Goal: Task Accomplishment & Management: Manage account settings

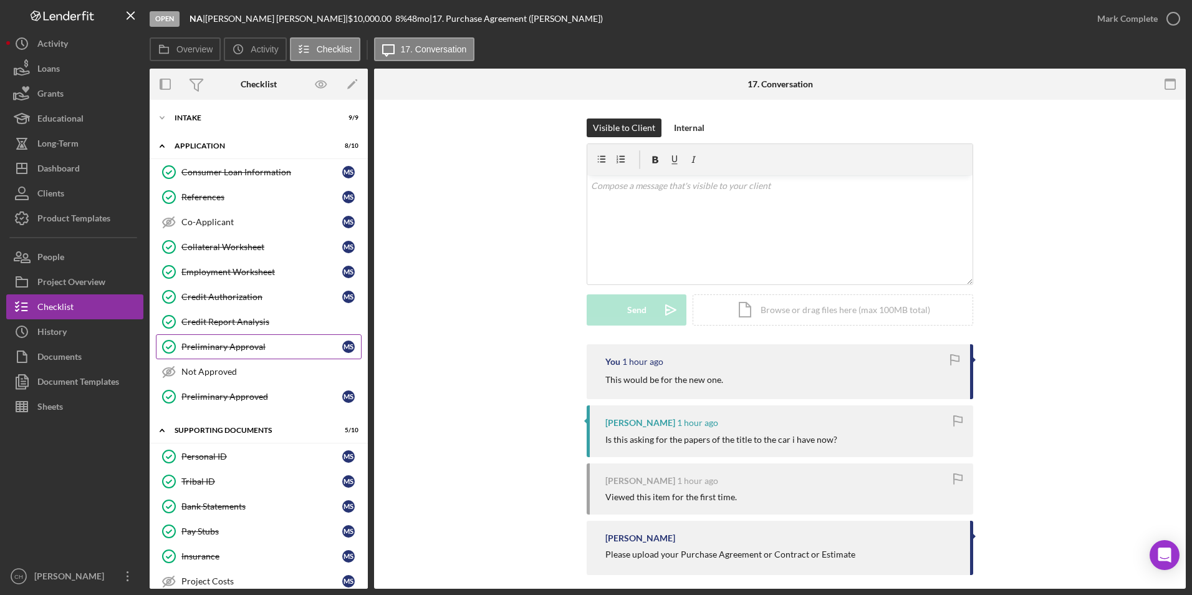
scroll to position [173, 0]
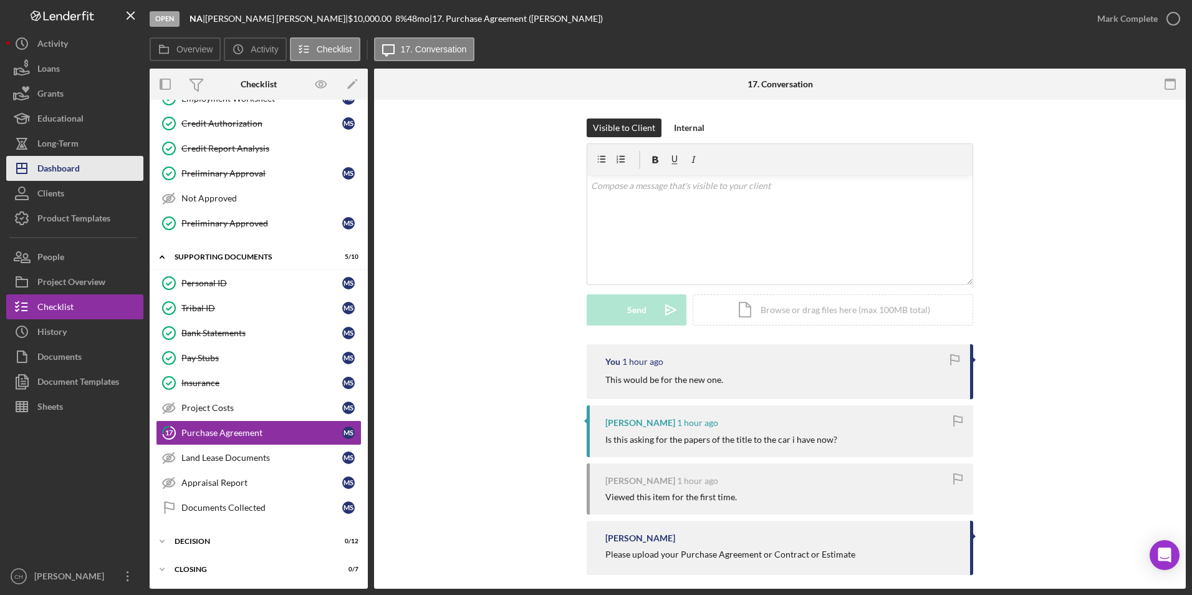
click at [70, 165] on div "Dashboard" at bounding box center [58, 170] width 42 height 28
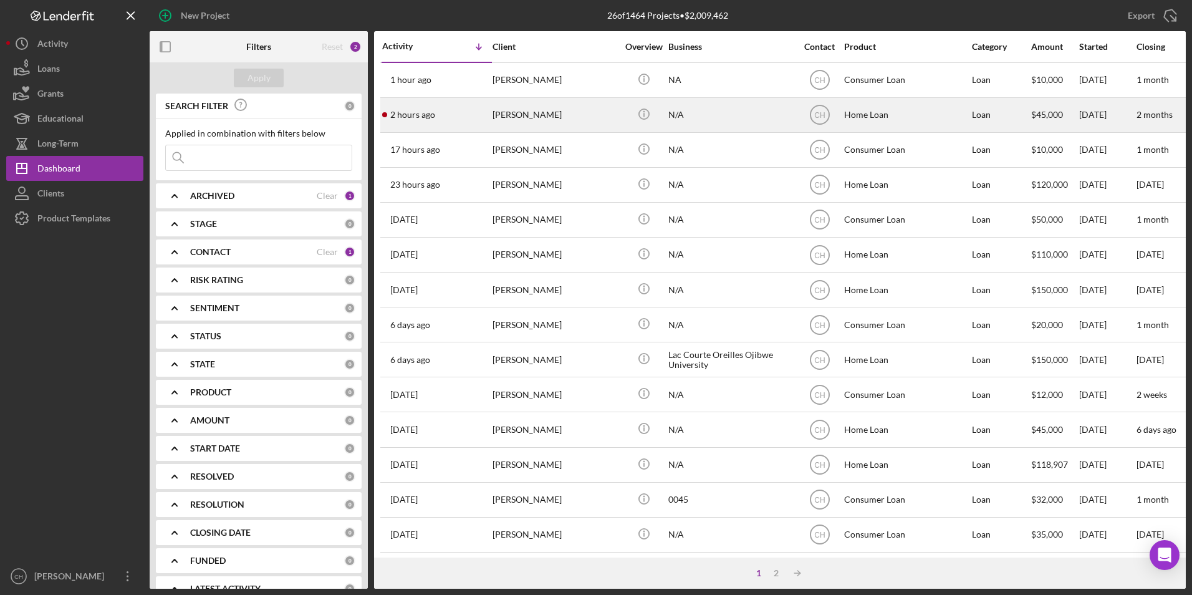
click at [483, 125] on div "2 hours ago Chad Chapman" at bounding box center [436, 115] width 109 height 33
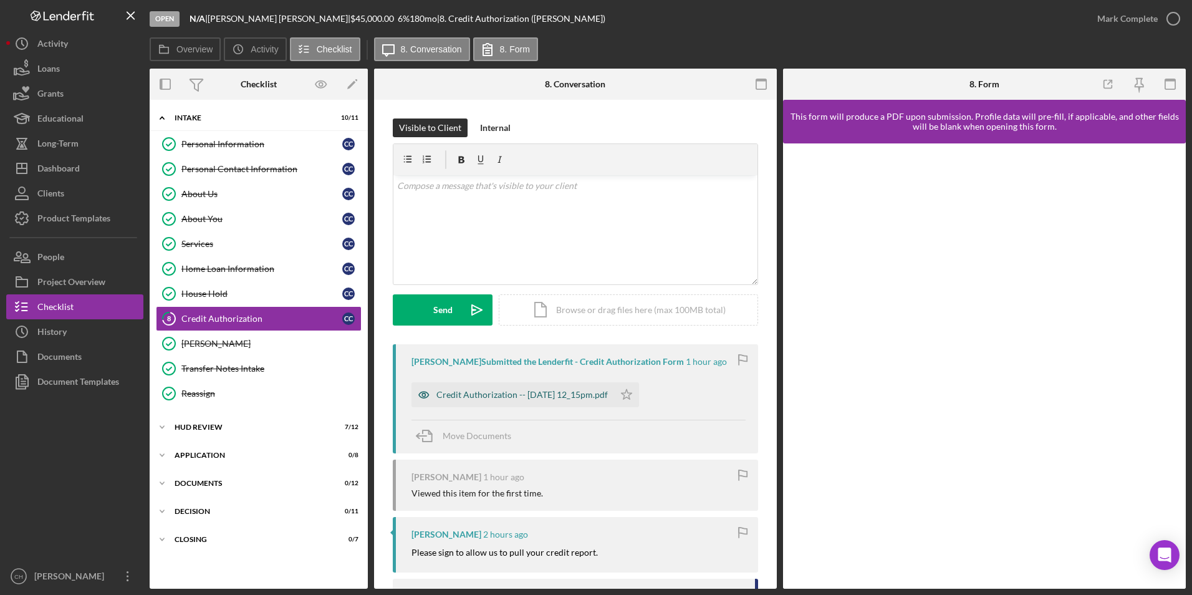
click at [494, 390] on div "Credit Authorization -- 2025-08-14 12_15pm.pdf" at bounding box center [521, 395] width 171 height 10
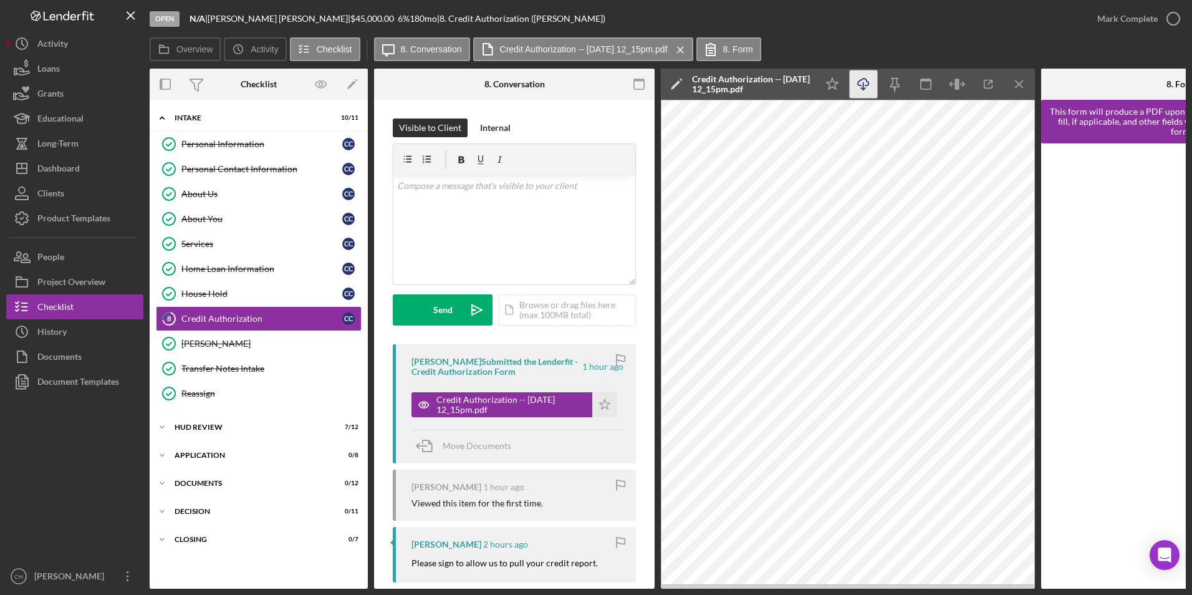
click at [867, 84] on icon "Icon/Download" at bounding box center [864, 84] width 28 height 28
click at [598, 404] on icon "Icon/Star" at bounding box center [604, 404] width 25 height 25
click at [1119, 24] on div "Mark Complete" at bounding box center [1127, 18] width 60 height 25
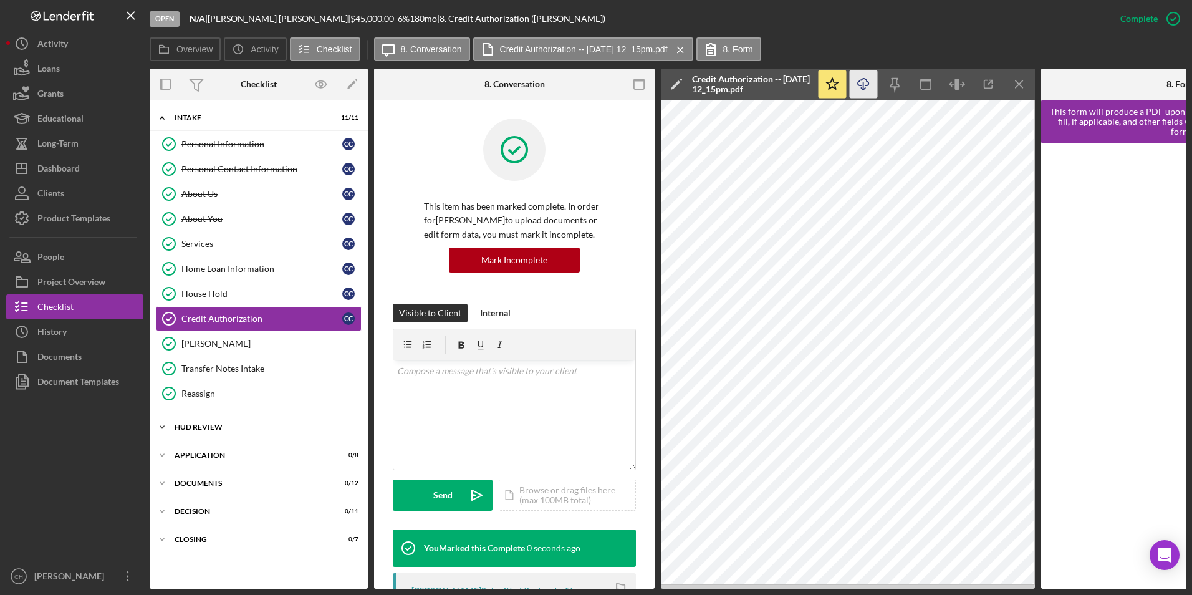
click at [184, 420] on div "Icon/Expander HUD Review 7 / 12" at bounding box center [259, 427] width 218 height 25
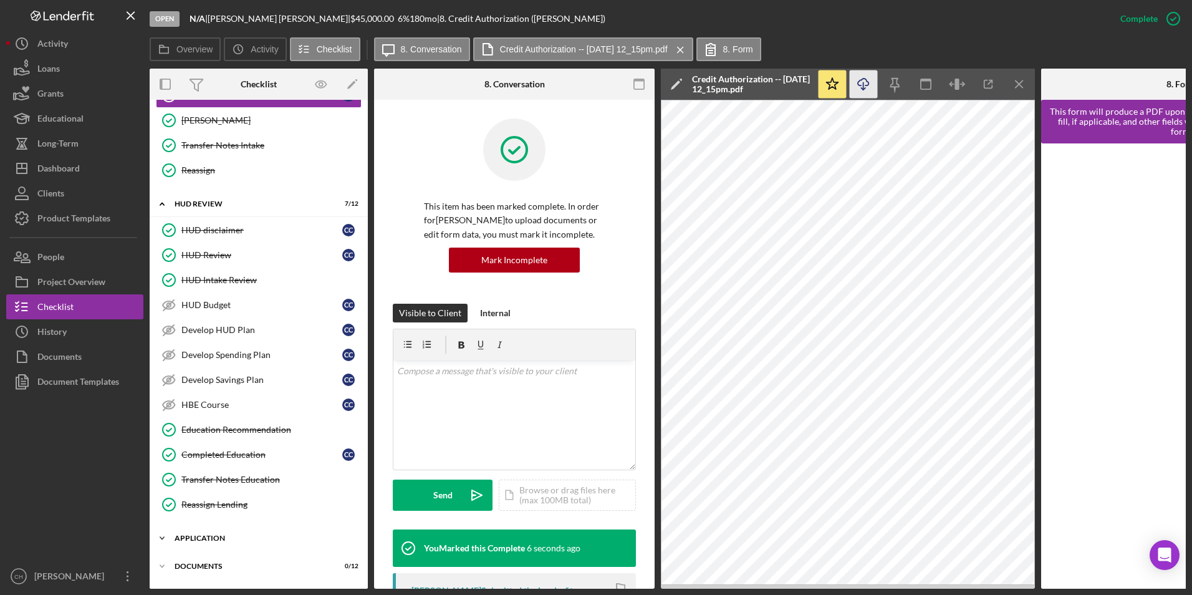
scroll to position [280, 0]
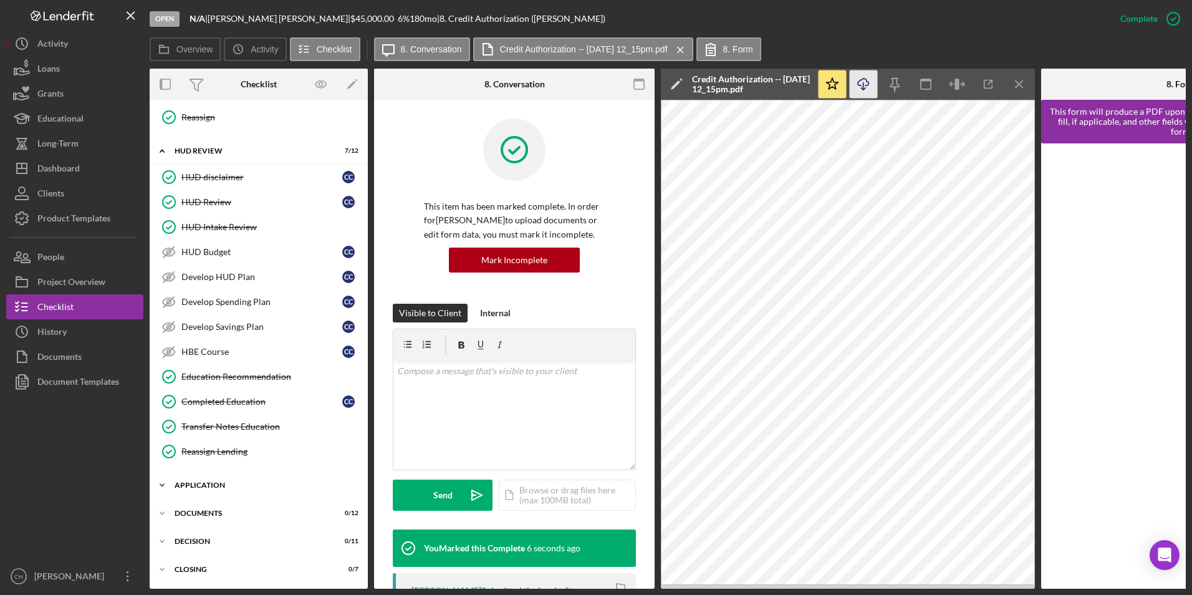
click at [219, 473] on div "Icon/Expander Application 0 / 8" at bounding box center [259, 485] width 218 height 25
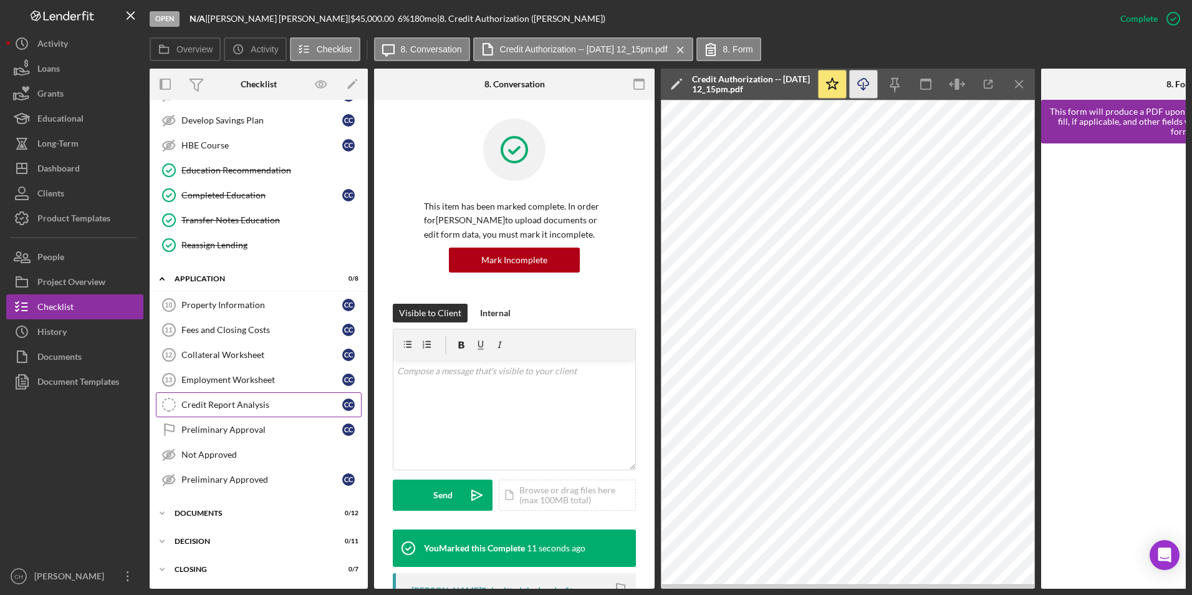
scroll to position [486, 0]
drag, startPoint x: 220, startPoint y: 402, endPoint x: 229, endPoint y: 398, distance: 9.5
click at [220, 402] on div "Credit Report Analysis" at bounding box center [261, 405] width 161 height 10
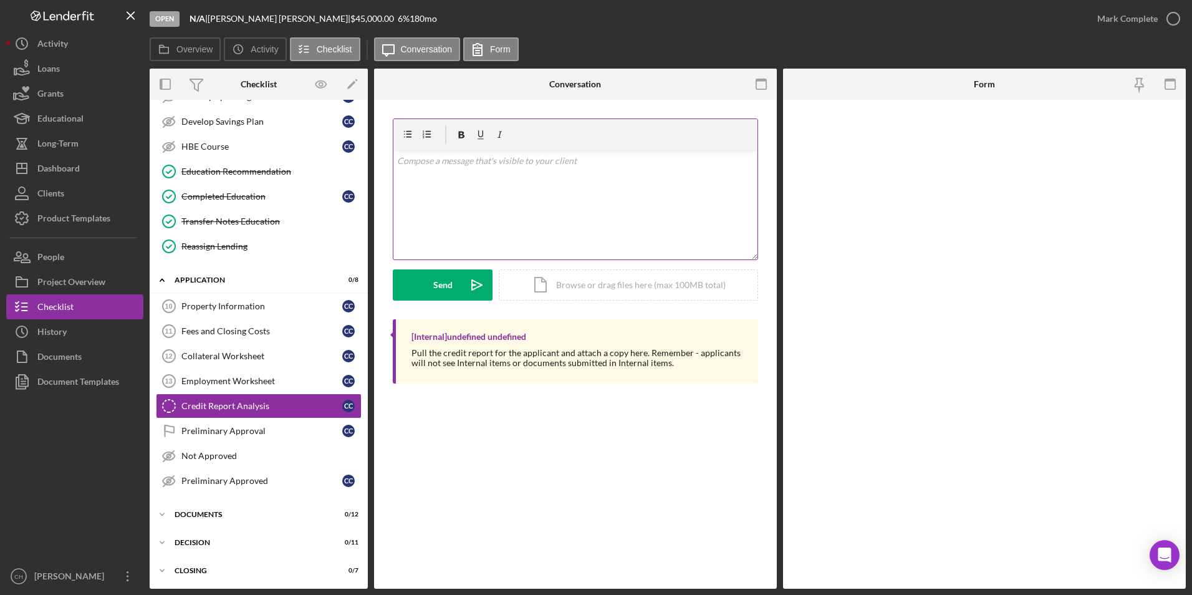
scroll to position [483, 0]
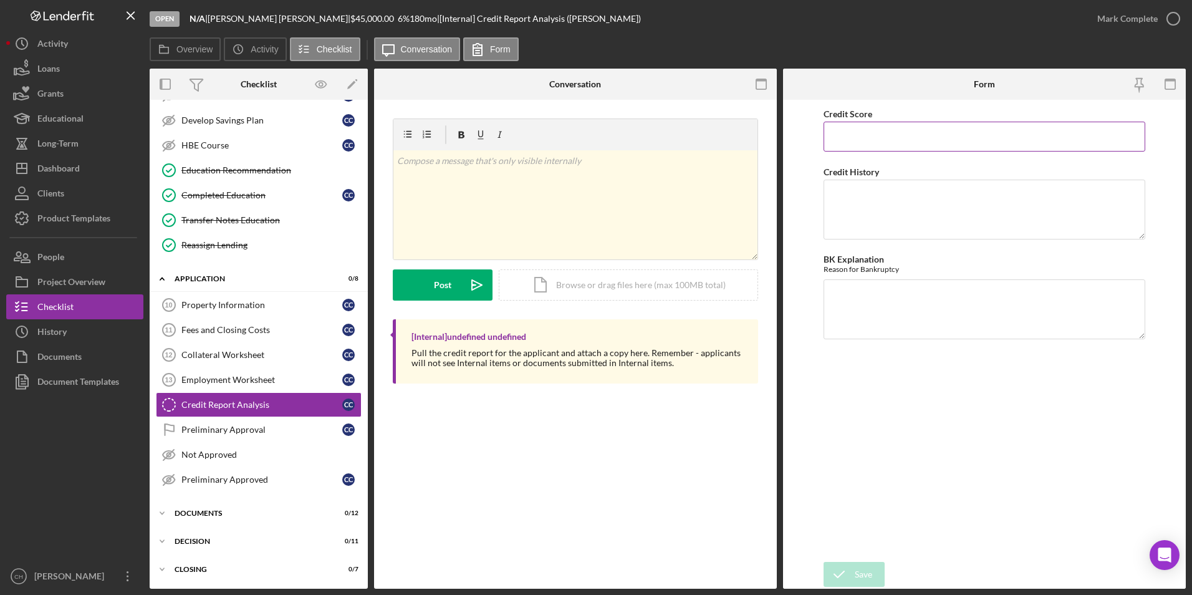
click at [855, 129] on input "Credit Score" at bounding box center [985, 137] width 322 height 30
type input "727"
click at [848, 190] on textarea "Credit History" at bounding box center [985, 210] width 322 height 60
type textarea "No collections, delinquent payments or past due amounts"
type textarea "NA"
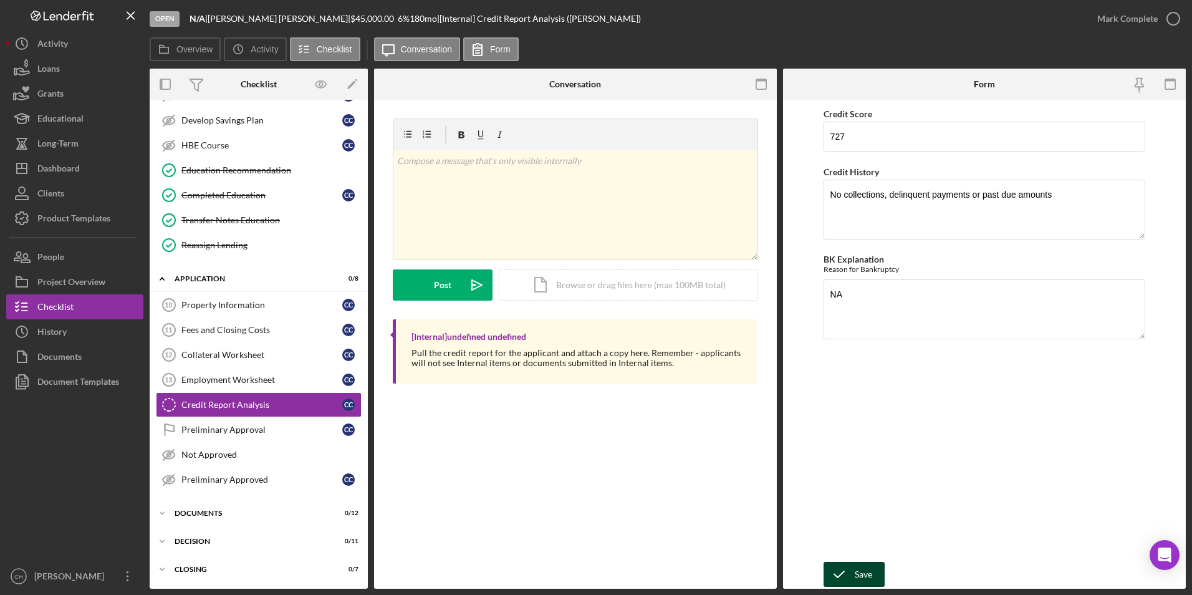
click at [852, 569] on icon "submit" at bounding box center [839, 574] width 31 height 31
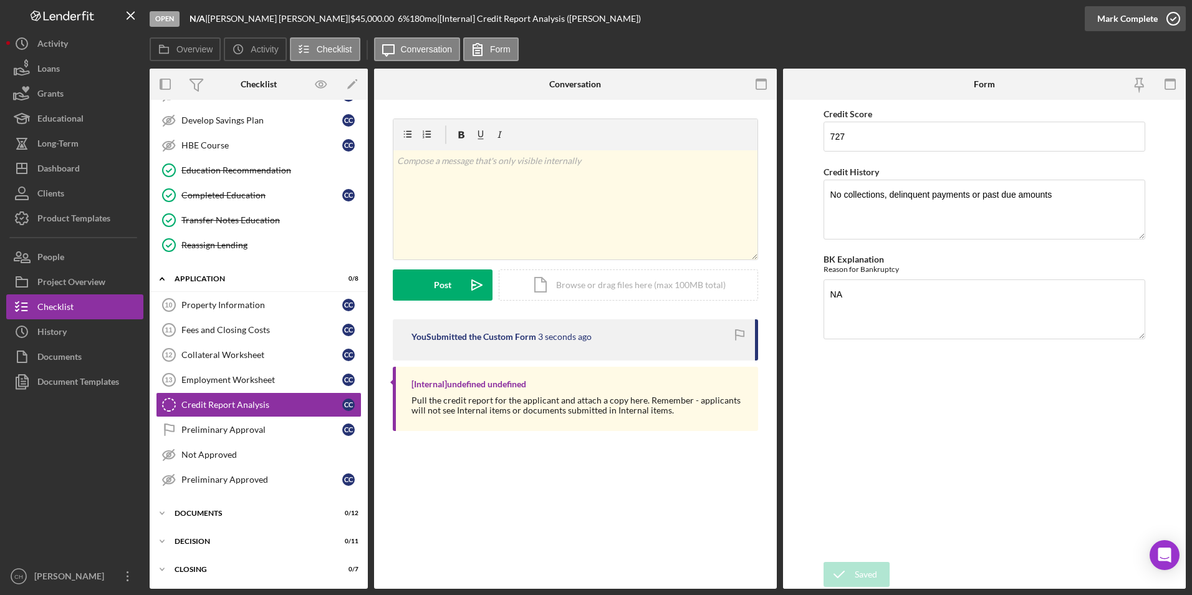
click at [1112, 17] on div "Mark Complete" at bounding box center [1127, 18] width 60 height 25
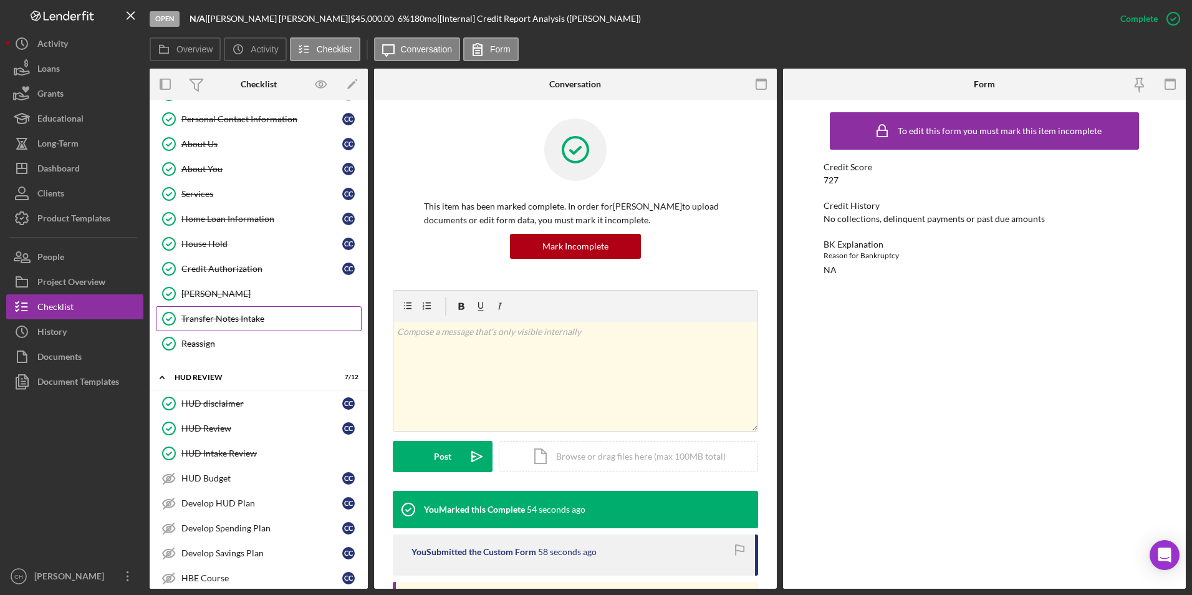
scroll to position [46, 0]
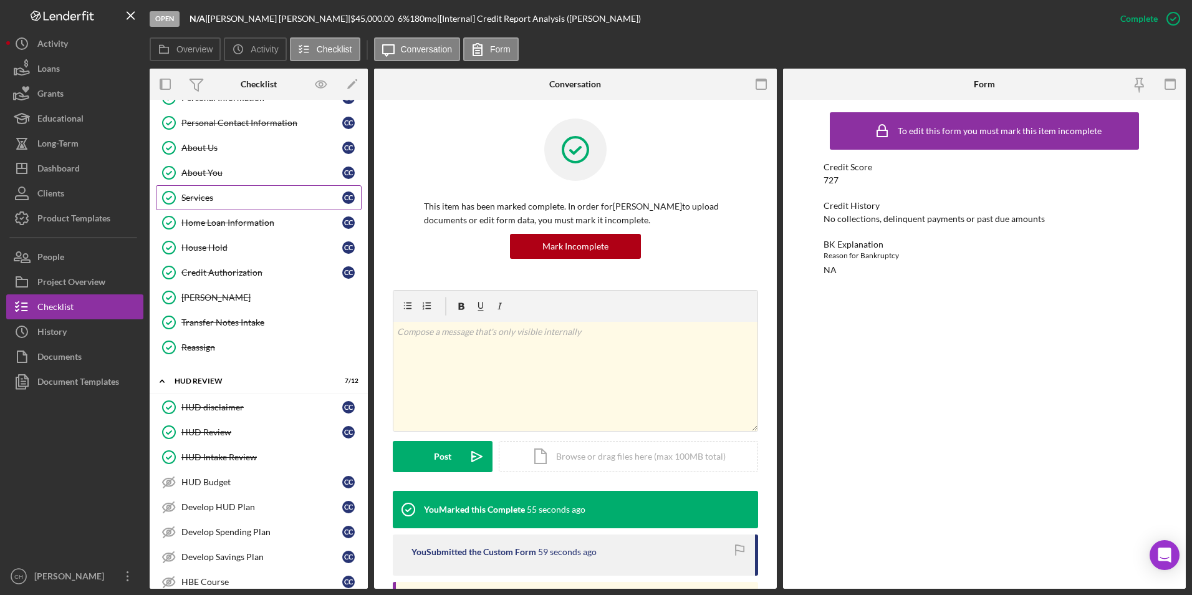
click at [226, 205] on link "Services Services C C" at bounding box center [259, 197] width 206 height 25
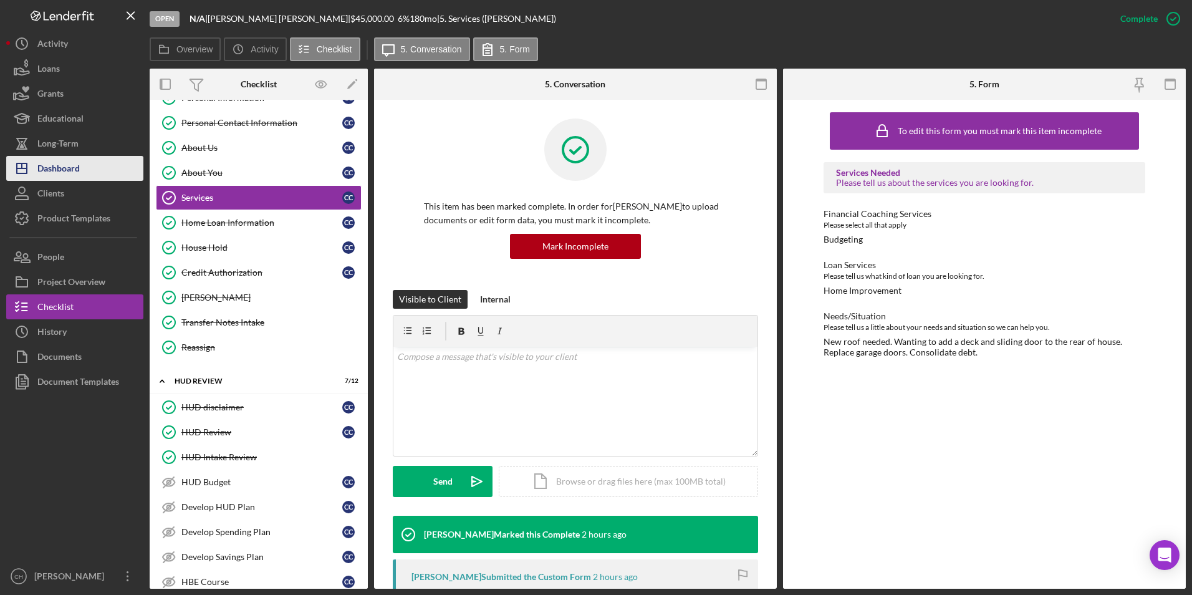
click at [75, 170] on div "Dashboard" at bounding box center [58, 170] width 42 height 28
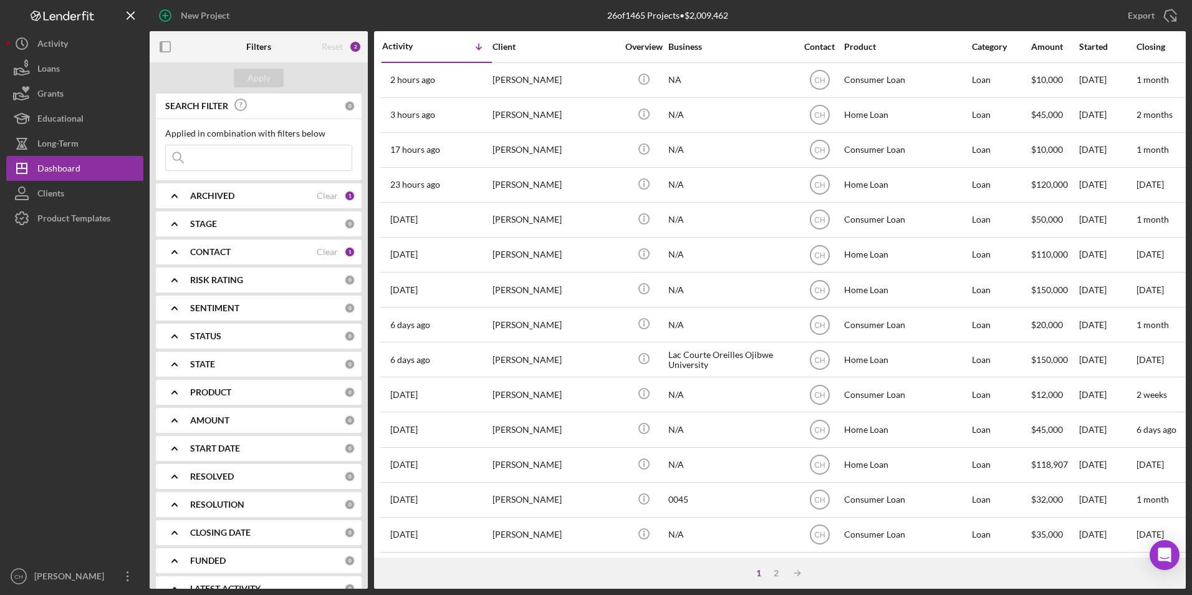
click at [226, 253] on b "CONTACT" at bounding box center [210, 252] width 41 height 10
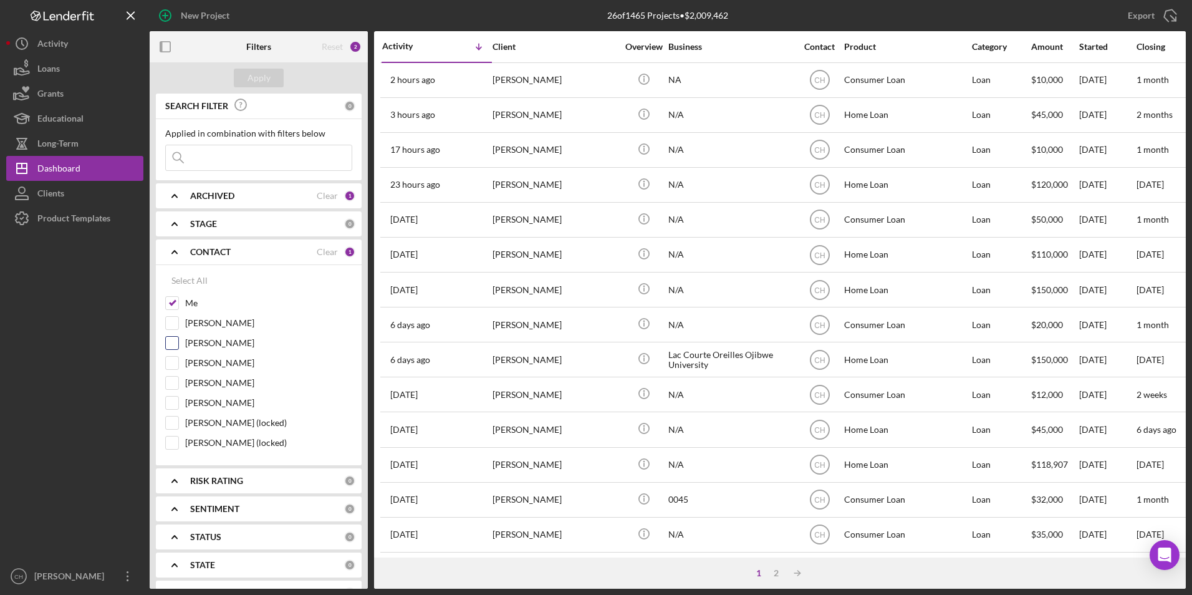
click at [167, 339] on input "[PERSON_NAME]" at bounding box center [172, 343] width 12 height 12
checkbox input "true"
click at [269, 76] on div "Apply" at bounding box center [259, 78] width 23 height 19
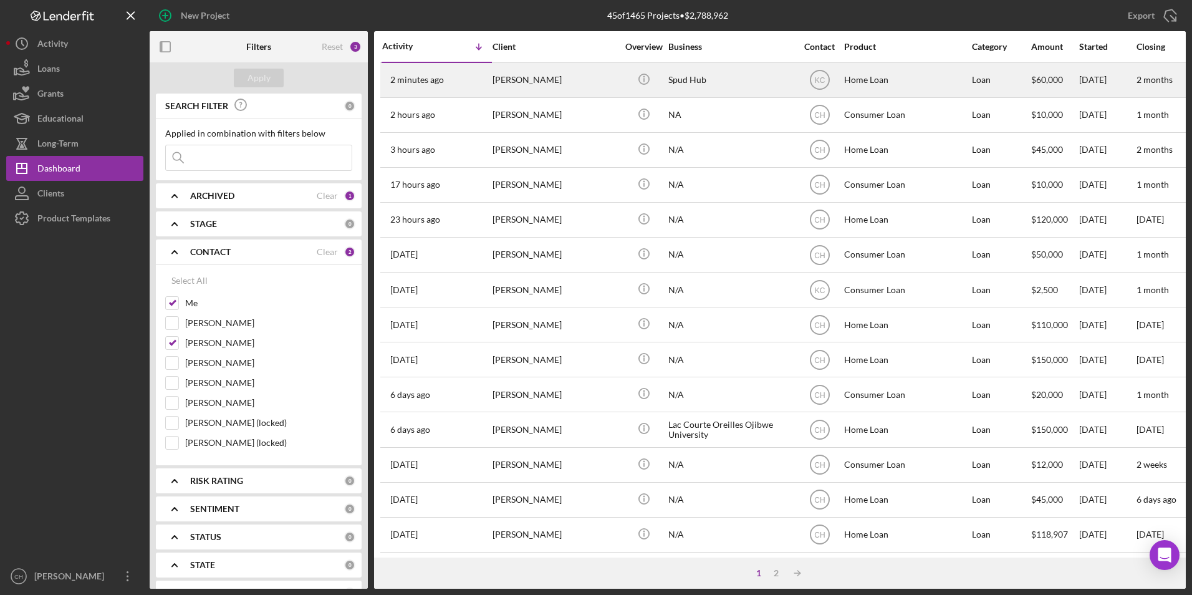
click at [533, 79] on div "[PERSON_NAME]" at bounding box center [555, 80] width 125 height 33
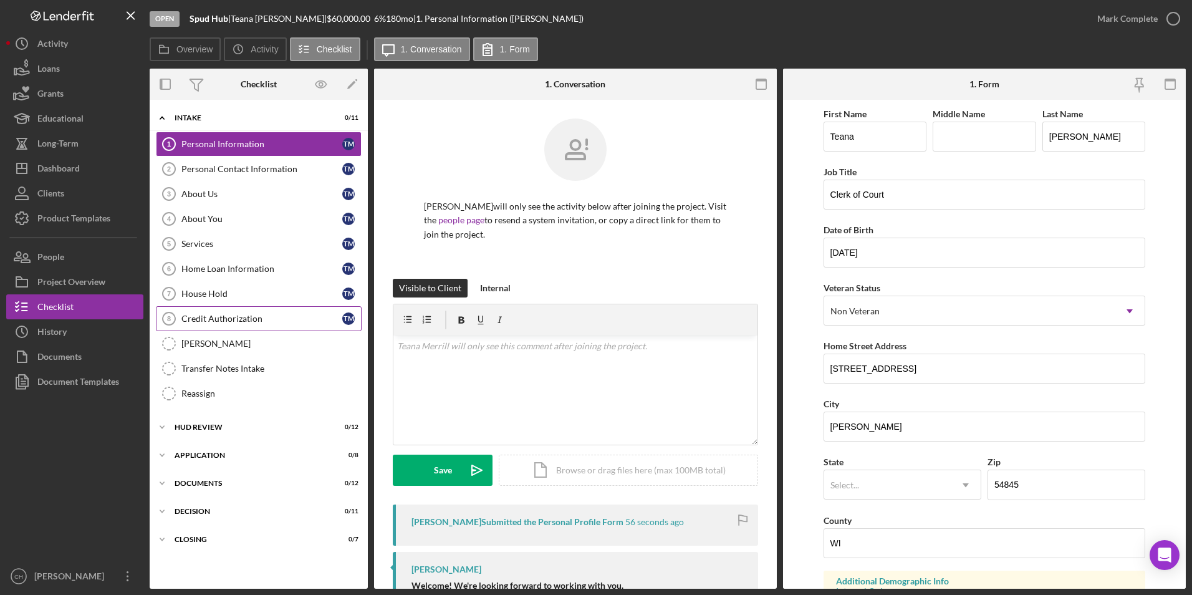
click at [231, 324] on div "Credit Authorization" at bounding box center [261, 319] width 161 height 10
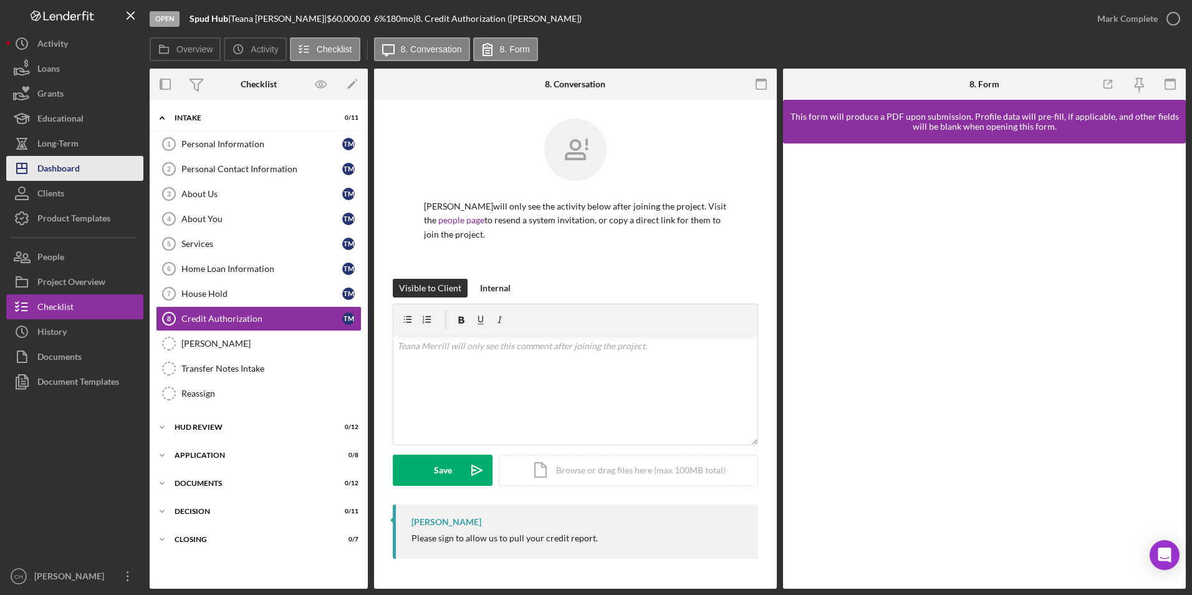
click at [55, 173] on div "Dashboard" at bounding box center [58, 170] width 42 height 28
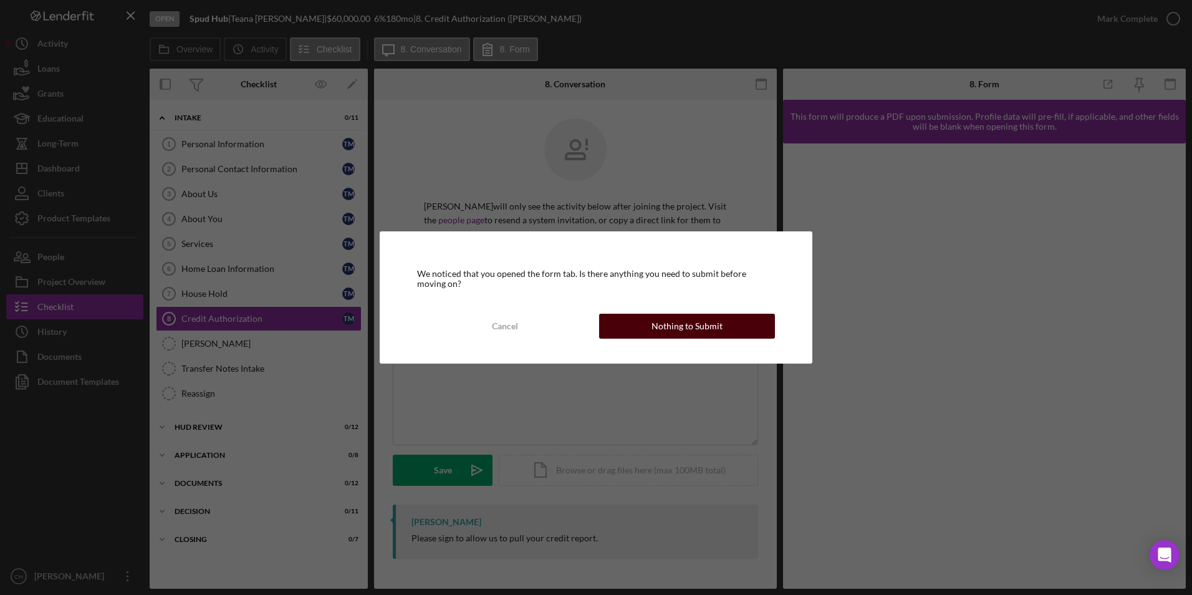
click at [676, 325] on div "Nothing to Submit" at bounding box center [687, 326] width 71 height 25
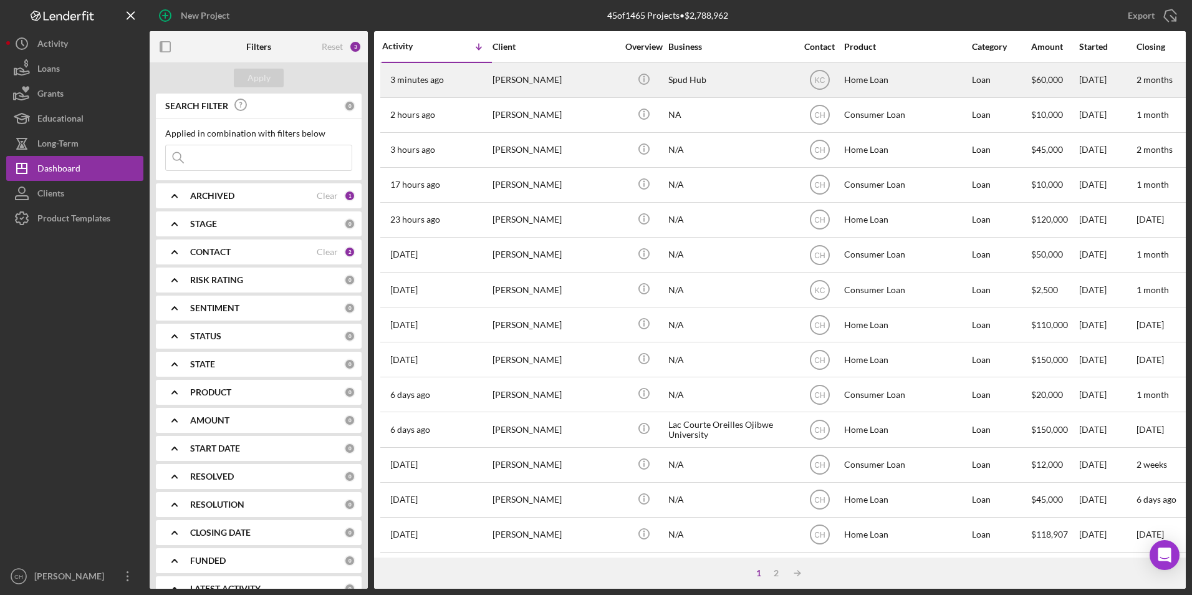
click at [524, 77] on div "[PERSON_NAME]" at bounding box center [555, 80] width 125 height 33
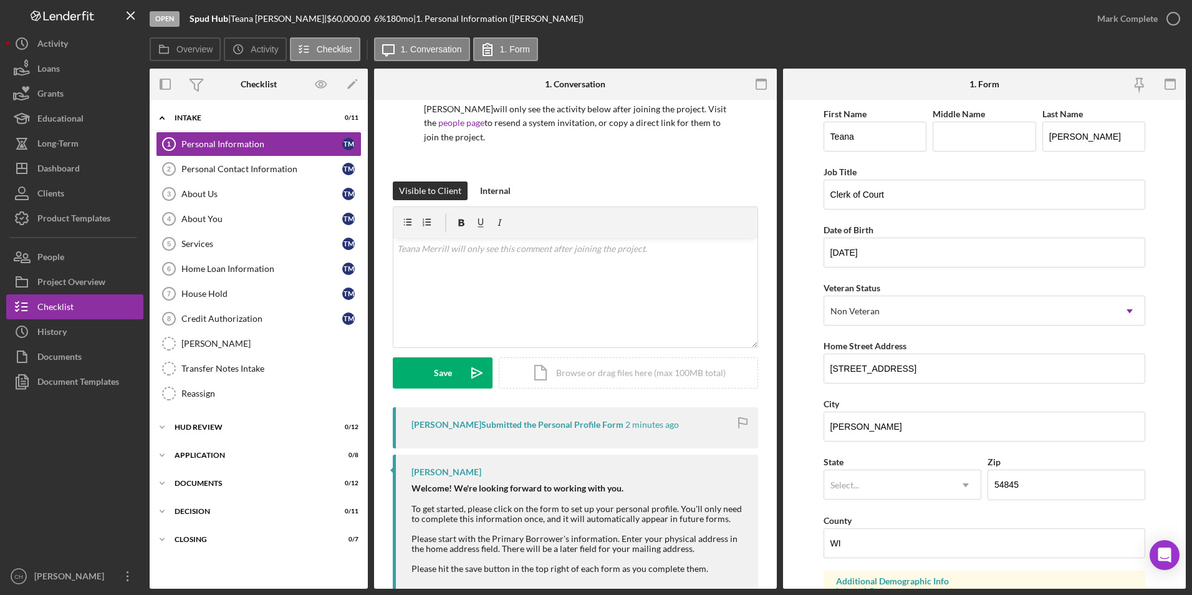
scroll to position [133, 0]
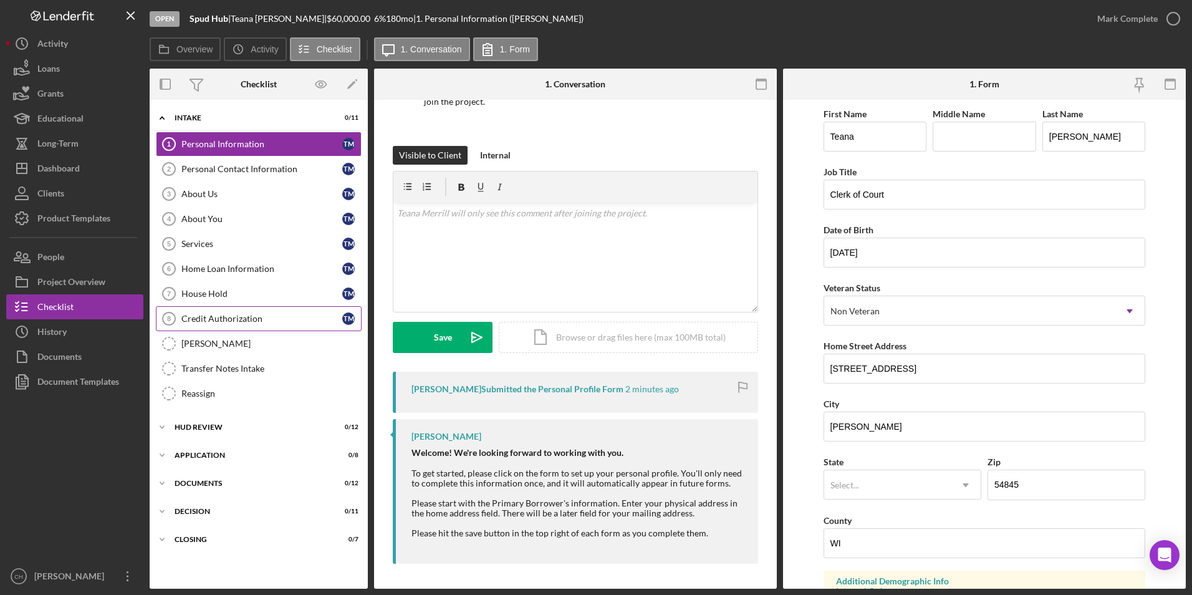
click at [218, 314] on div "Credit Authorization" at bounding box center [261, 319] width 161 height 10
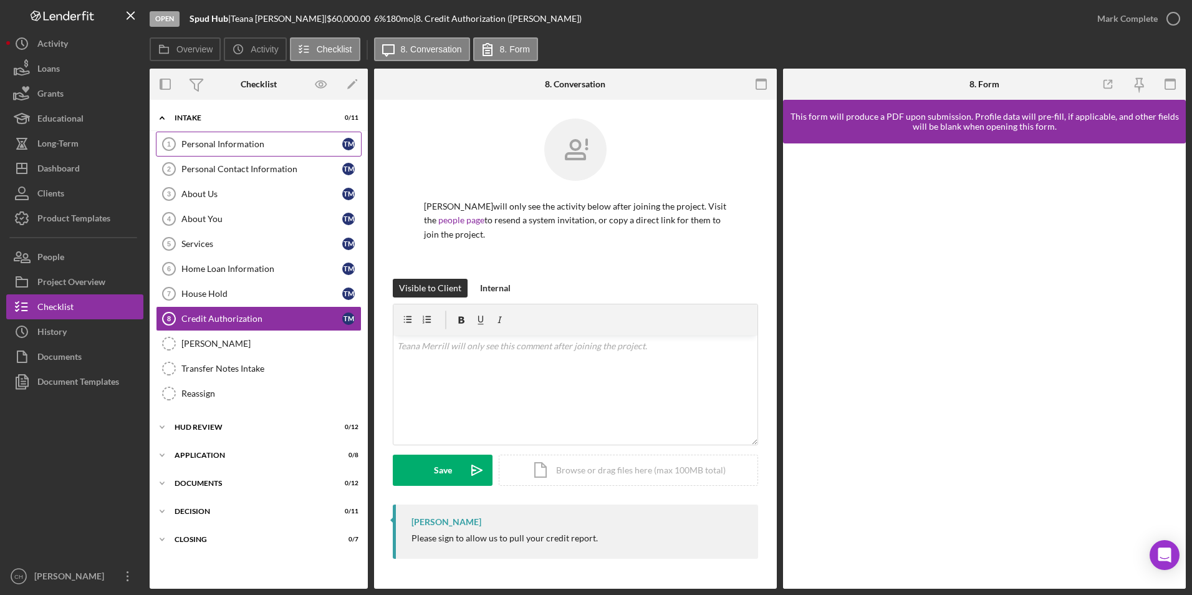
click at [234, 141] on div "Personal Information" at bounding box center [261, 144] width 161 height 10
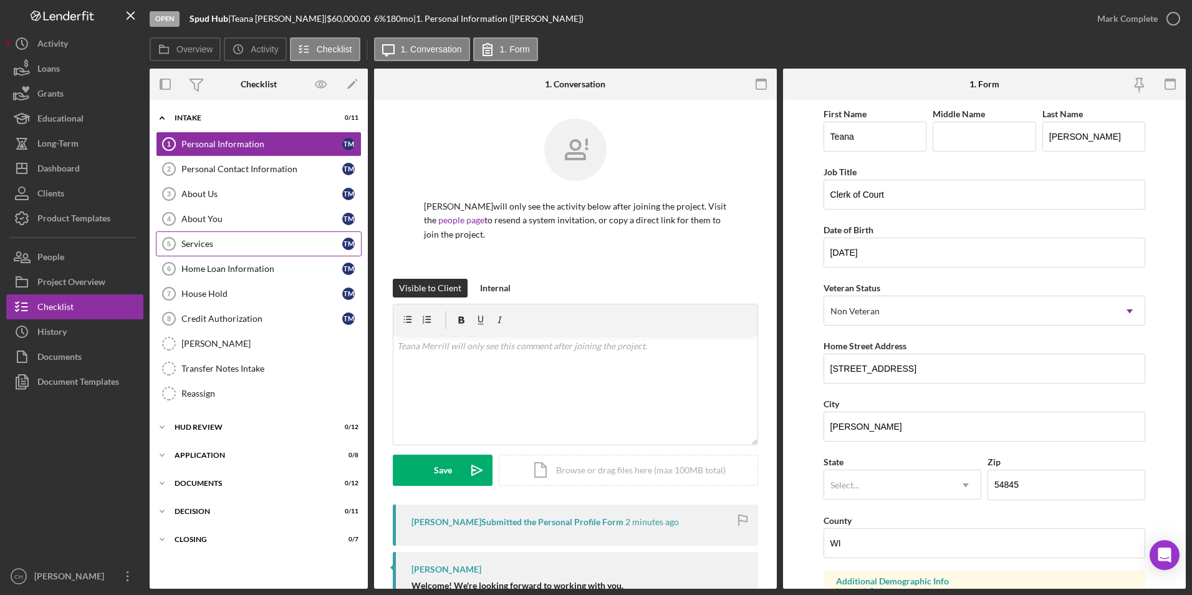
click at [202, 242] on div "Services" at bounding box center [261, 244] width 161 height 10
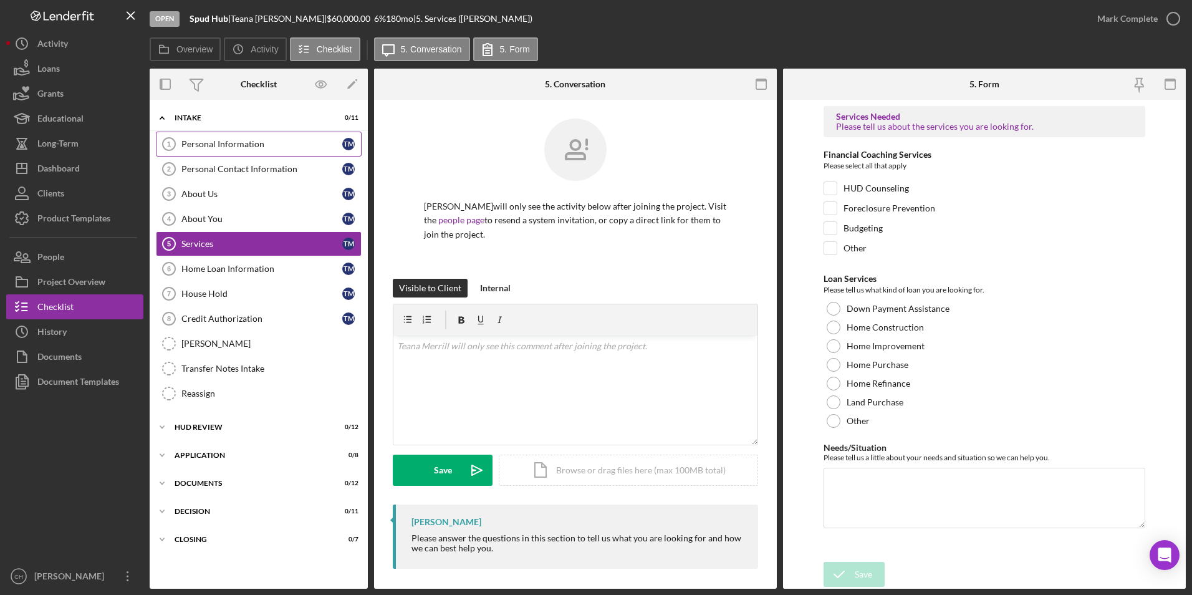
click at [202, 142] on div "Personal Information" at bounding box center [261, 144] width 161 height 10
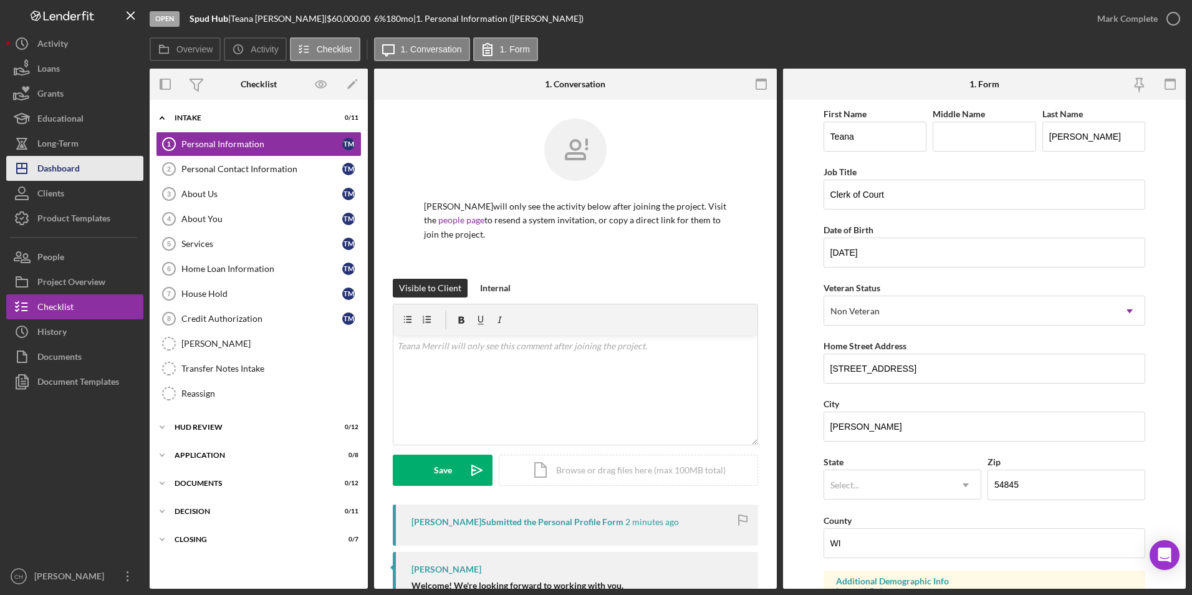
click at [62, 165] on div "Dashboard" at bounding box center [58, 170] width 42 height 28
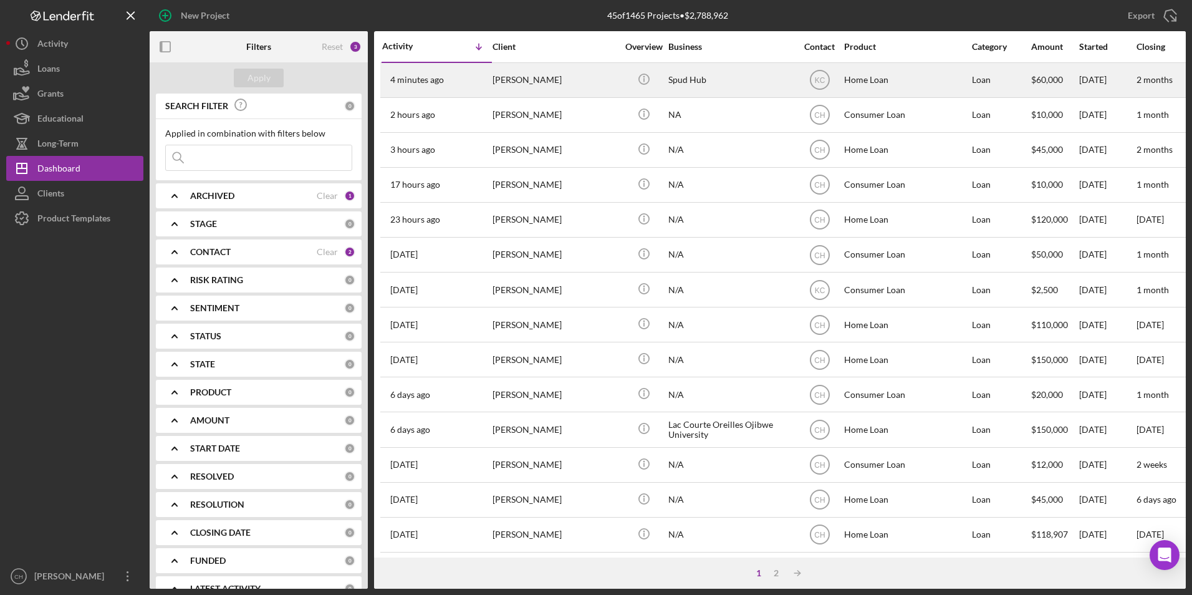
click at [525, 82] on div "[PERSON_NAME]" at bounding box center [555, 80] width 125 height 33
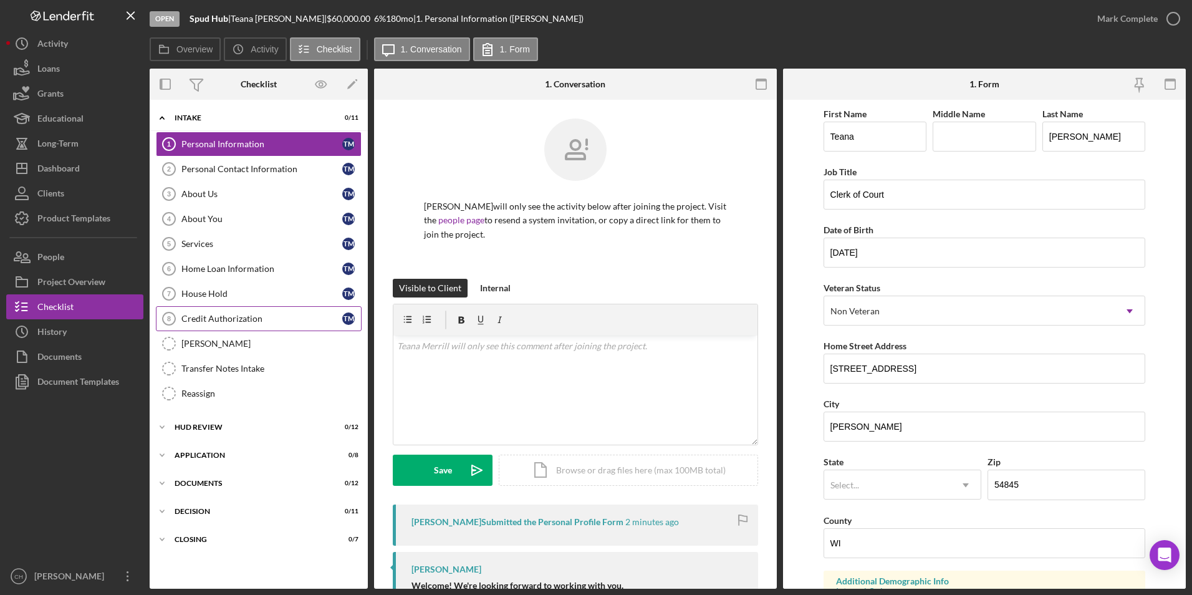
click at [195, 317] on div "Credit Authorization" at bounding box center [261, 319] width 161 height 10
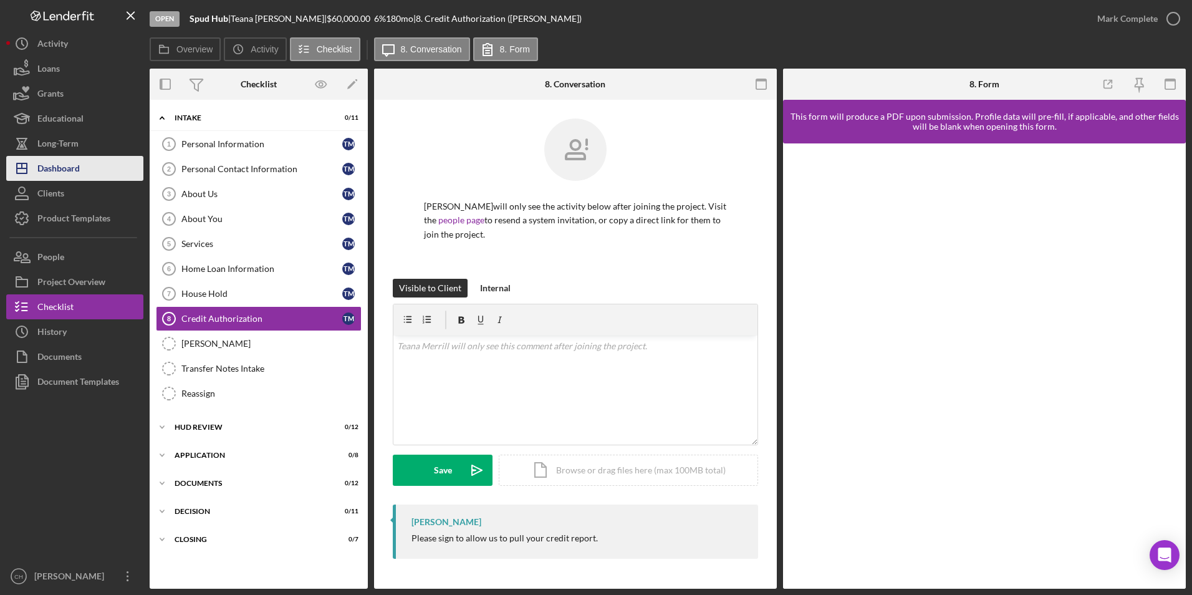
click at [87, 165] on button "Icon/Dashboard Dashboard" at bounding box center [74, 168] width 137 height 25
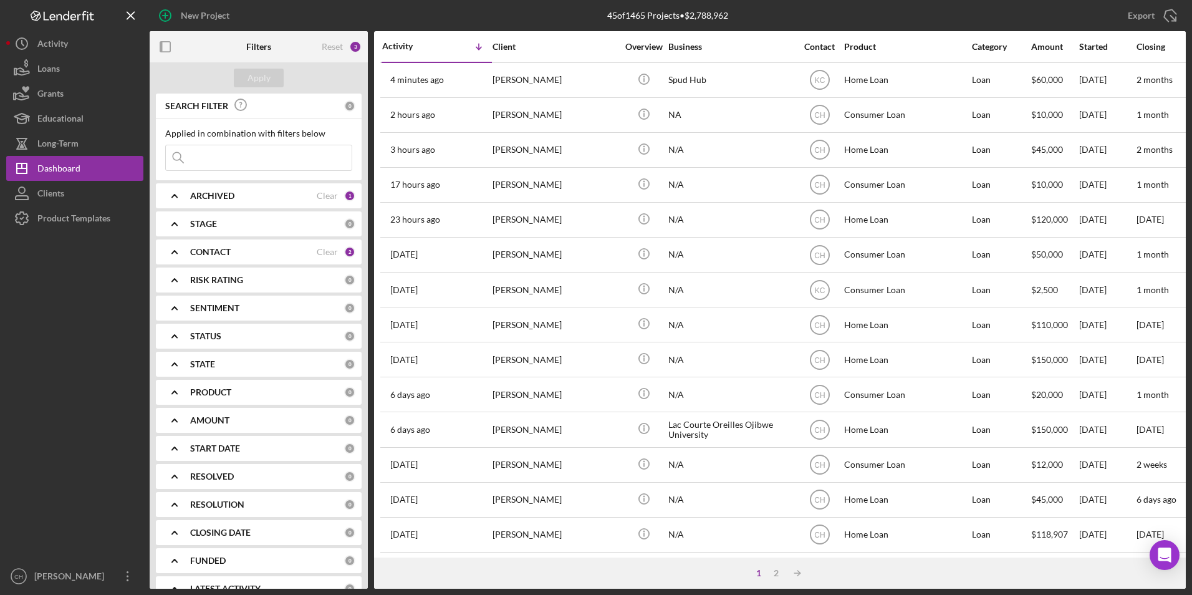
click at [211, 251] on b "CONTACT" at bounding box center [210, 252] width 41 height 10
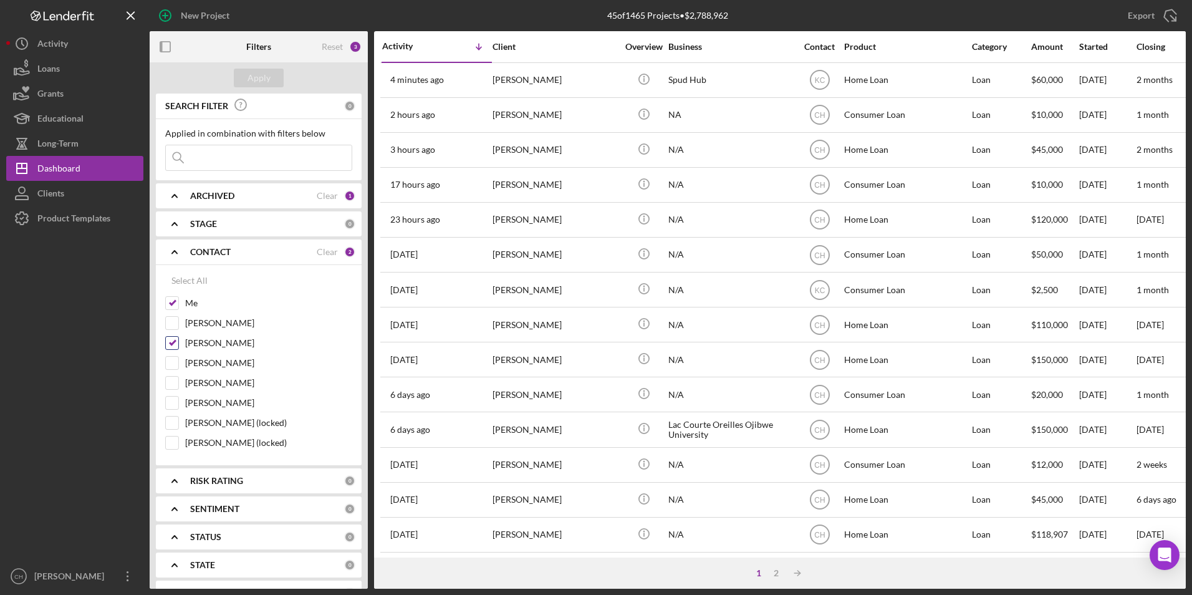
click at [168, 341] on input "[PERSON_NAME]" at bounding box center [172, 343] width 12 height 12
checkbox input "false"
click at [174, 363] on input "[PERSON_NAME]" at bounding box center [172, 363] width 12 height 12
checkbox input "true"
click at [272, 82] on button "Apply" at bounding box center [259, 78] width 50 height 19
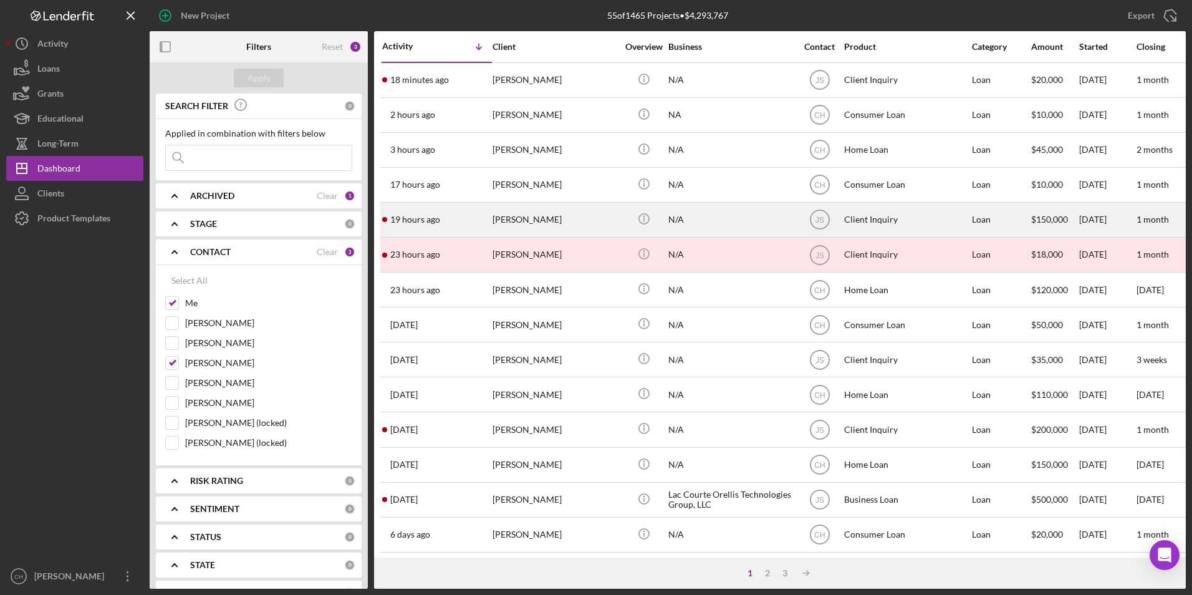
click at [522, 219] on div "[PERSON_NAME]" at bounding box center [555, 219] width 125 height 33
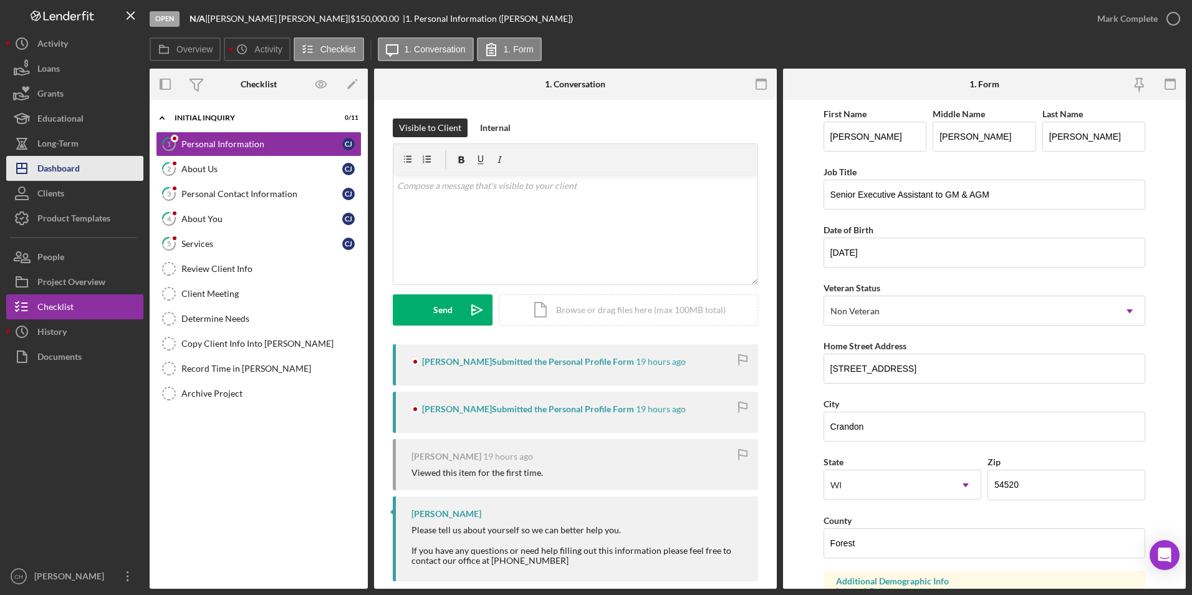
click at [60, 169] on div "Dashboard" at bounding box center [58, 170] width 42 height 28
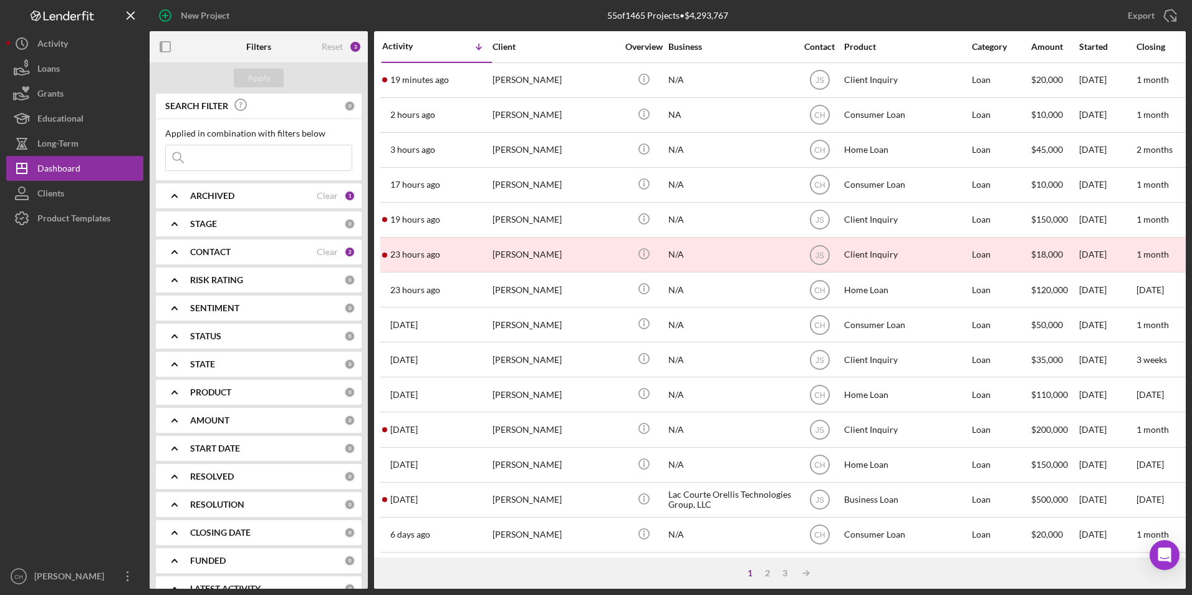
click at [211, 250] on b "CONTACT" at bounding box center [210, 252] width 41 height 10
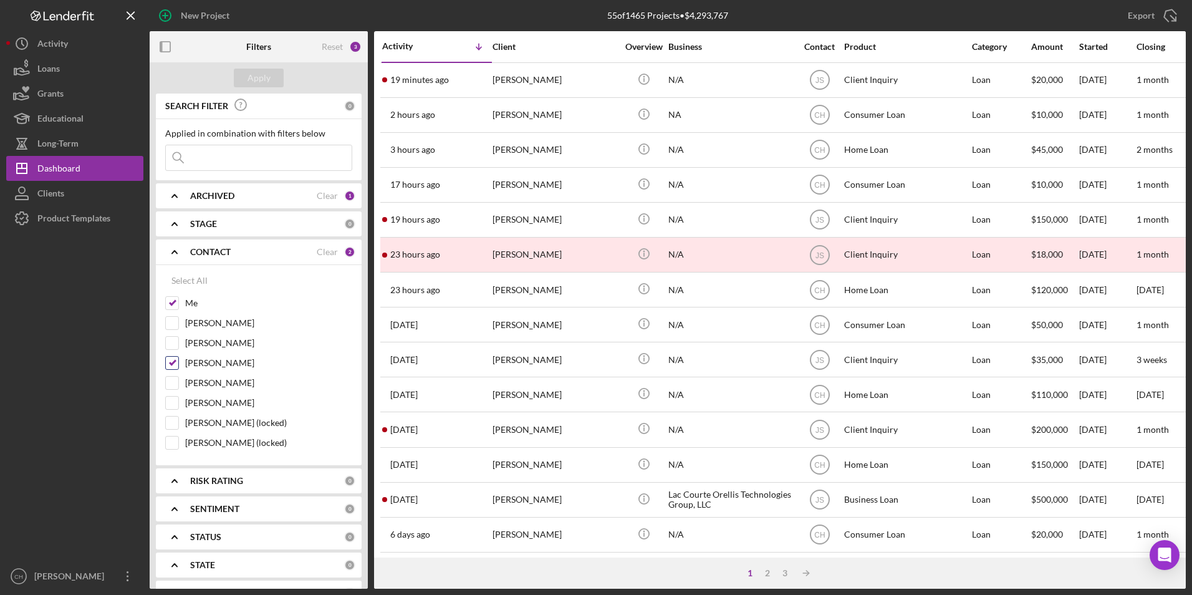
click at [171, 363] on input "[PERSON_NAME]" at bounding box center [172, 363] width 12 height 12
checkbox input "false"
click at [173, 342] on input "[PERSON_NAME]" at bounding box center [172, 343] width 12 height 12
checkbox input "true"
click at [265, 75] on div "Apply" at bounding box center [259, 78] width 23 height 19
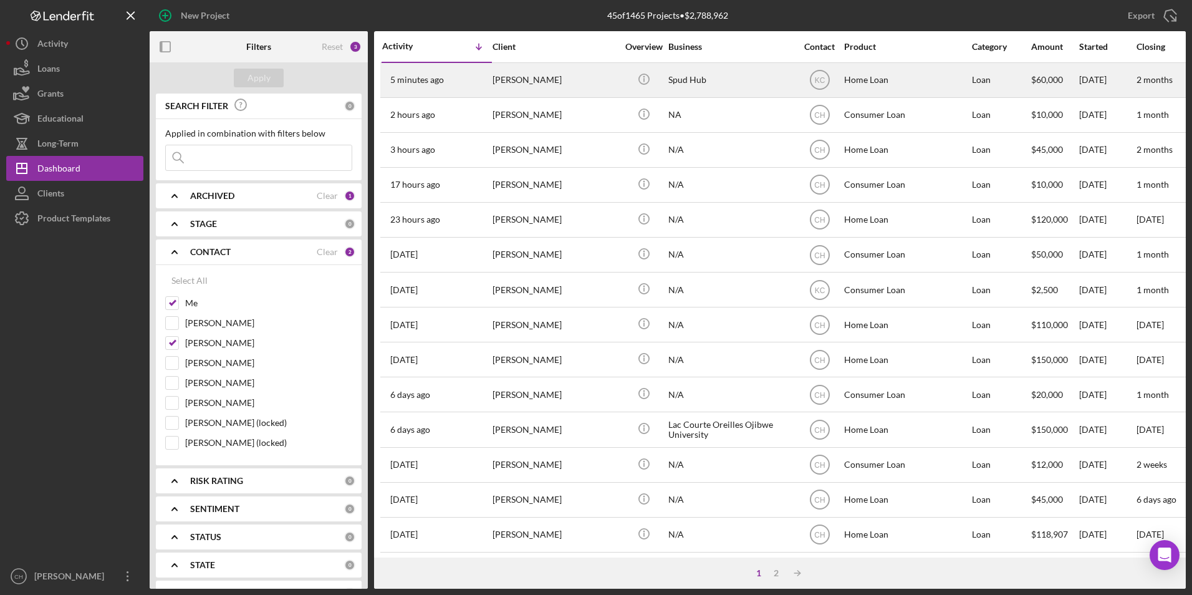
click at [513, 88] on div "[PERSON_NAME]" at bounding box center [555, 80] width 125 height 33
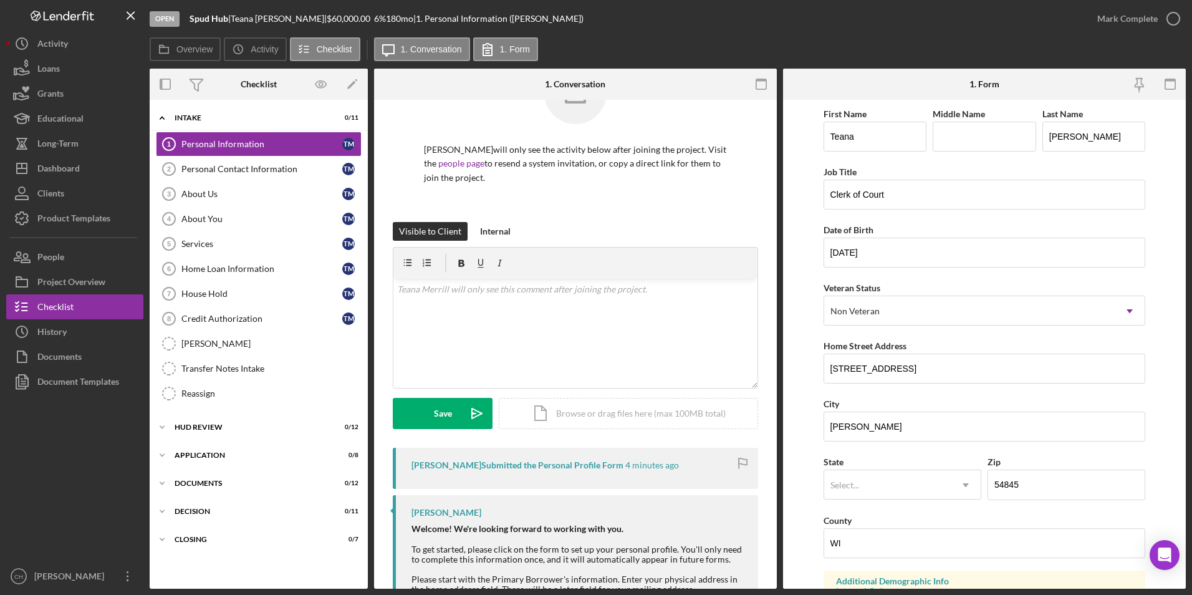
scroll to position [133, 0]
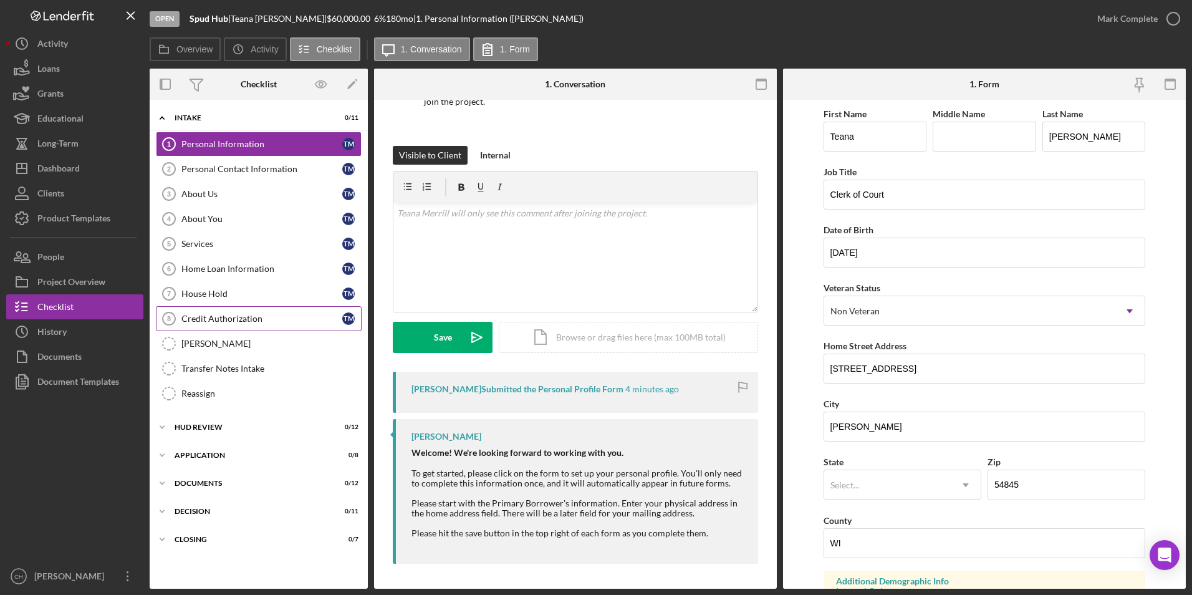
click at [234, 318] on div "Credit Authorization" at bounding box center [261, 319] width 161 height 10
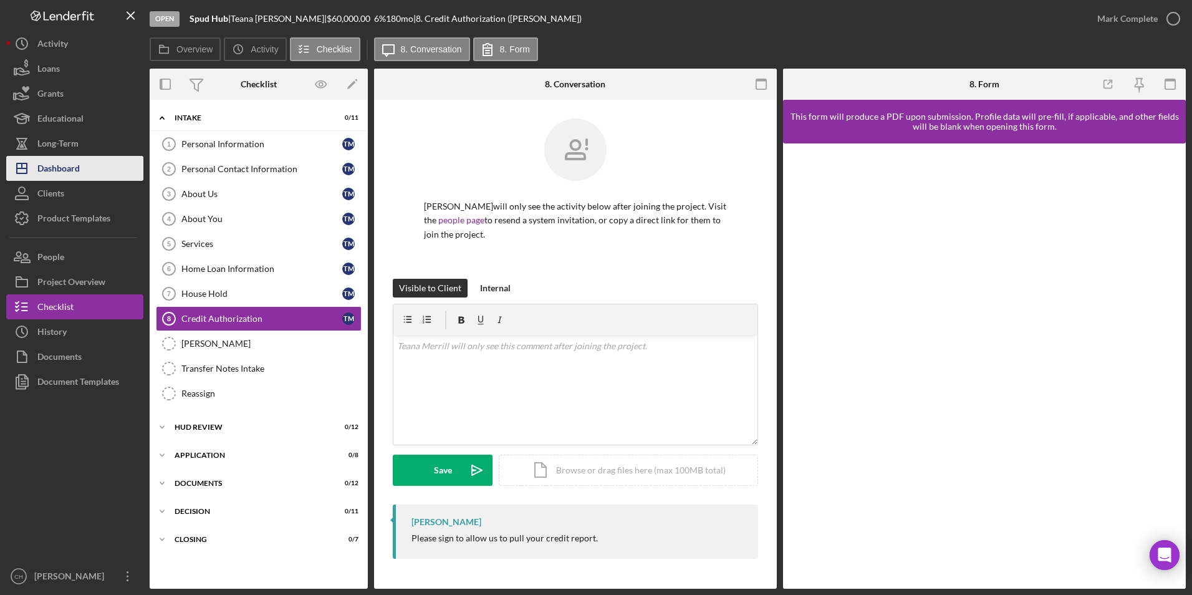
click at [60, 167] on div "Dashboard" at bounding box center [58, 170] width 42 height 28
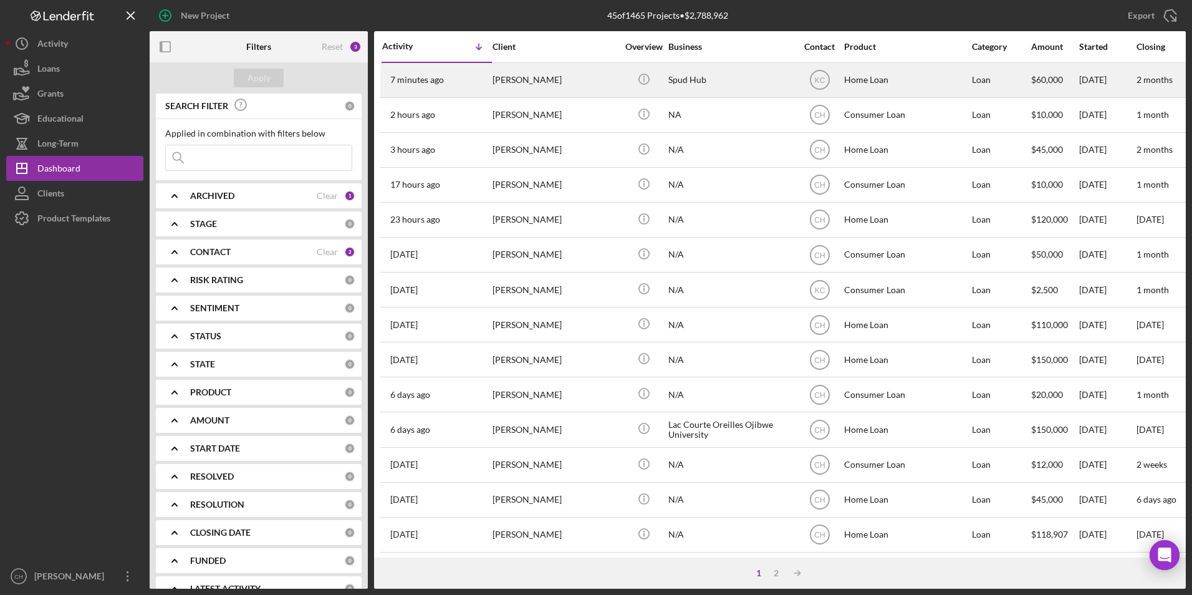
click at [536, 81] on div "[PERSON_NAME]" at bounding box center [555, 80] width 125 height 33
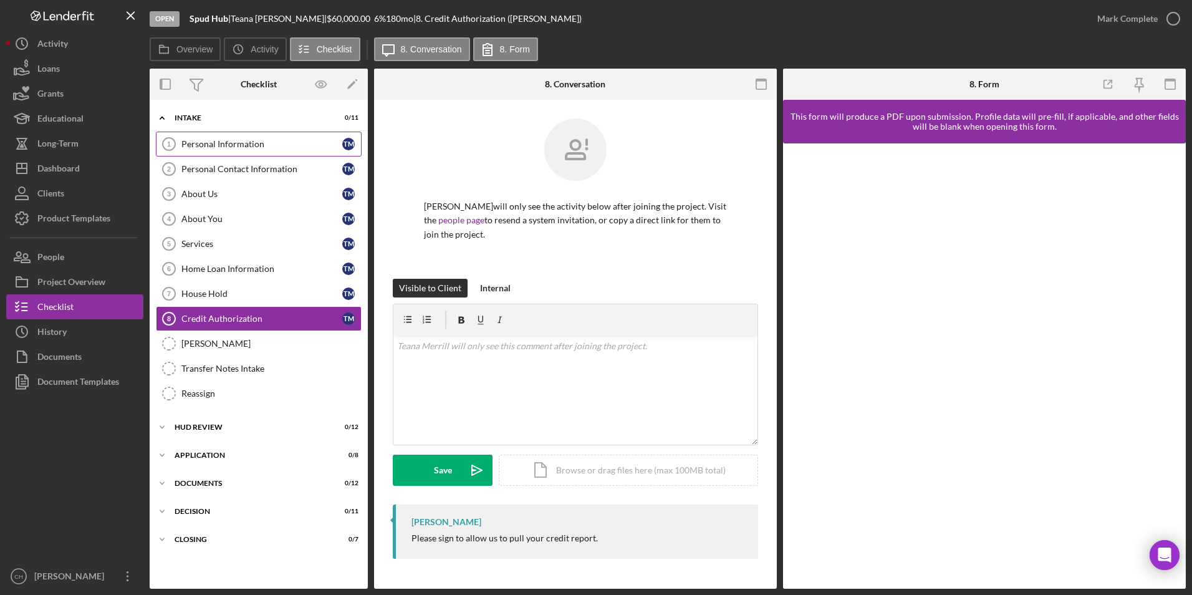
click at [208, 147] on div "Personal Information" at bounding box center [261, 144] width 161 height 10
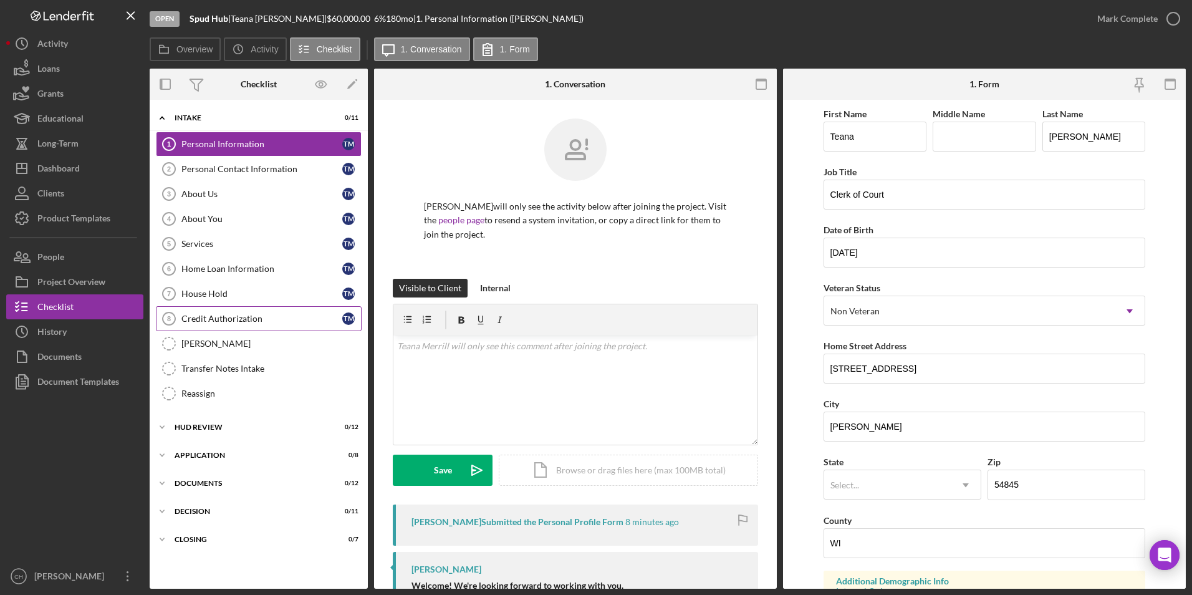
click at [219, 318] on div "Credit Authorization" at bounding box center [261, 319] width 161 height 10
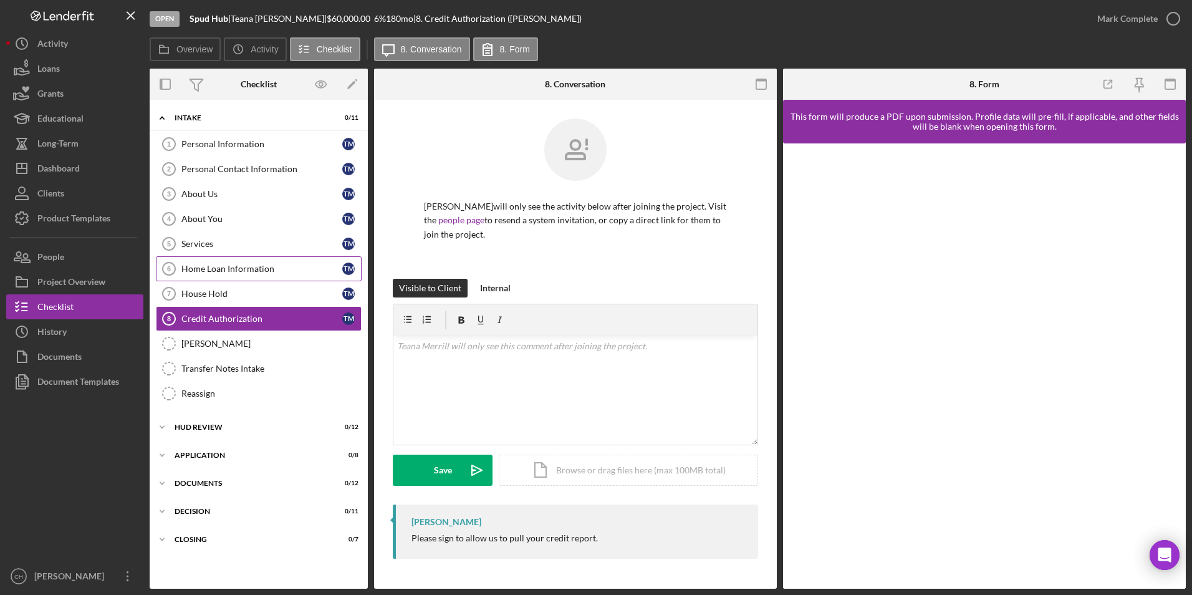
click at [214, 274] on link "Home Loan Information 6 Home Loan Information T M" at bounding box center [259, 268] width 206 height 25
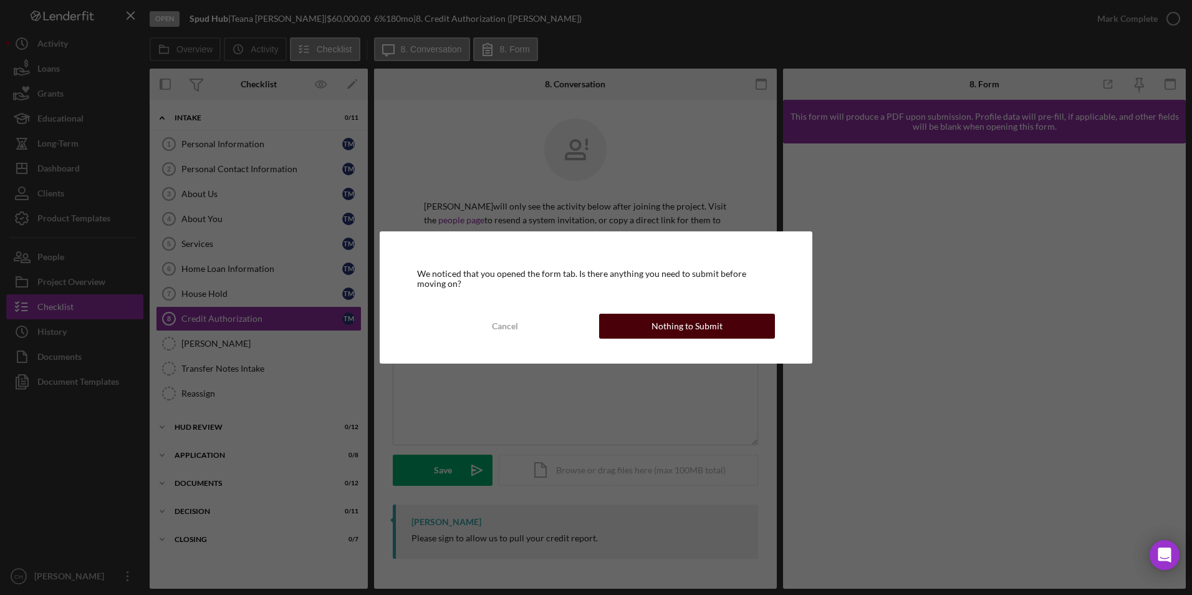
click at [667, 327] on div "Nothing to Submit" at bounding box center [687, 326] width 71 height 25
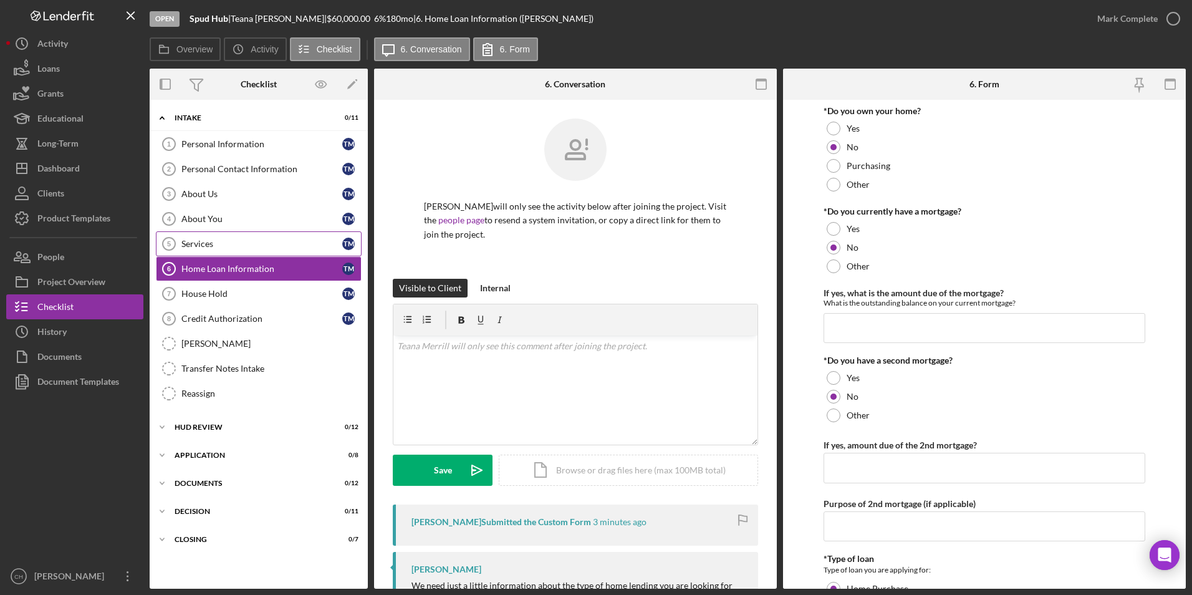
click at [206, 243] on div "Services" at bounding box center [261, 244] width 161 height 10
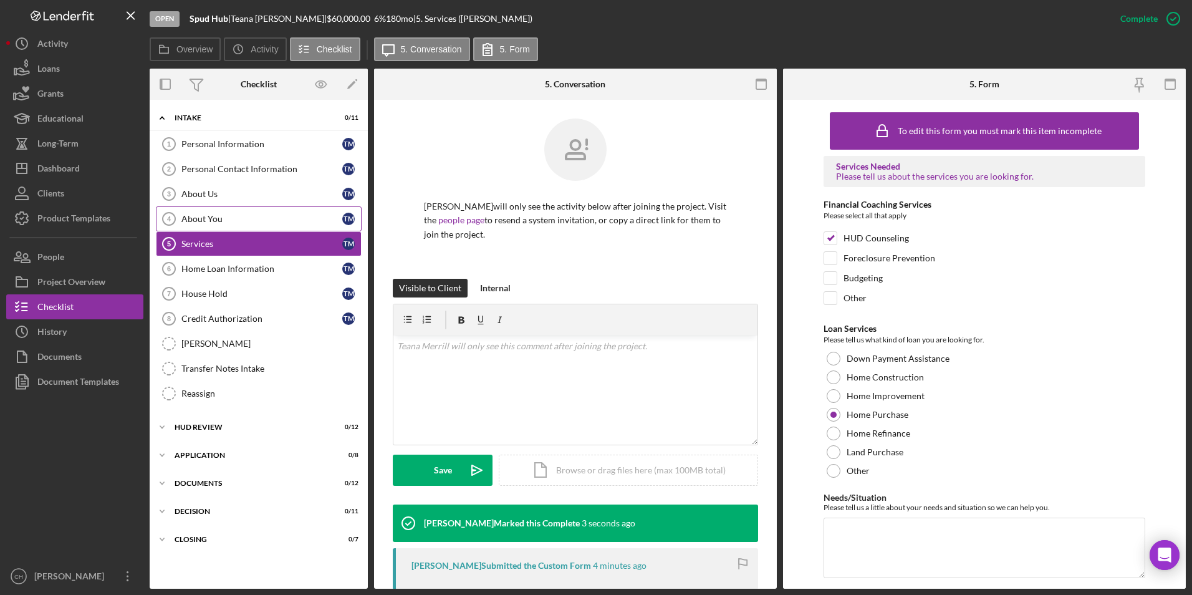
click at [205, 223] on div "About You" at bounding box center [261, 219] width 161 height 10
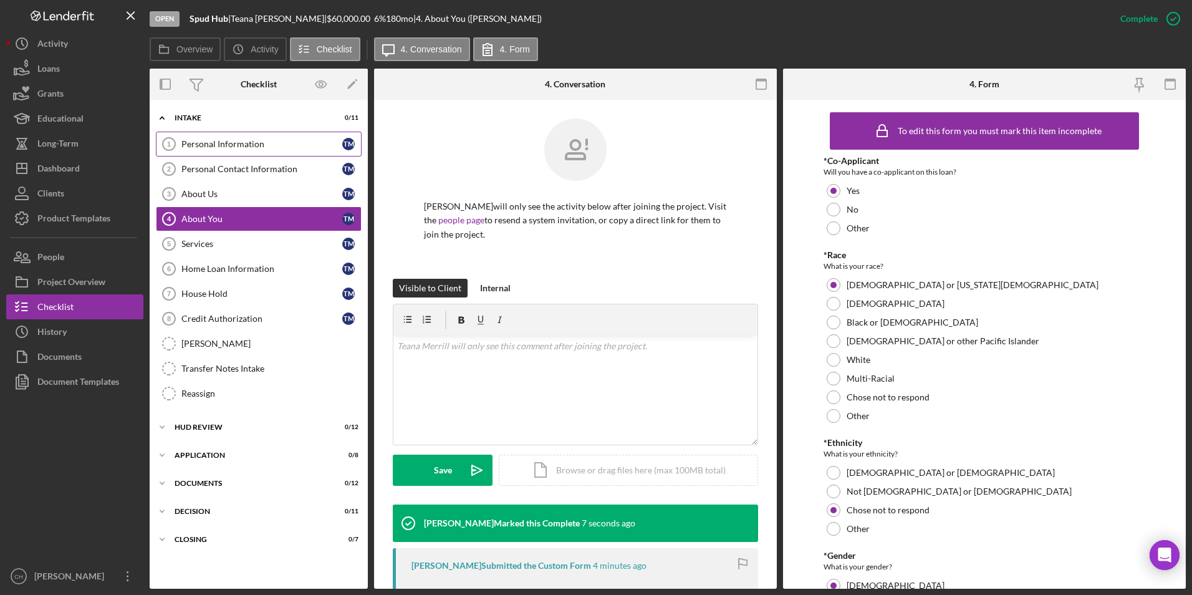
click at [226, 147] on div "Personal Information" at bounding box center [261, 144] width 161 height 10
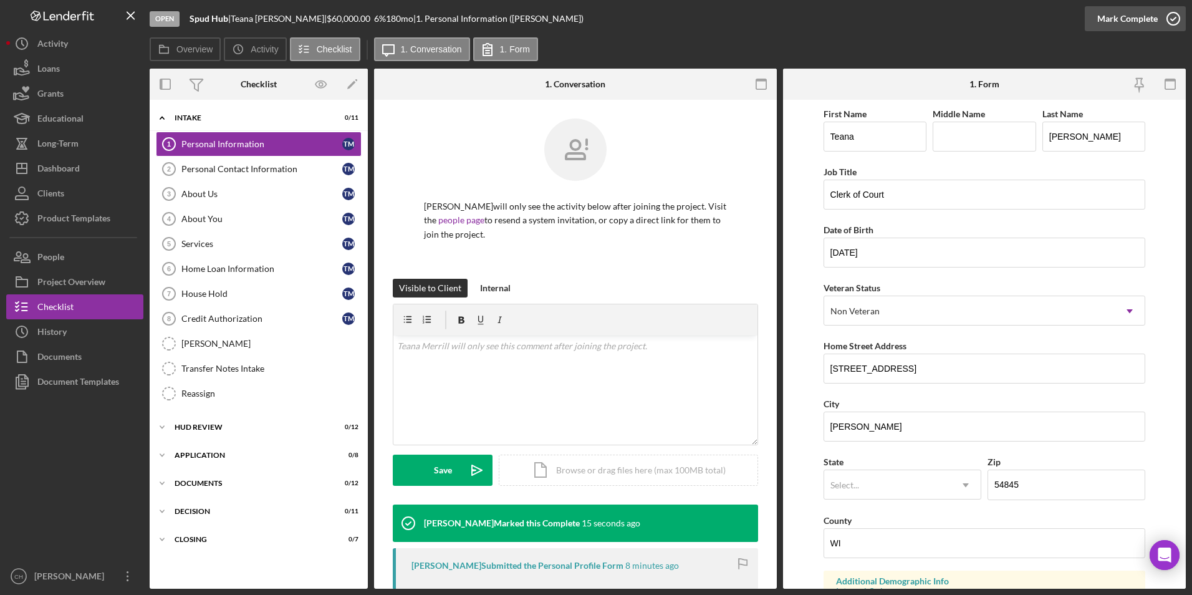
click at [1115, 17] on div "Mark Complete" at bounding box center [1127, 18] width 60 height 25
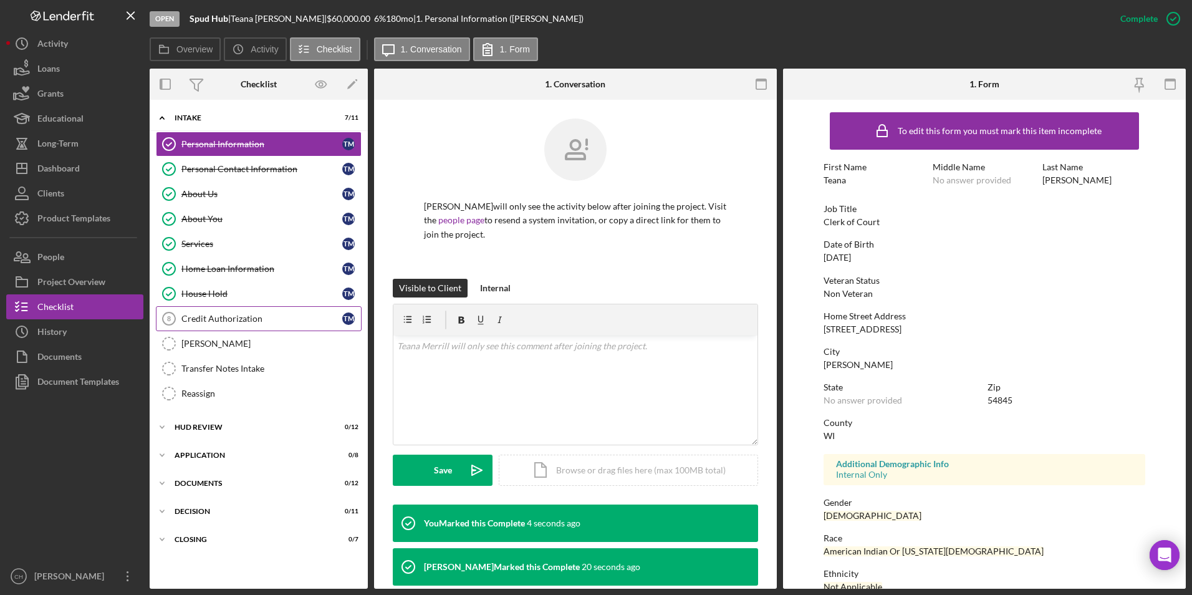
click at [213, 317] on div "Credit Authorization" at bounding box center [261, 319] width 161 height 10
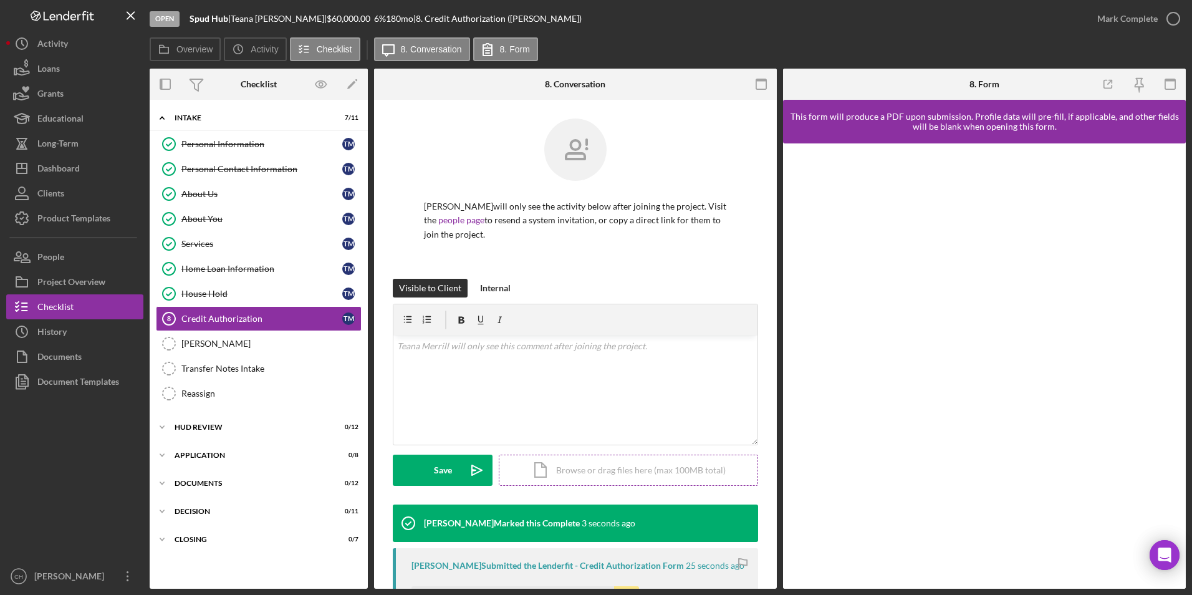
scroll to position [125, 0]
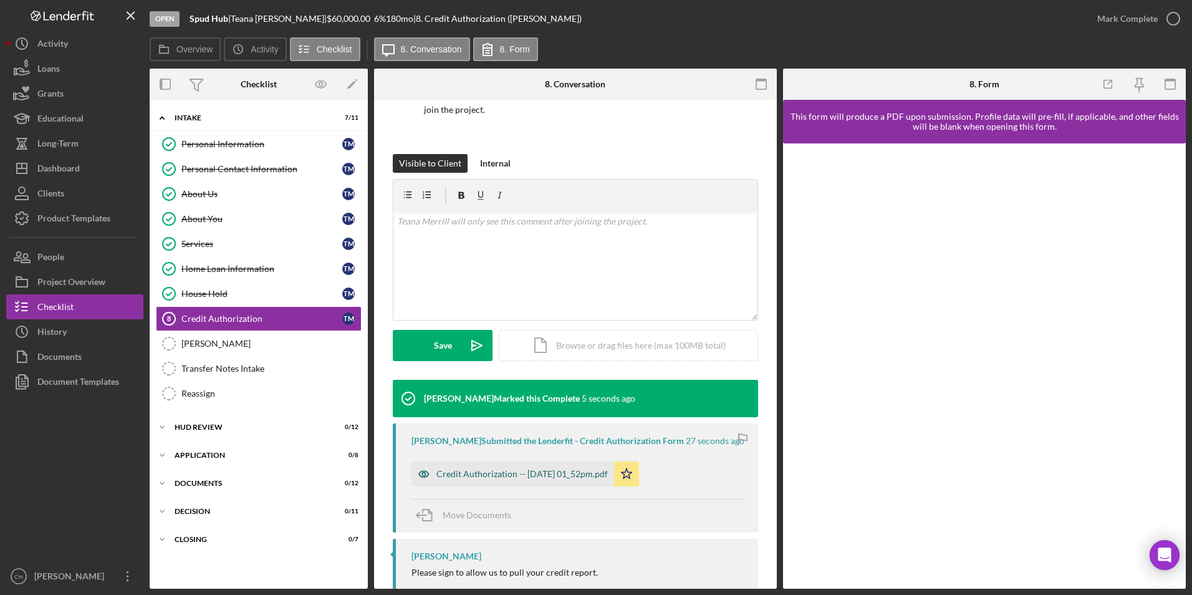
click at [554, 464] on div "Credit Authorization -- [DATE] 01_52pm.pdf" at bounding box center [513, 473] width 203 height 25
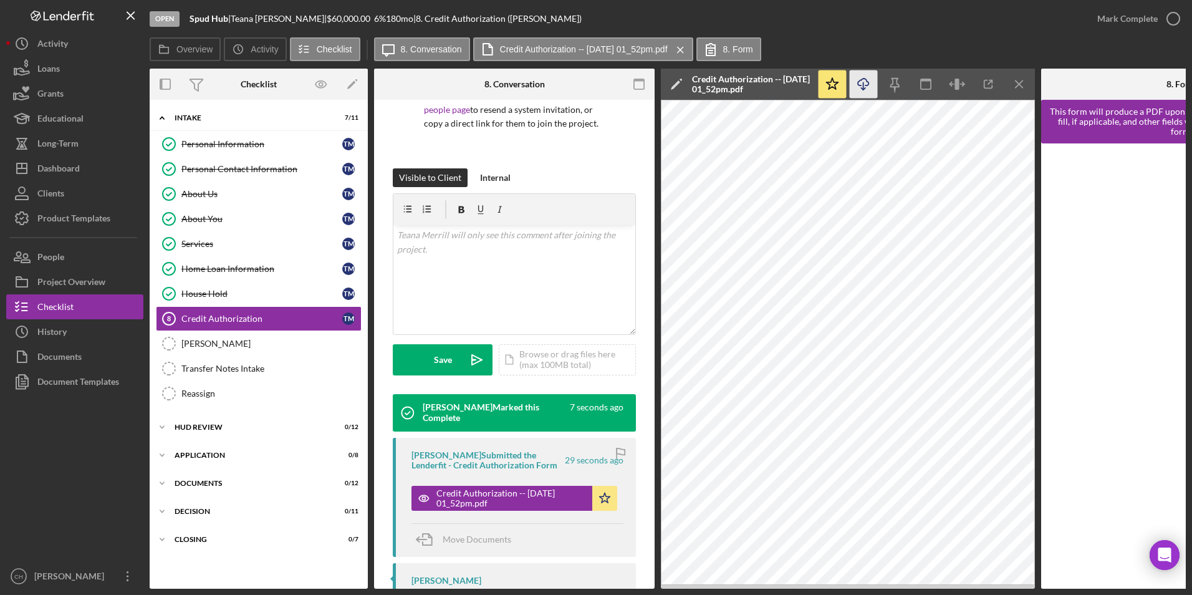
click at [870, 87] on icon "Icon/Download" at bounding box center [864, 84] width 28 height 28
click at [1015, 82] on icon "Icon/Menu Close" at bounding box center [1020, 84] width 28 height 28
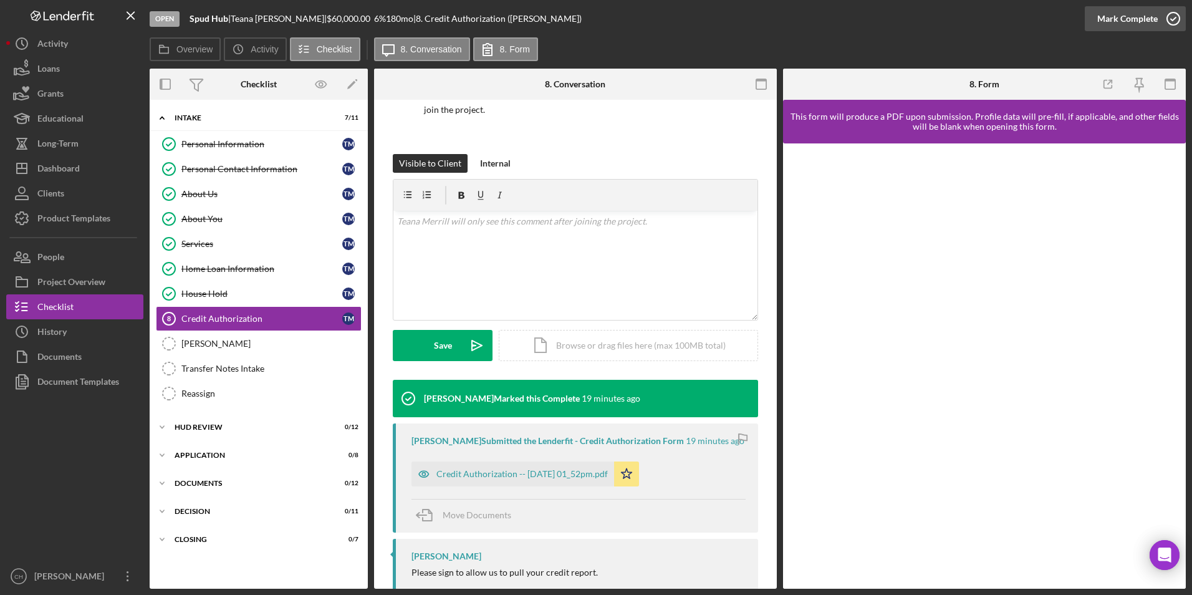
click at [1137, 19] on div "Mark Complete" at bounding box center [1127, 18] width 60 height 25
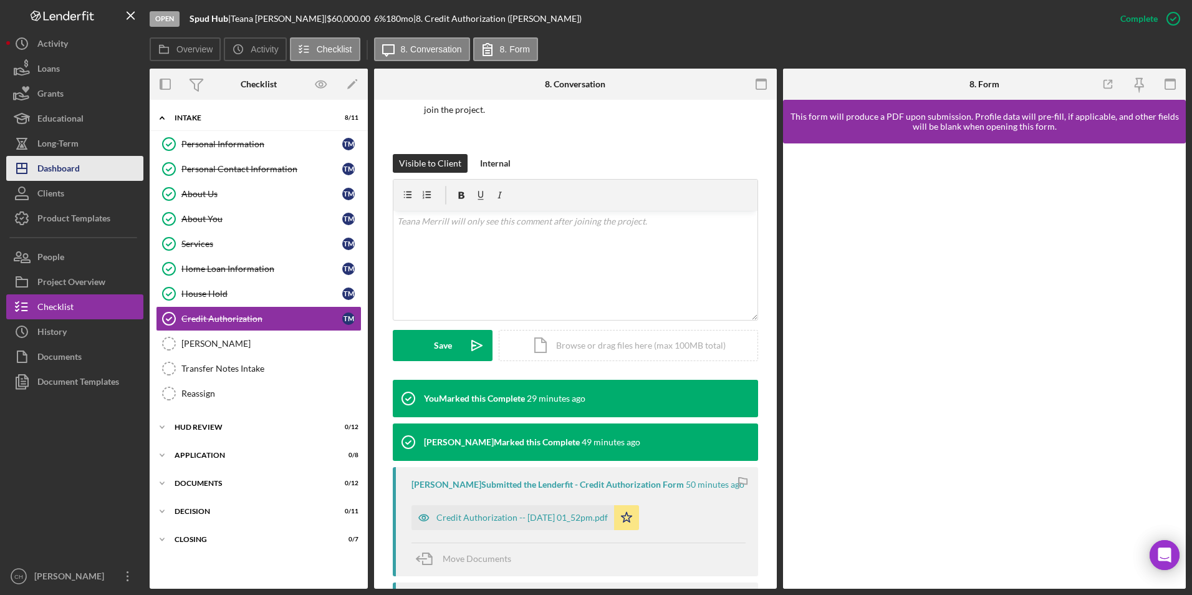
click at [55, 165] on div "Dashboard" at bounding box center [58, 170] width 42 height 28
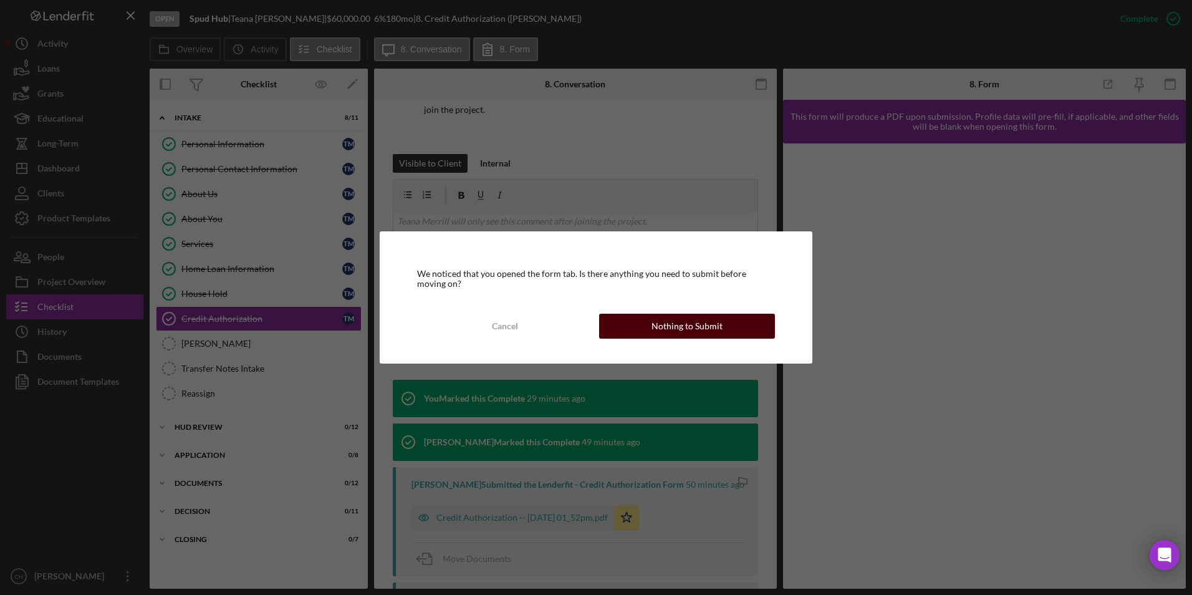
click at [668, 321] on div "Nothing to Submit" at bounding box center [687, 326] width 71 height 25
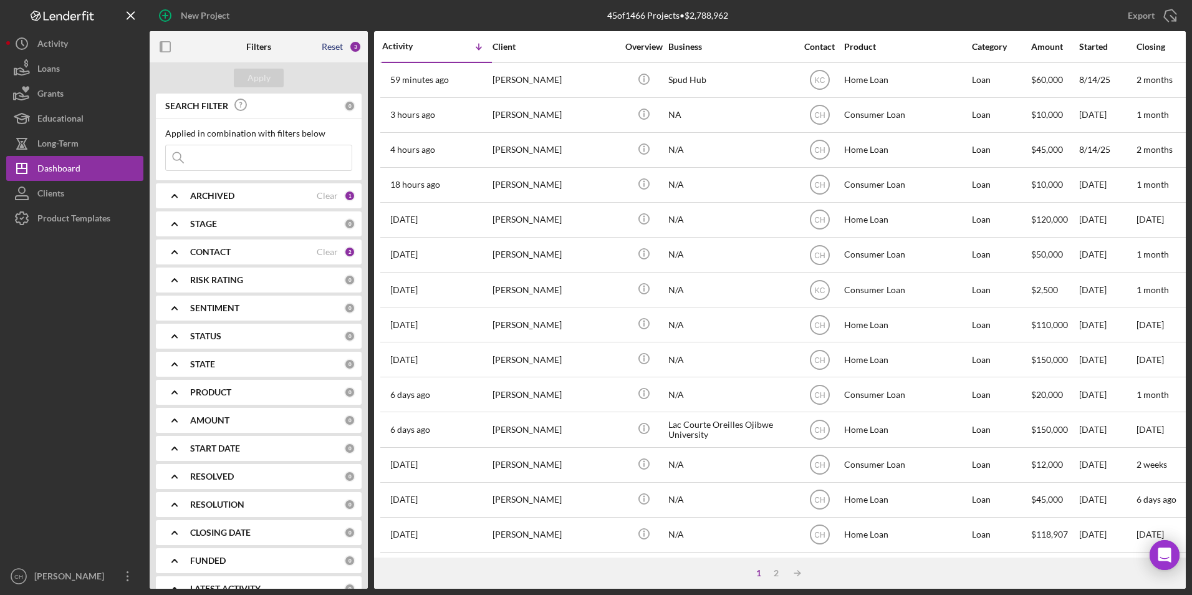
click at [334, 49] on div "Reset" at bounding box center [332, 47] width 21 height 10
click at [237, 80] on button "Apply" at bounding box center [259, 78] width 50 height 19
click at [211, 191] on b "ARCHIVED" at bounding box center [212, 196] width 44 height 10
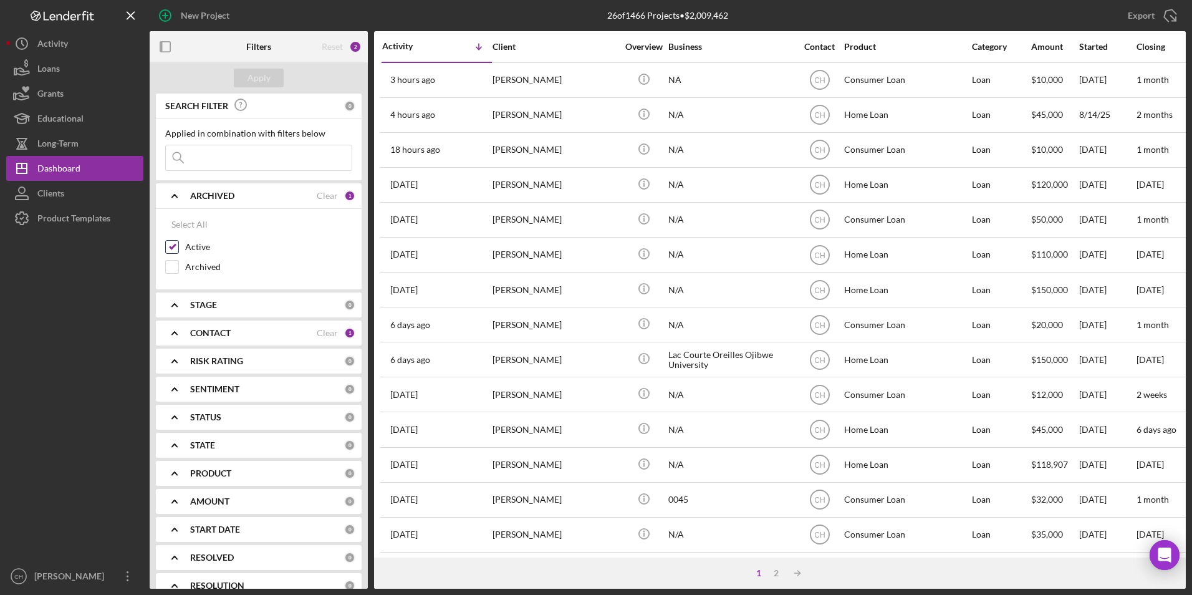
click at [175, 247] on input "Active" at bounding box center [172, 247] width 12 height 12
checkbox input "false"
click at [173, 261] on input "Archived" at bounding box center [172, 267] width 12 height 12
checkbox input "true"
click at [272, 71] on button "Apply" at bounding box center [259, 78] width 50 height 19
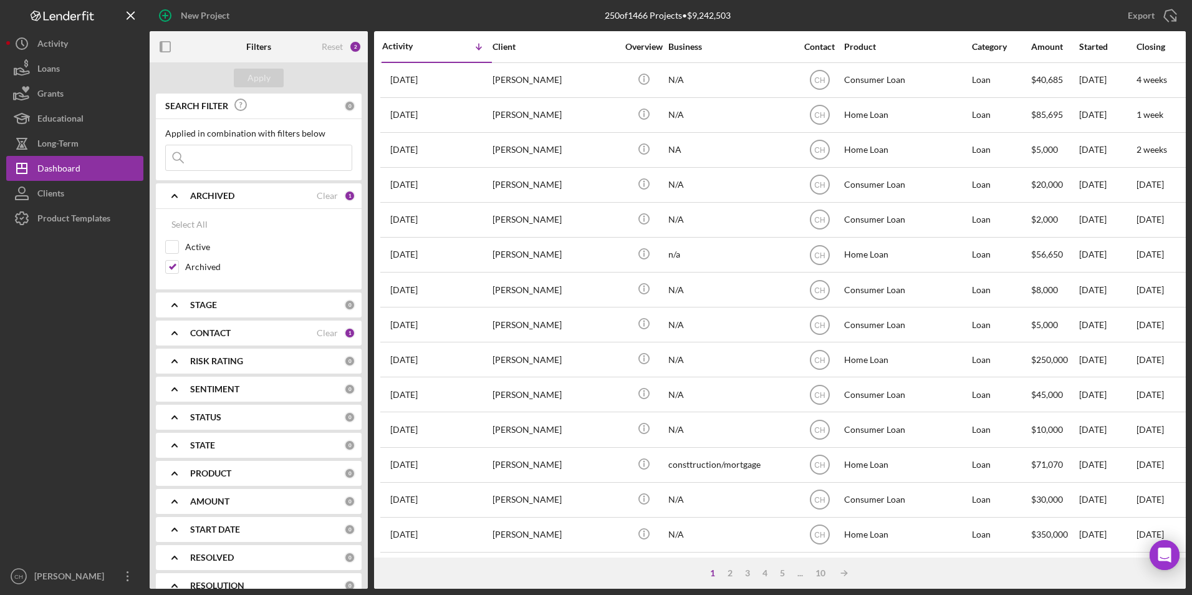
click at [206, 147] on input at bounding box center [259, 157] width 186 height 25
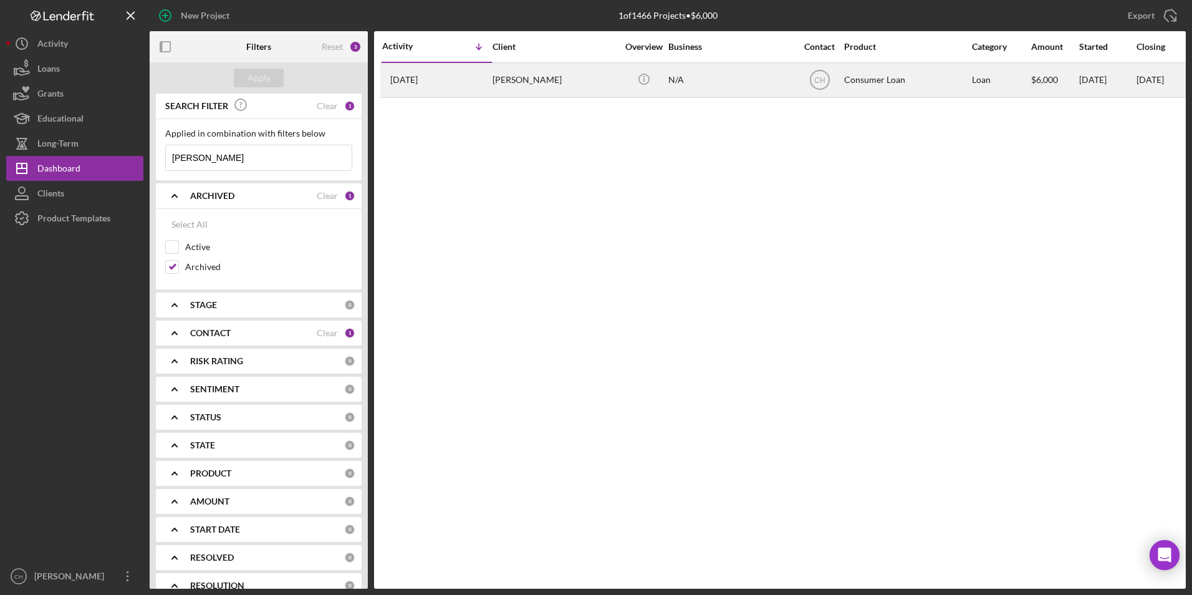
type input "[PERSON_NAME]"
click at [696, 80] on div "N/A" at bounding box center [730, 80] width 125 height 33
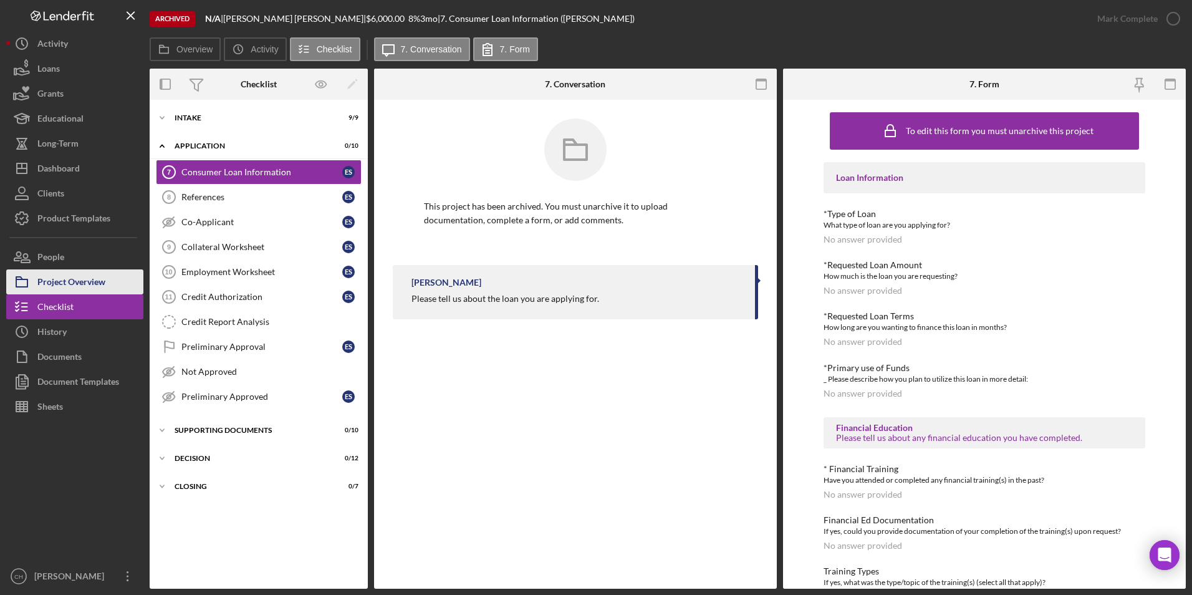
click at [70, 276] on div "Project Overview" at bounding box center [71, 283] width 68 height 28
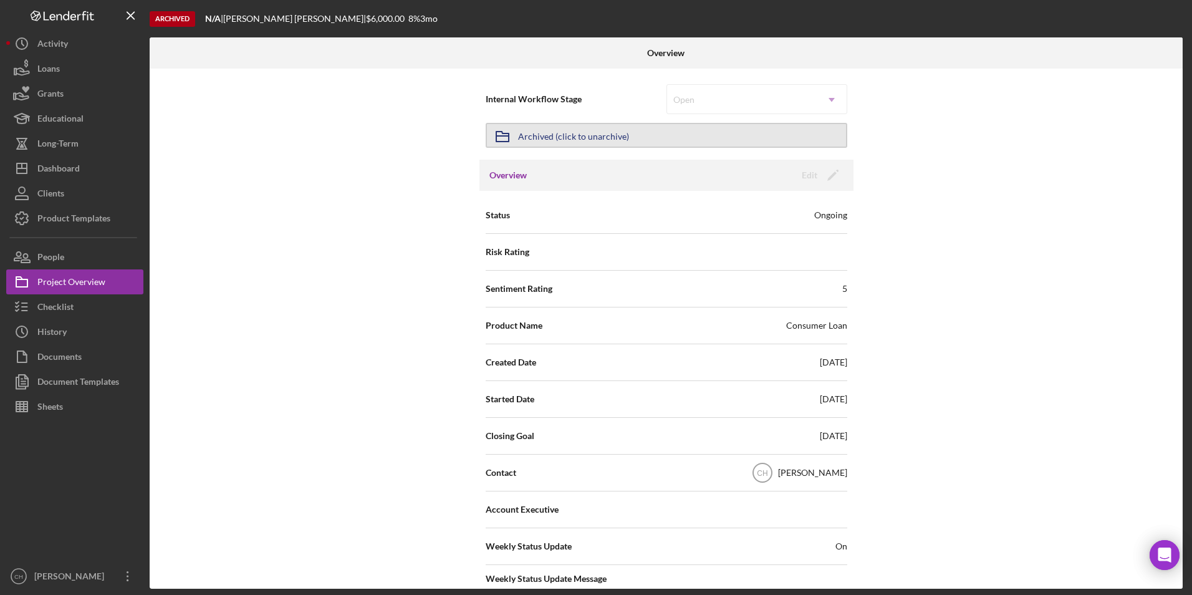
click at [573, 135] on div "Archived (click to unarchive)" at bounding box center [573, 135] width 111 height 22
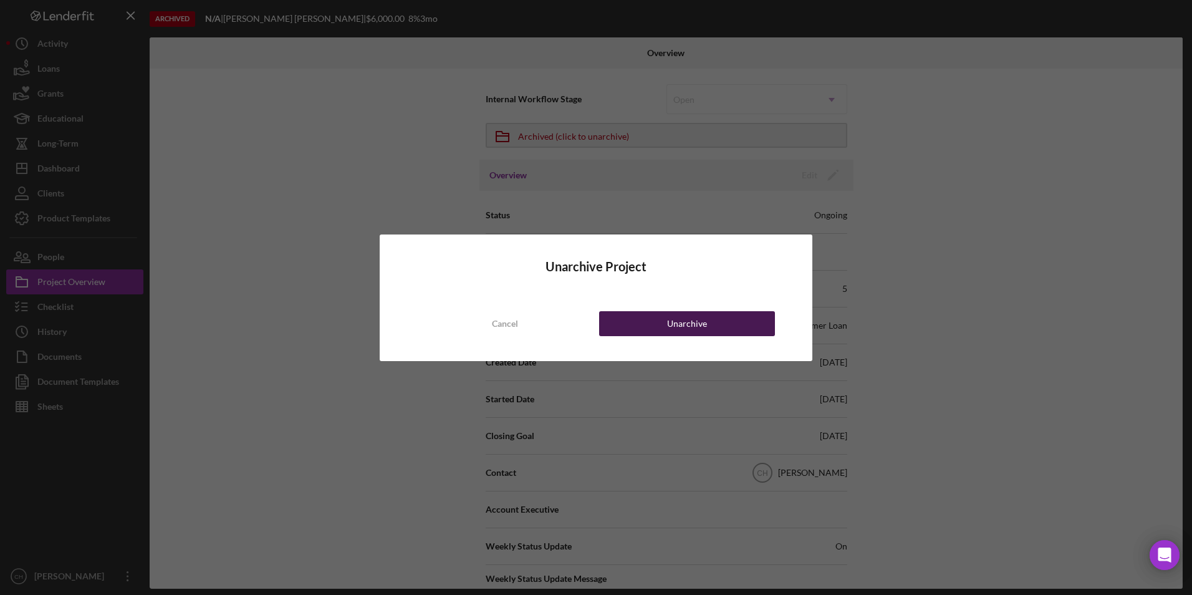
click at [635, 317] on button "Unarchive" at bounding box center [687, 323] width 176 height 25
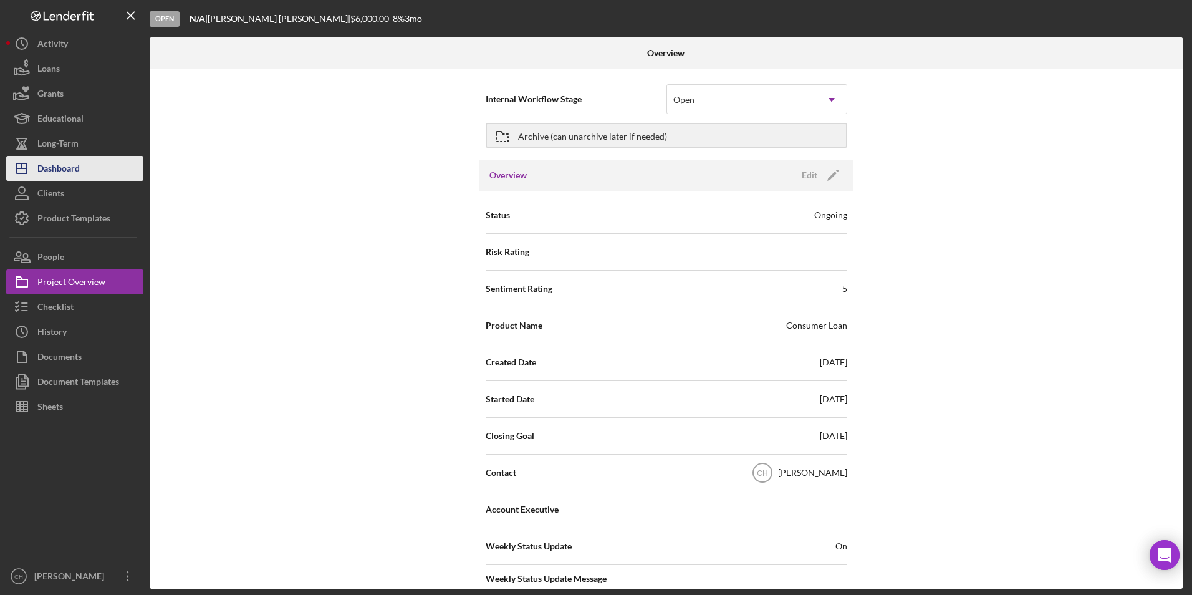
click at [57, 170] on div "Dashboard" at bounding box center [58, 170] width 42 height 28
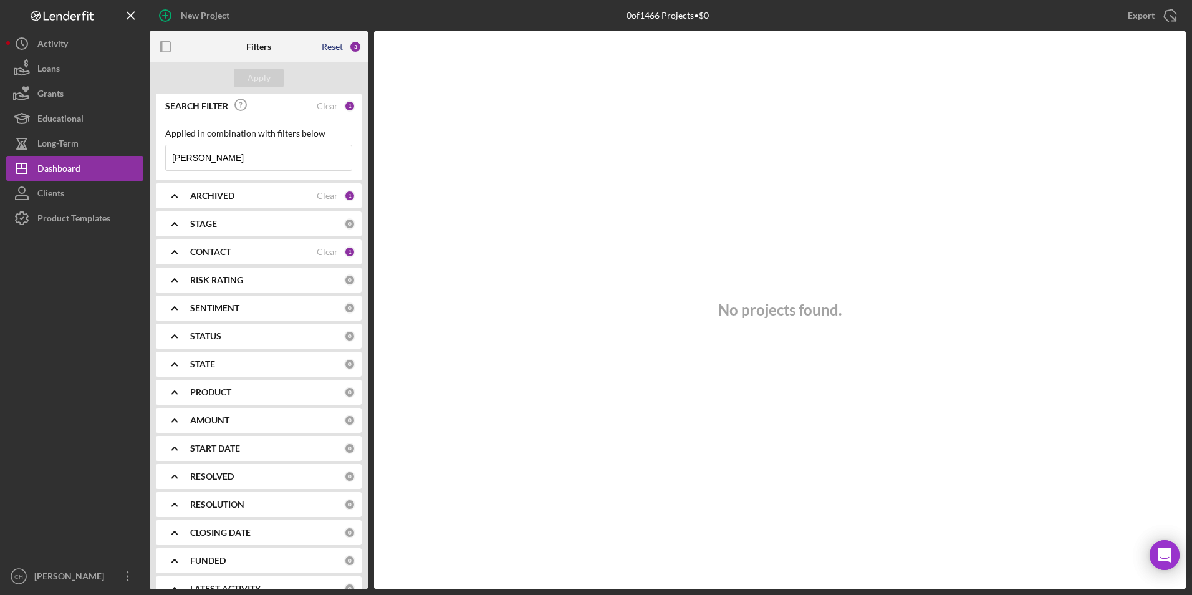
click at [335, 44] on div "Reset" at bounding box center [332, 47] width 21 height 10
click at [210, 195] on b "ARCHIVED" at bounding box center [212, 196] width 44 height 10
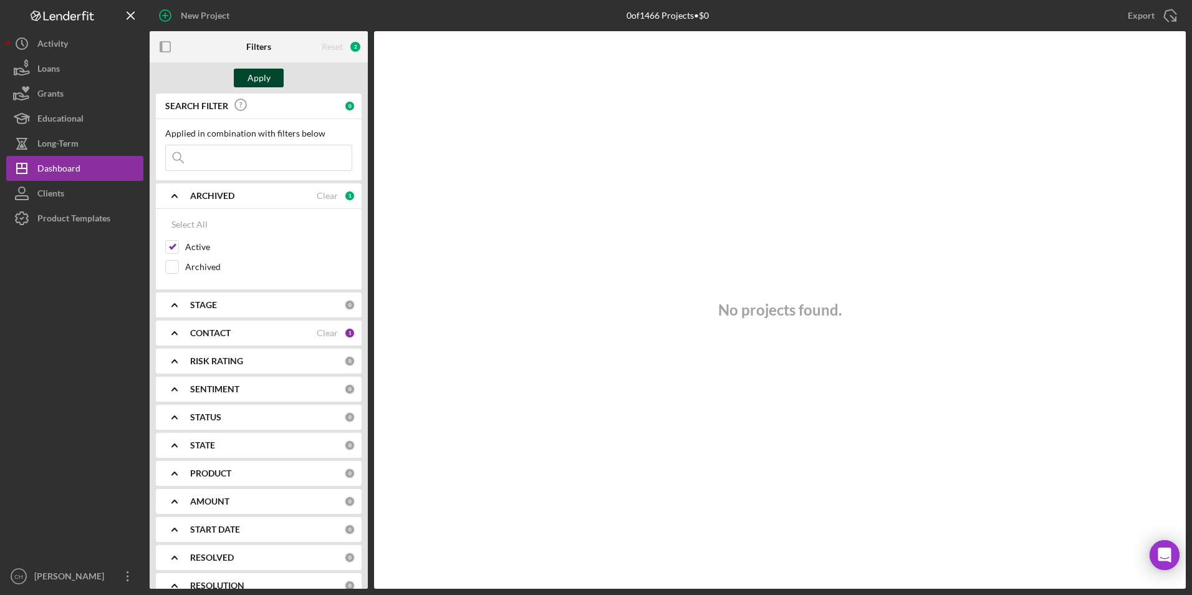
click at [262, 77] on div "Apply" at bounding box center [259, 78] width 23 height 19
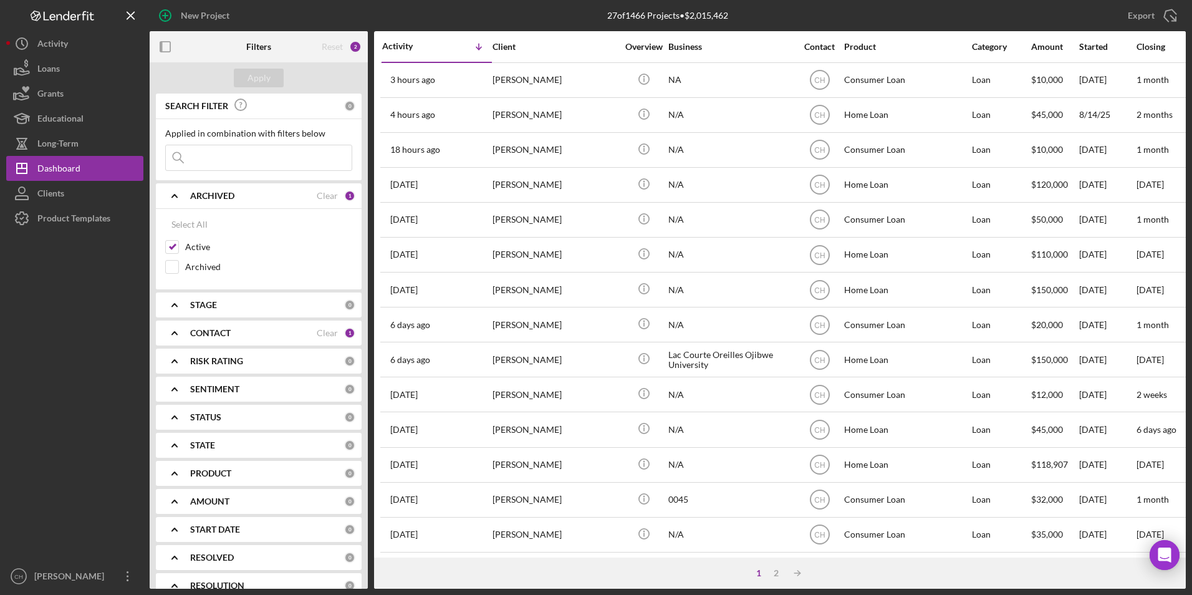
click at [218, 153] on input at bounding box center [259, 157] width 186 height 25
type input "w"
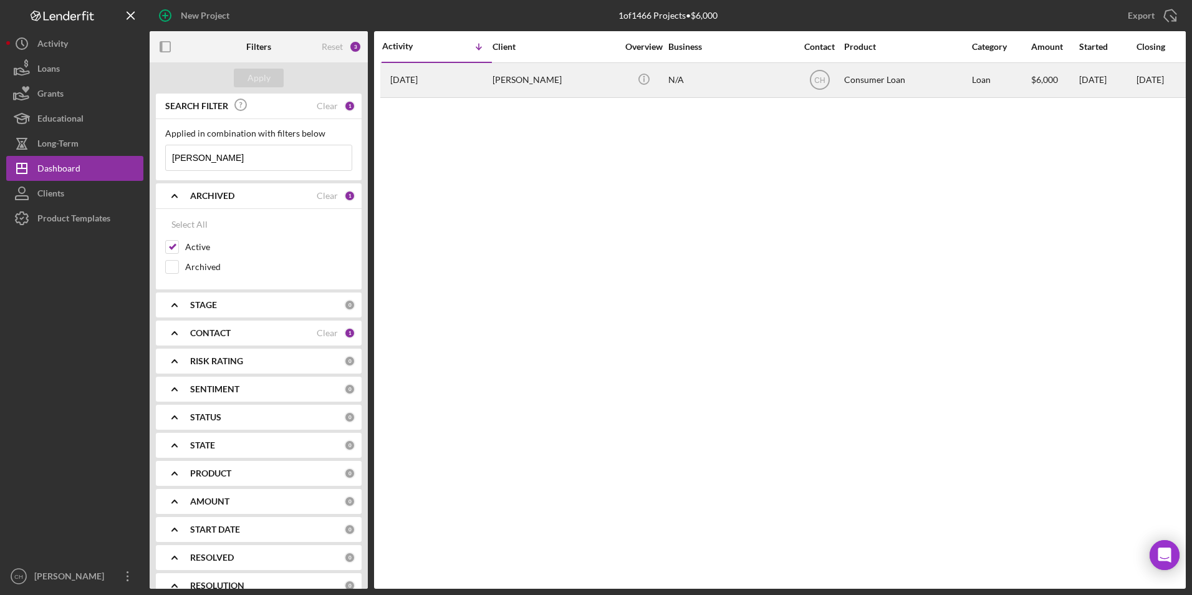
type input "[PERSON_NAME]"
click at [534, 80] on div "[PERSON_NAME]" at bounding box center [555, 80] width 125 height 33
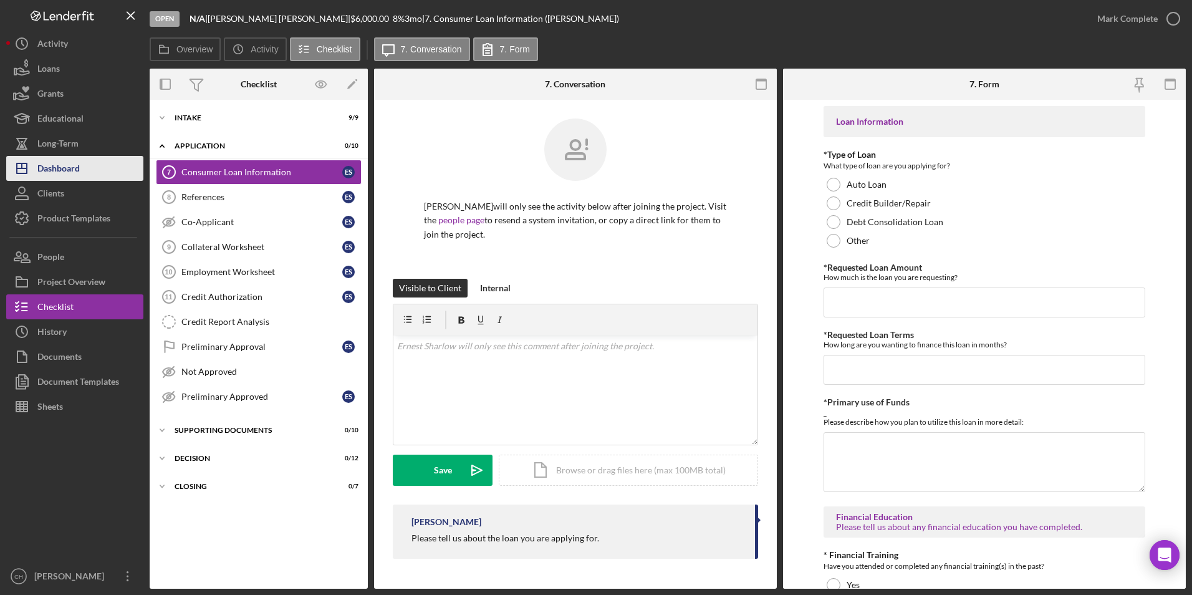
click at [92, 169] on button "Icon/Dashboard Dashboard" at bounding box center [74, 168] width 137 height 25
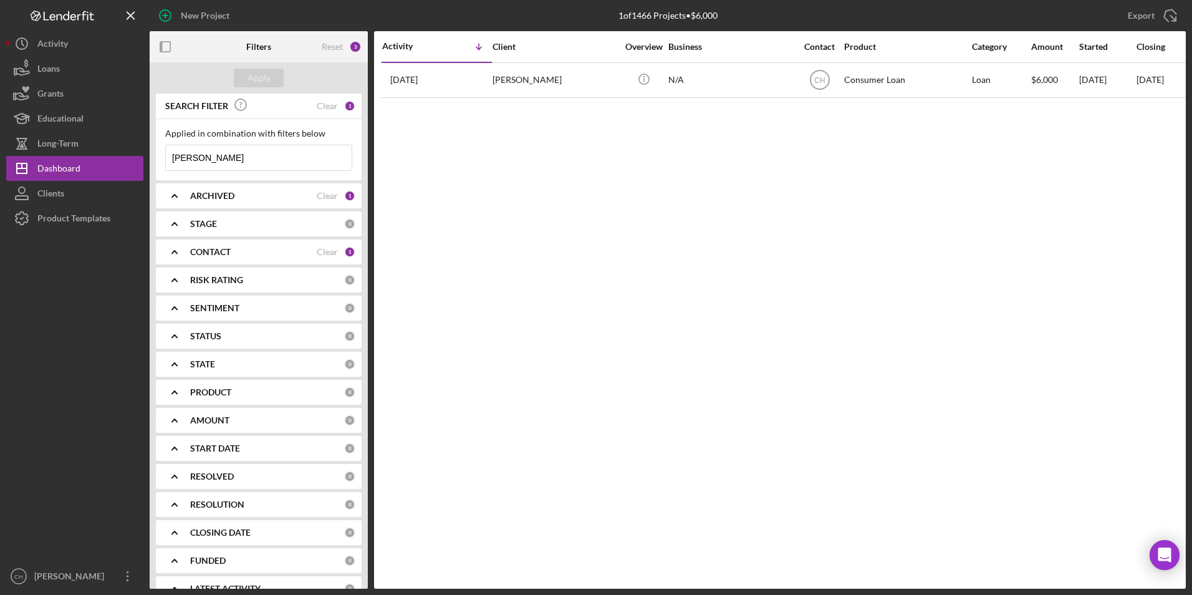
drag, startPoint x: 255, startPoint y: 157, endPoint x: 165, endPoint y: 155, distance: 90.4
click at [165, 155] on div "Applied in combination with filters below [PERSON_NAME]/Menu Close" at bounding box center [259, 149] width 206 height 61
click at [276, 79] on button "Apply" at bounding box center [259, 78] width 50 height 19
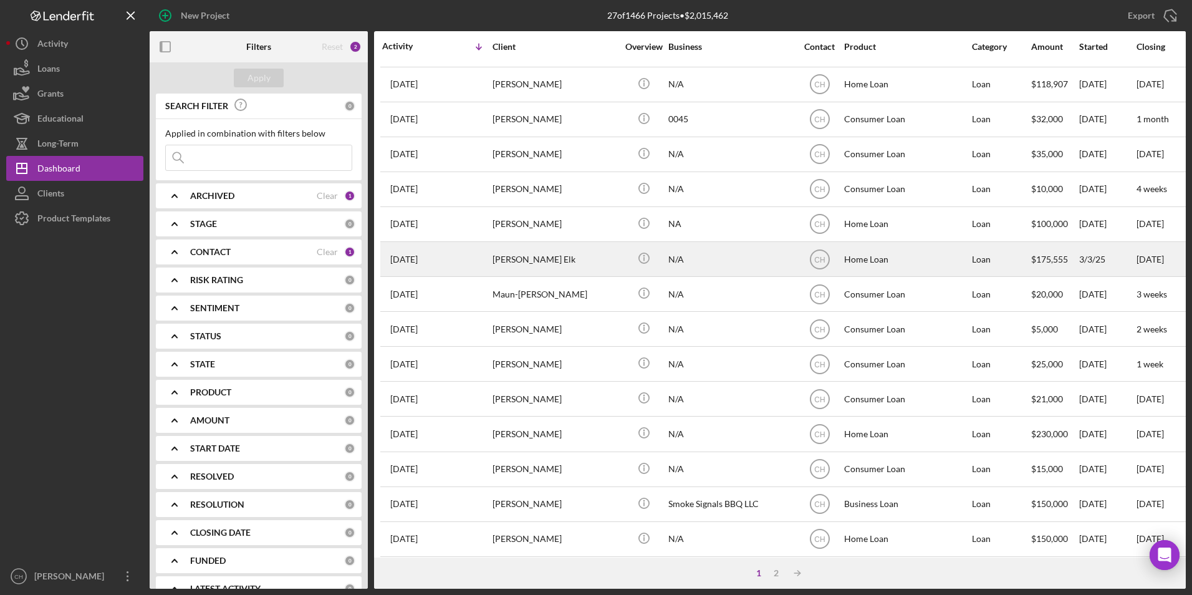
scroll to position [395, 0]
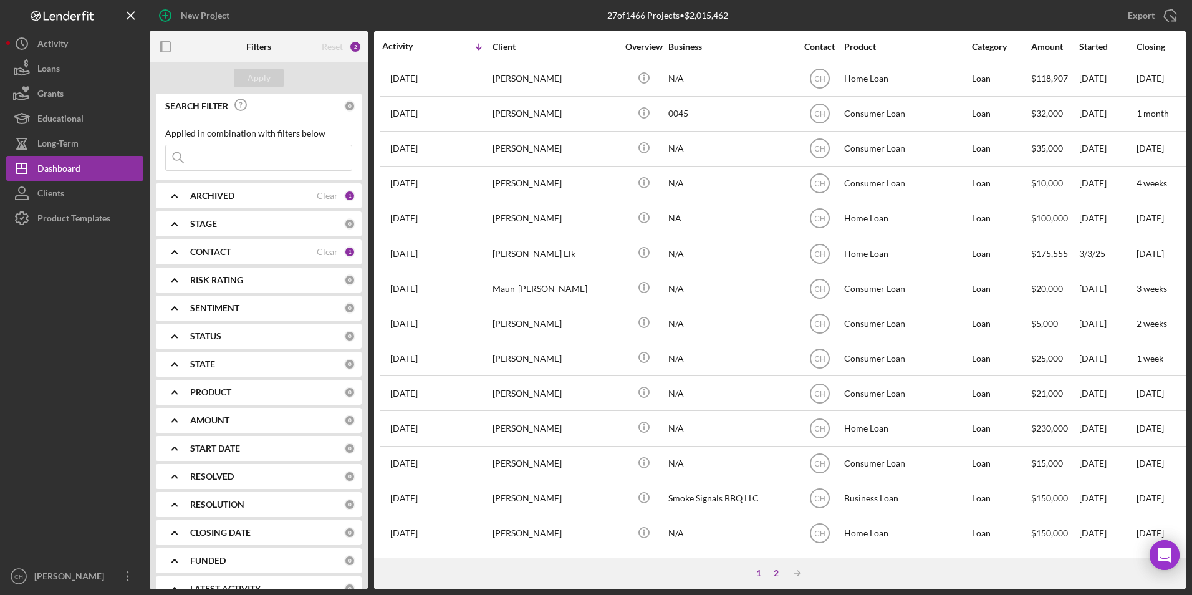
drag, startPoint x: 782, startPoint y: 570, endPoint x: 777, endPoint y: 575, distance: 7.1
click at [780, 574] on div "2" at bounding box center [776, 573] width 17 height 10
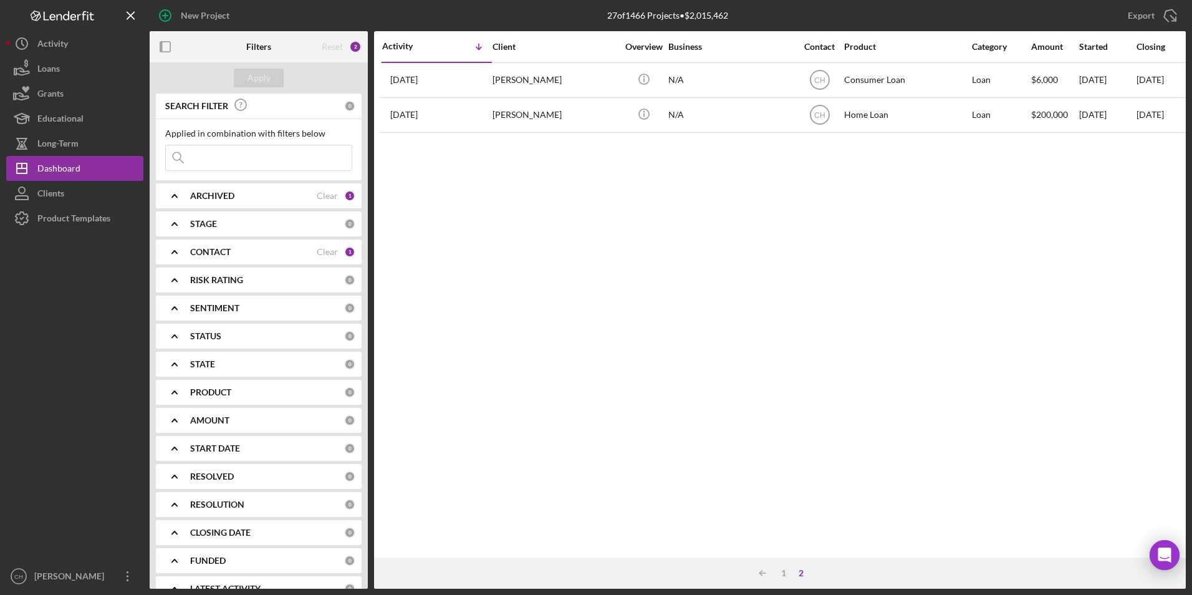
scroll to position [0, 0]
click at [781, 571] on div "1" at bounding box center [783, 573] width 17 height 10
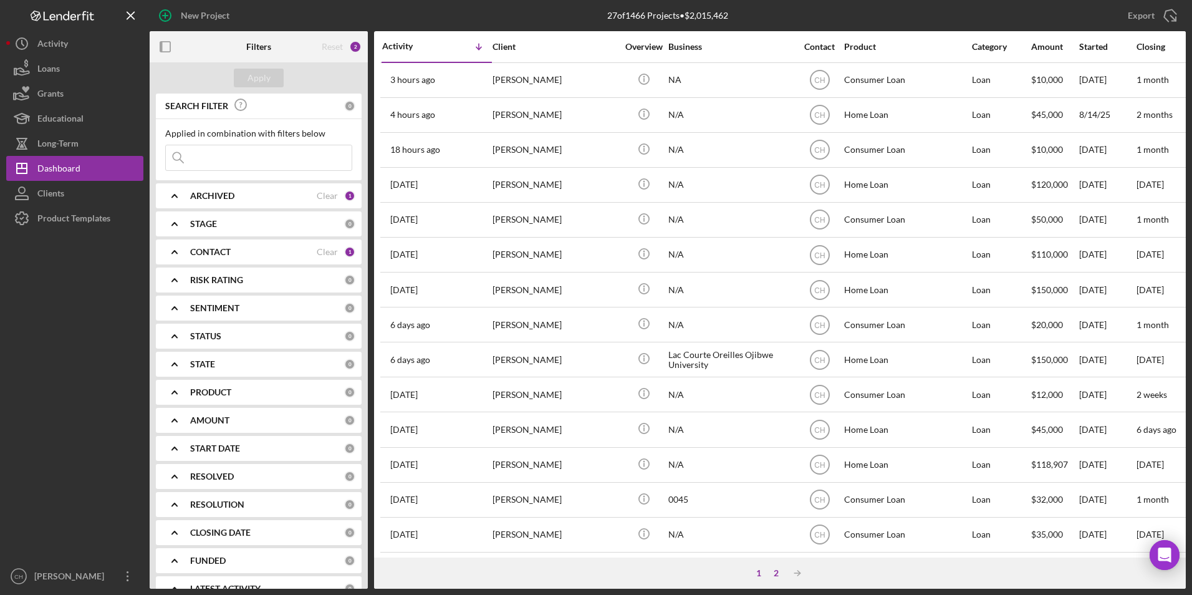
click at [773, 574] on div "2" at bounding box center [776, 573] width 17 height 10
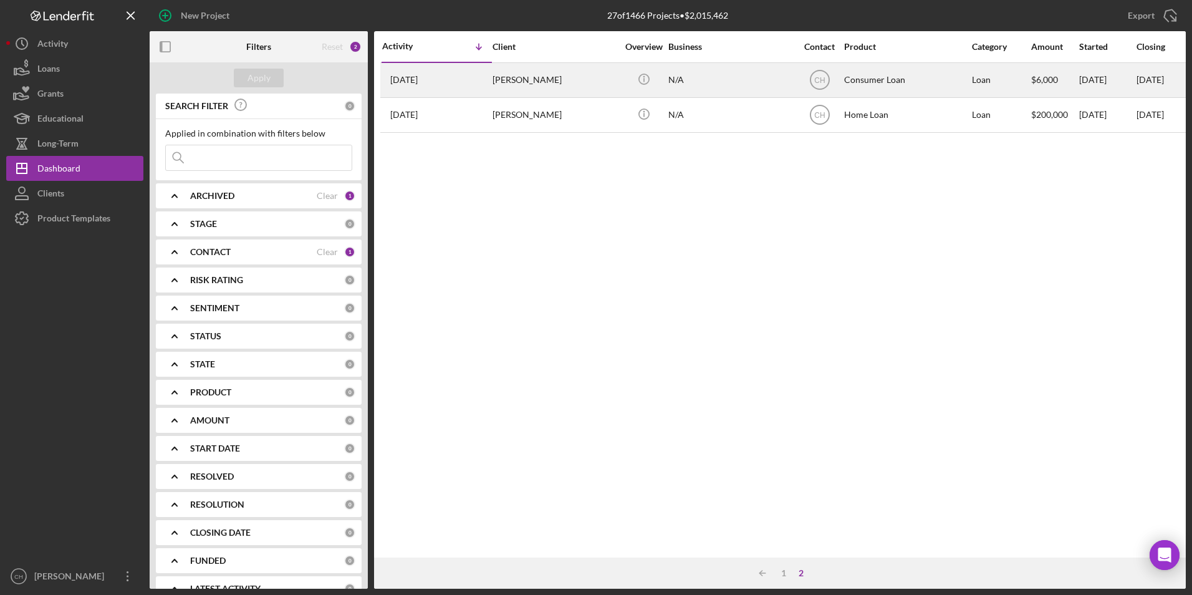
click at [525, 84] on div "[PERSON_NAME]" at bounding box center [555, 80] width 125 height 33
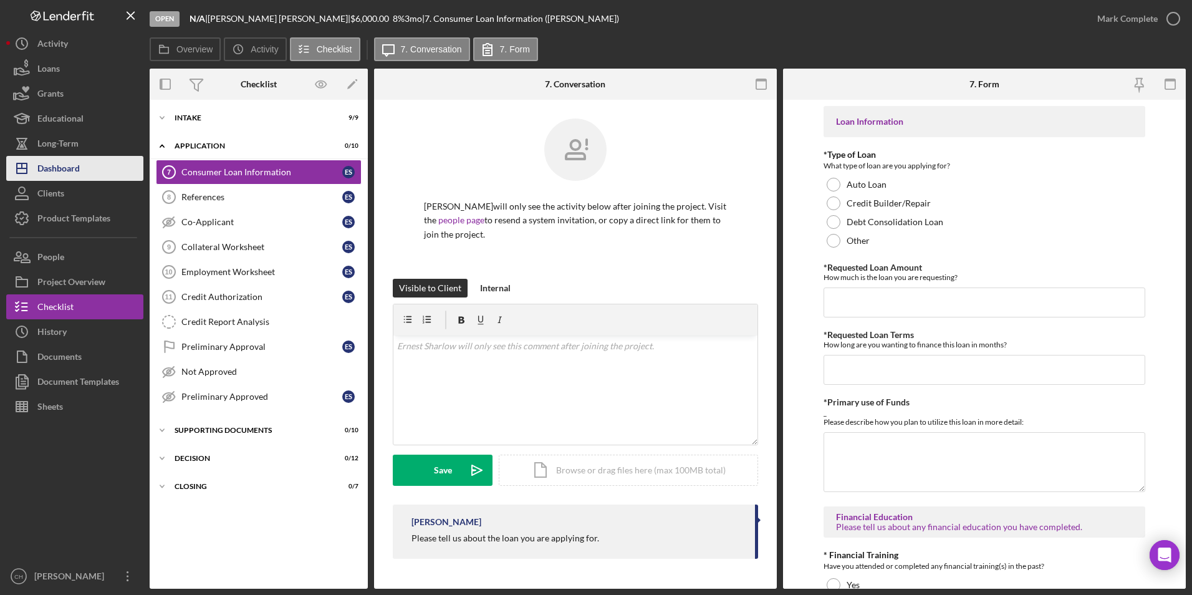
click at [55, 165] on div "Dashboard" at bounding box center [58, 170] width 42 height 28
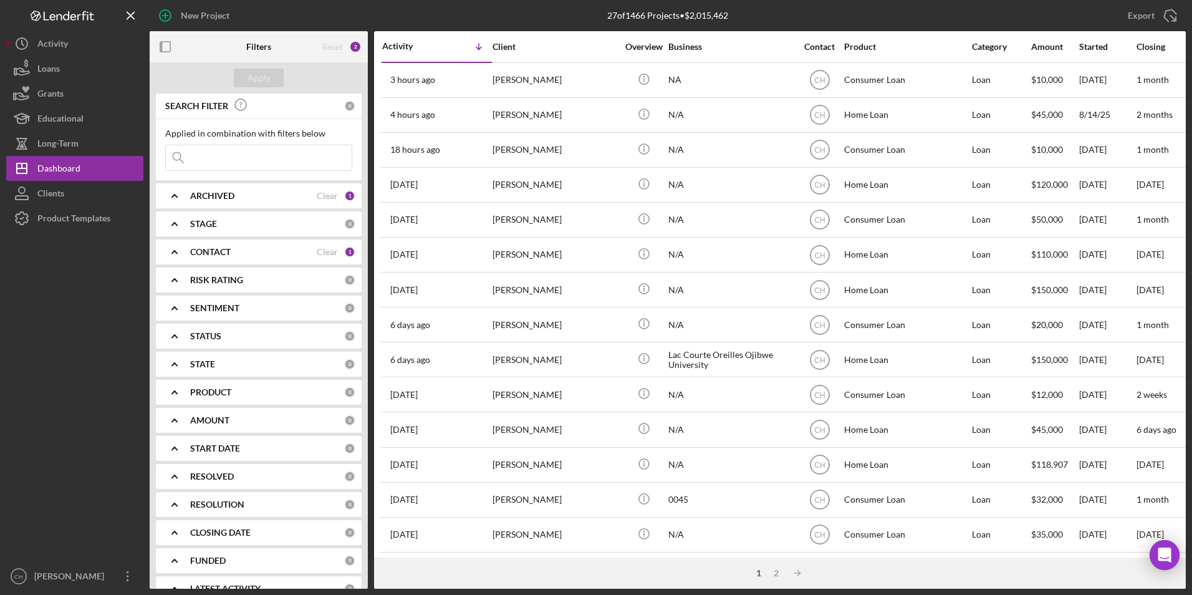
click at [196, 249] on b "CONTACT" at bounding box center [210, 252] width 41 height 10
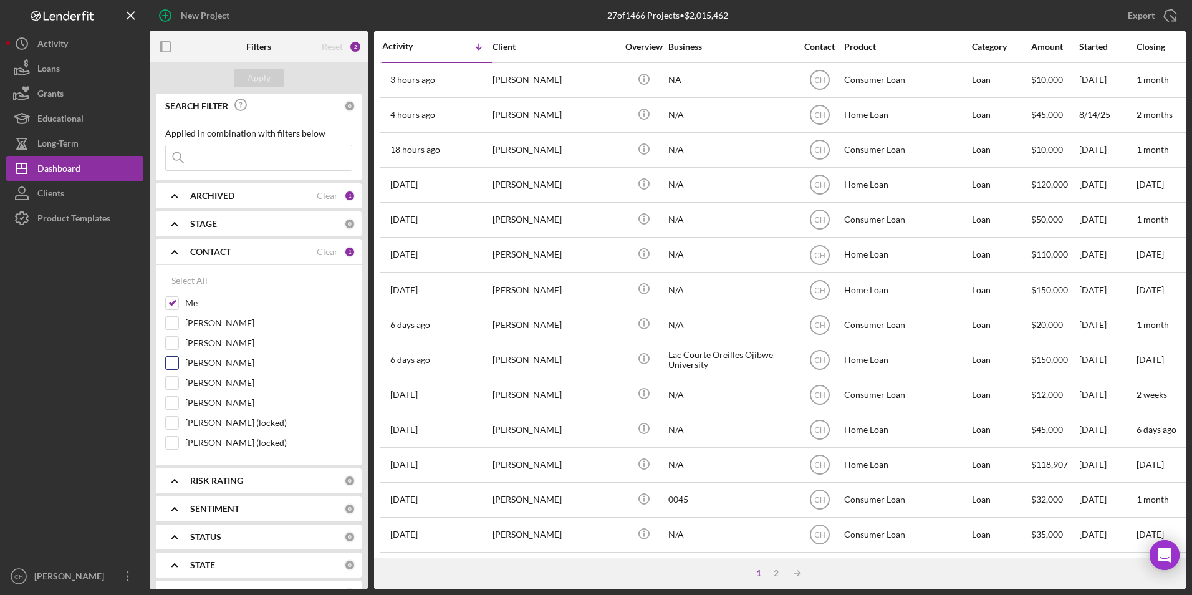
click at [175, 365] on input "[PERSON_NAME]" at bounding box center [172, 363] width 12 height 12
checkbox input "true"
click at [259, 75] on div "Apply" at bounding box center [259, 78] width 23 height 19
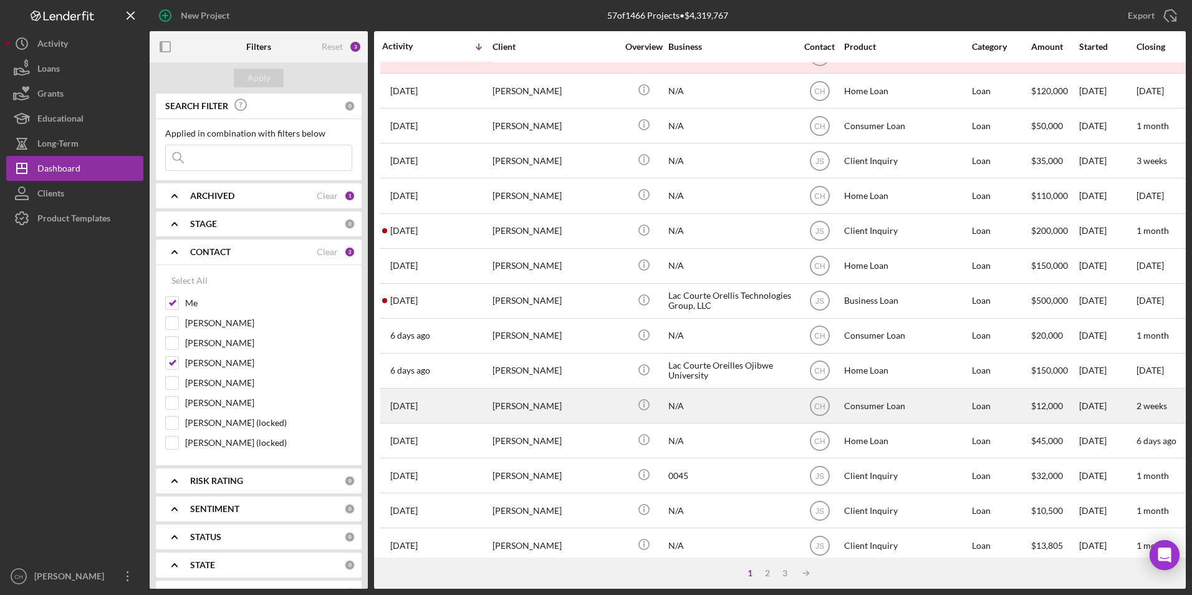
scroll to position [249, 0]
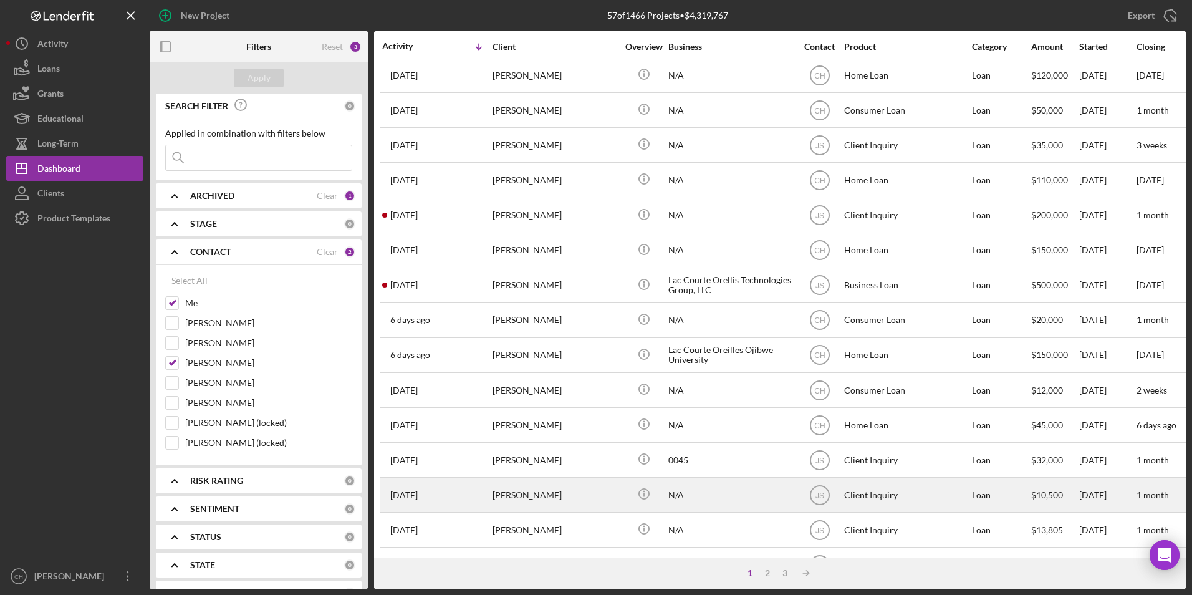
click at [546, 498] on div "[PERSON_NAME]" at bounding box center [555, 494] width 125 height 33
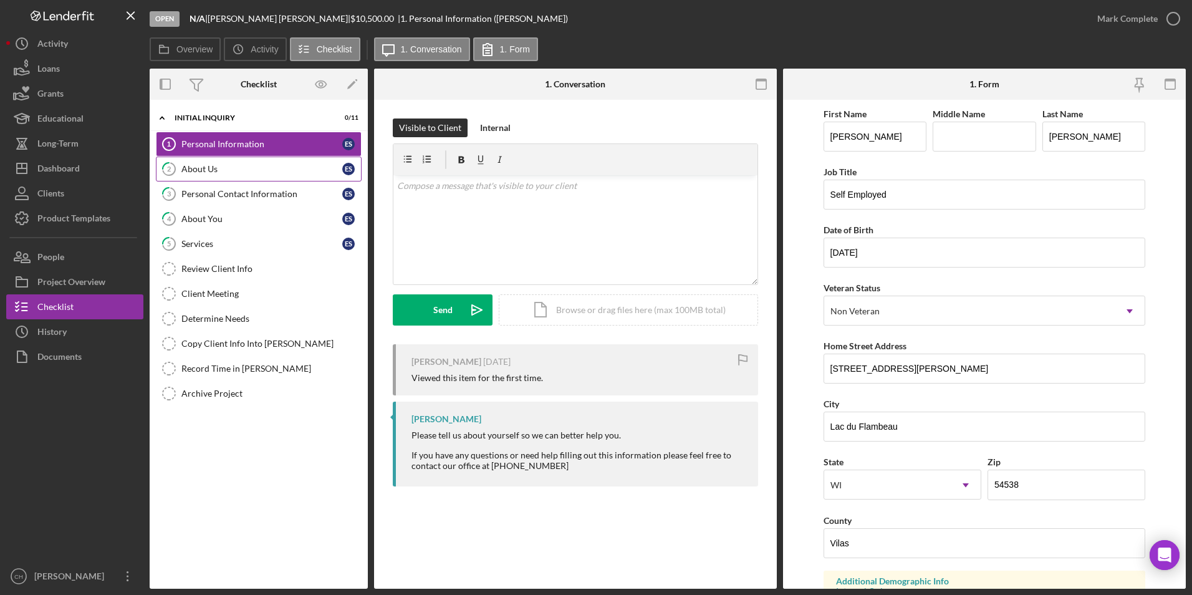
click at [204, 163] on link "2 About Us E S" at bounding box center [259, 168] width 206 height 25
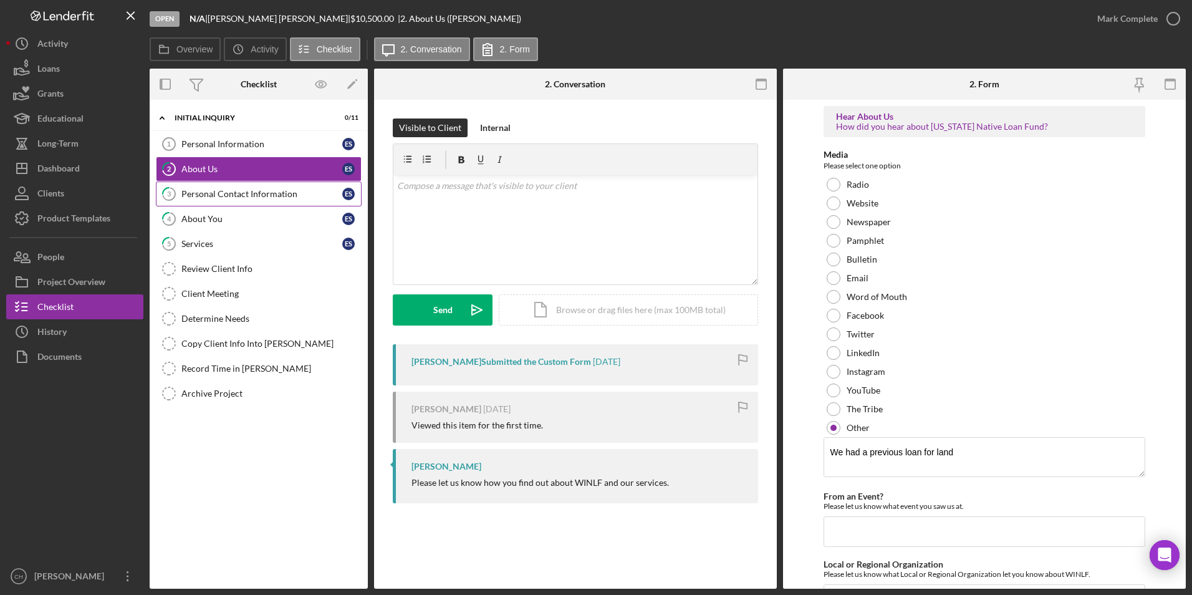
click at [209, 201] on link "3 Personal Contact Information E S" at bounding box center [259, 193] width 206 height 25
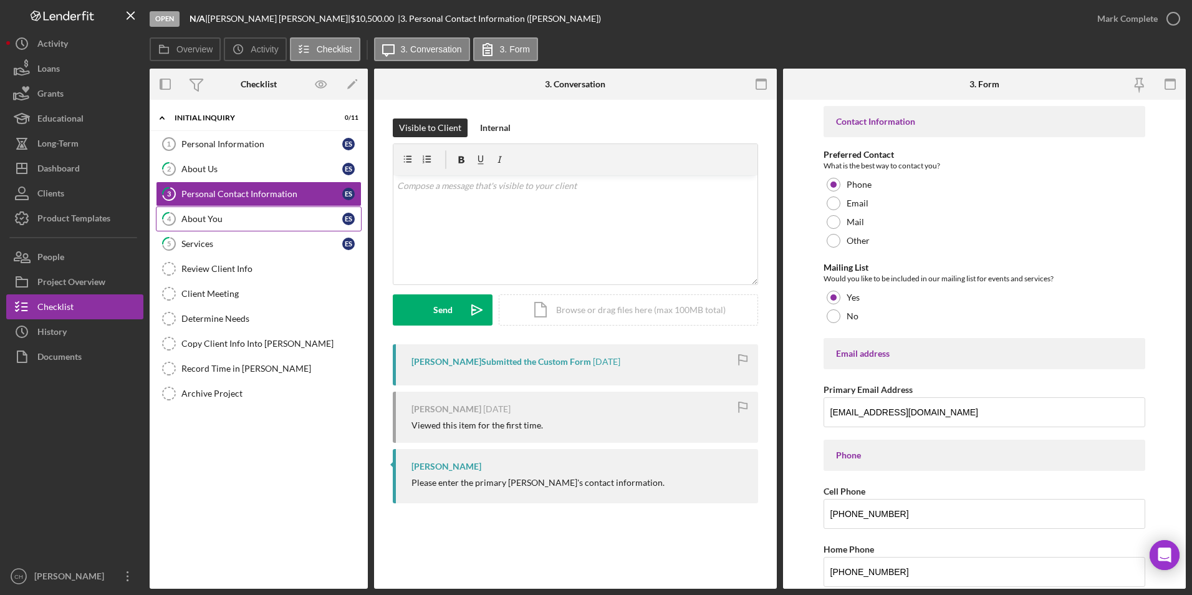
click at [205, 219] on div "About You" at bounding box center [261, 219] width 161 height 10
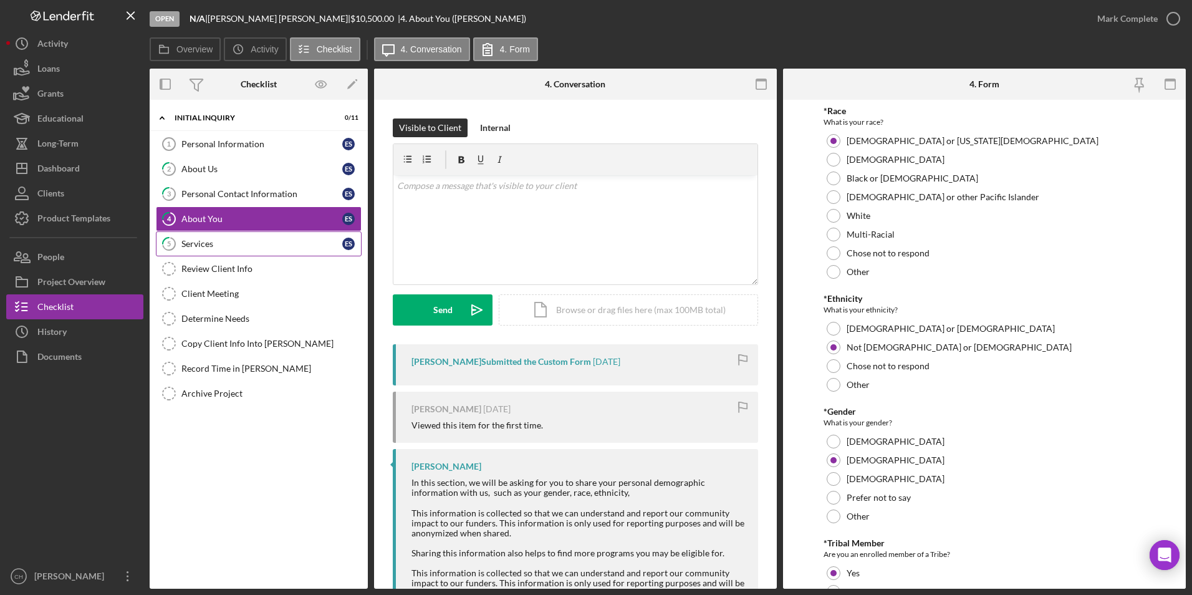
click at [201, 243] on div "Services" at bounding box center [261, 244] width 161 height 10
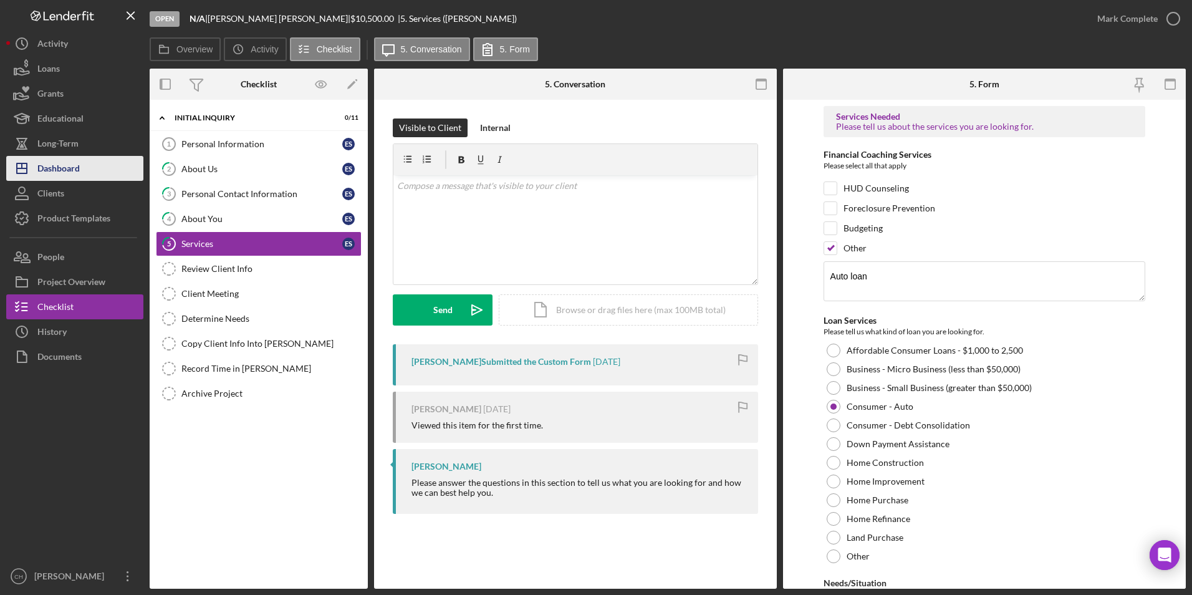
click at [57, 166] on div "Dashboard" at bounding box center [58, 170] width 42 height 28
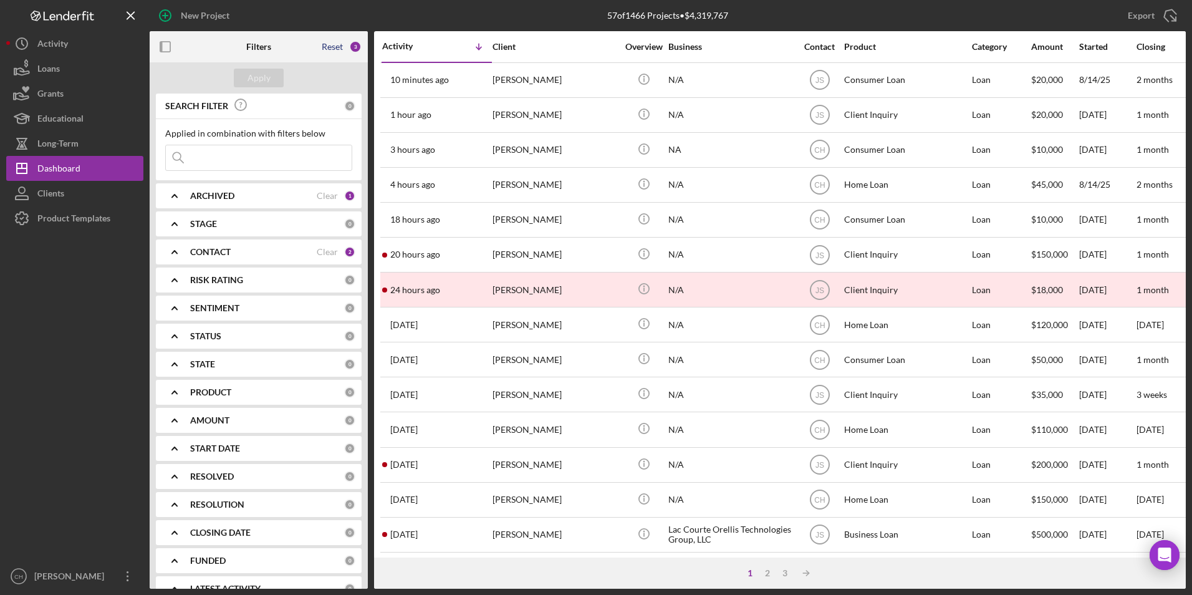
click at [338, 49] on div "Reset" at bounding box center [332, 47] width 21 height 10
click at [280, 80] on button "Apply" at bounding box center [259, 78] width 50 height 19
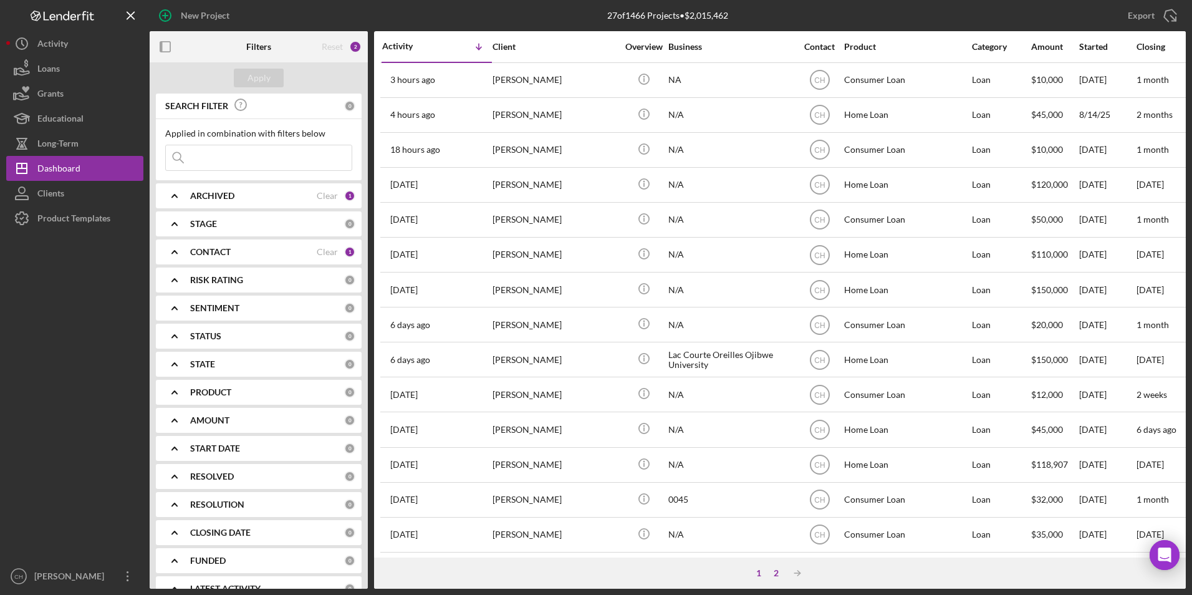
click at [781, 571] on div "2" at bounding box center [776, 573] width 17 height 10
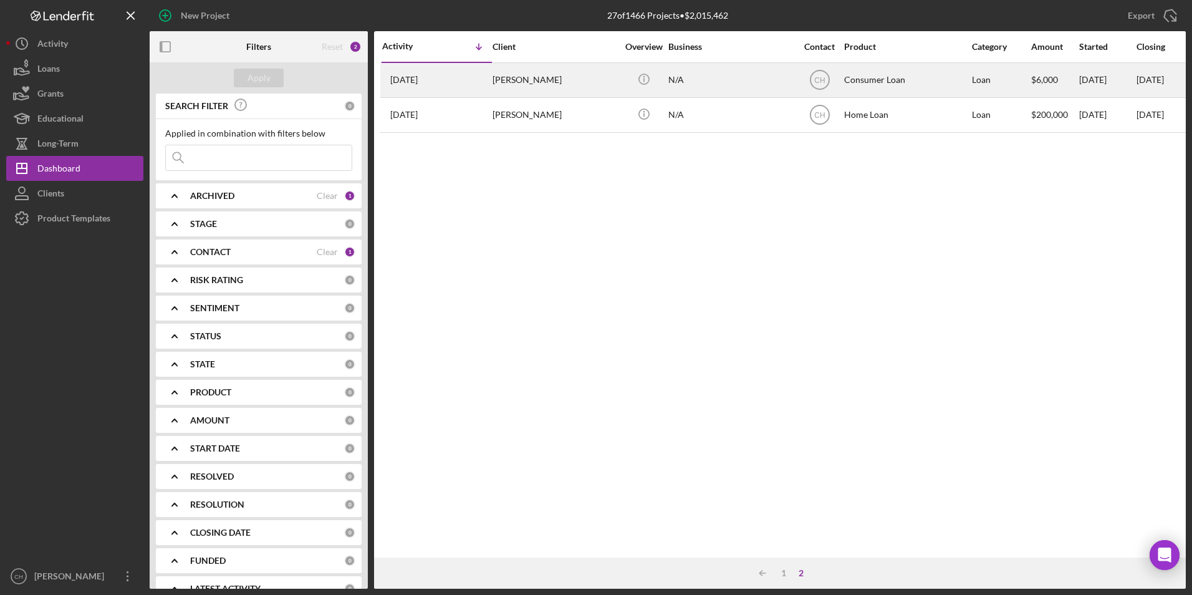
click at [519, 79] on div "[PERSON_NAME]" at bounding box center [555, 80] width 125 height 33
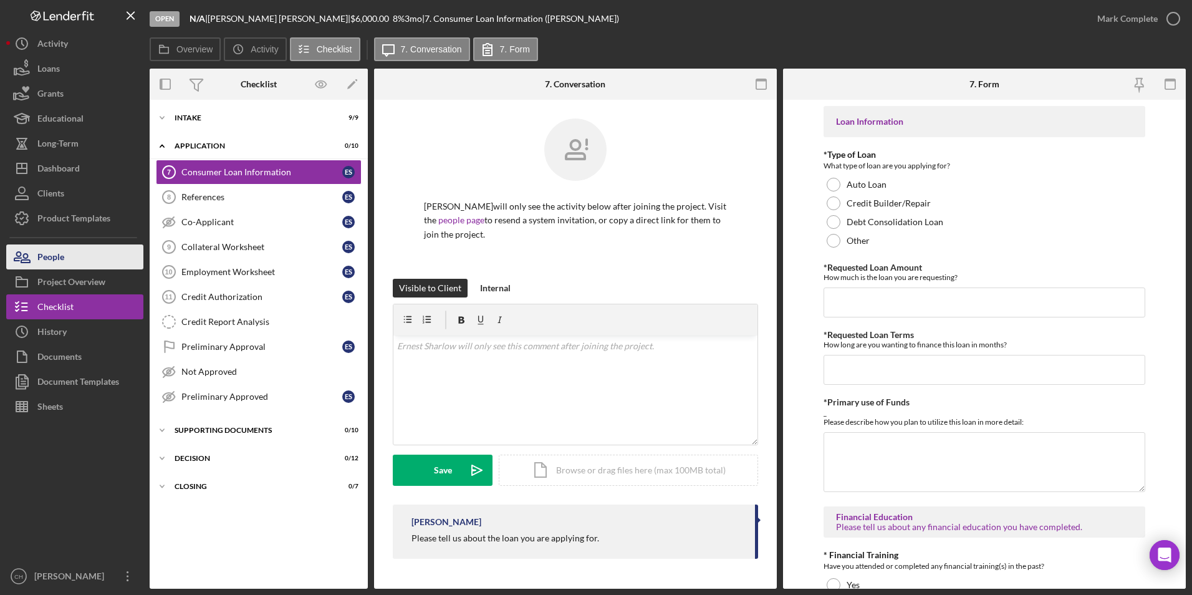
click at [61, 247] on div "People" at bounding box center [50, 258] width 27 height 28
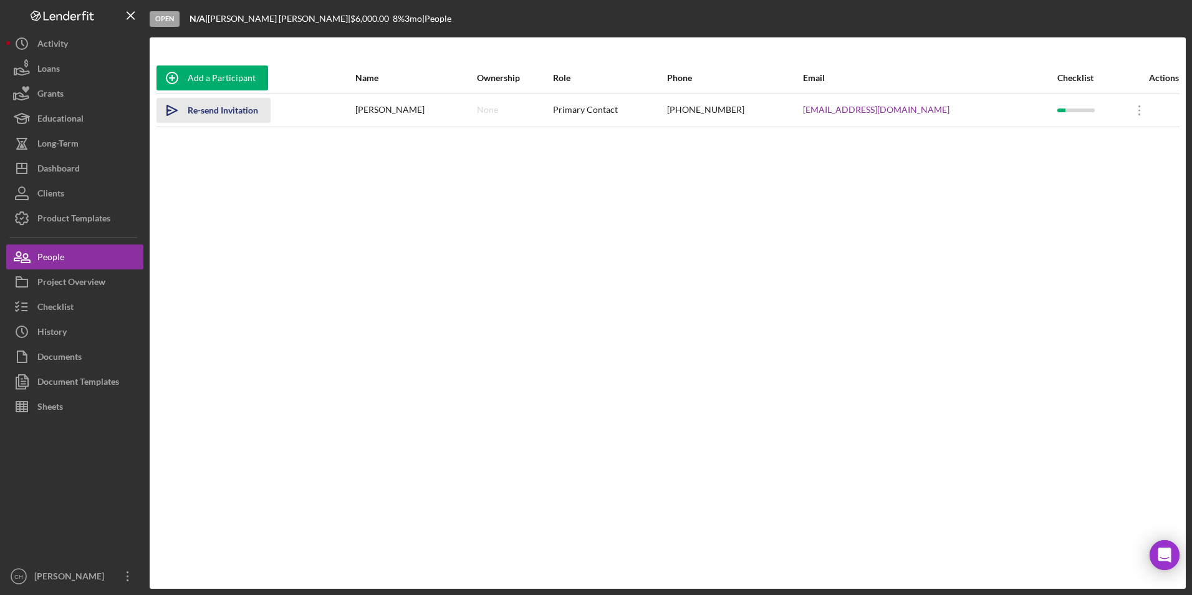
click at [224, 108] on div "Re-send Invitation" at bounding box center [223, 110] width 70 height 25
click at [219, 80] on div "Add a Participant" at bounding box center [222, 77] width 68 height 25
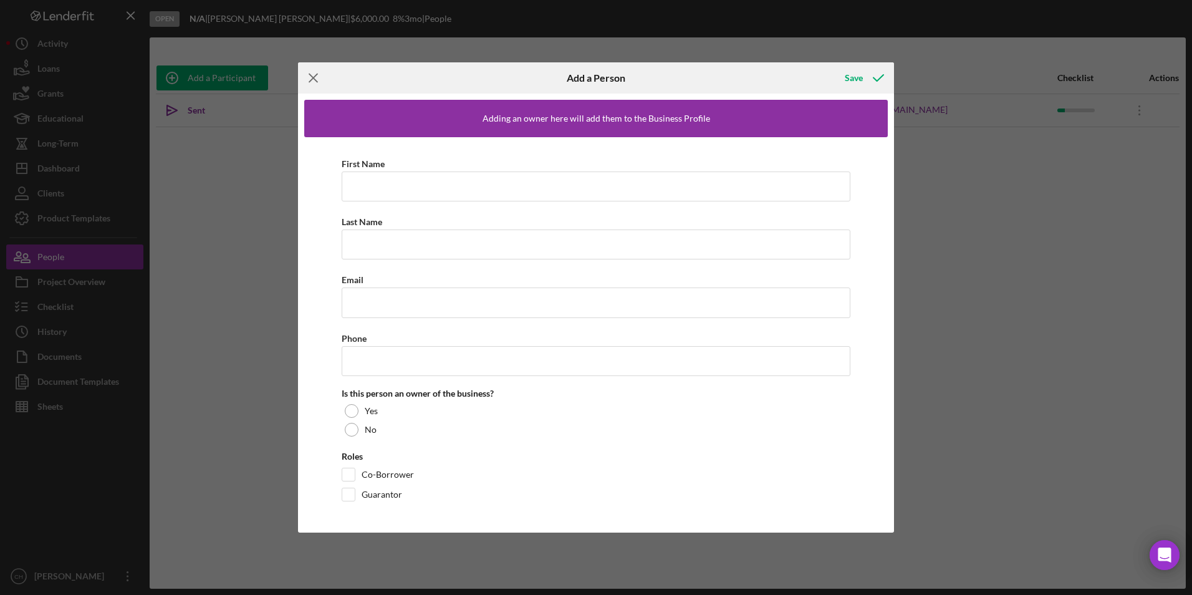
click at [313, 75] on icon "Icon/Menu Close" at bounding box center [313, 77] width 31 height 31
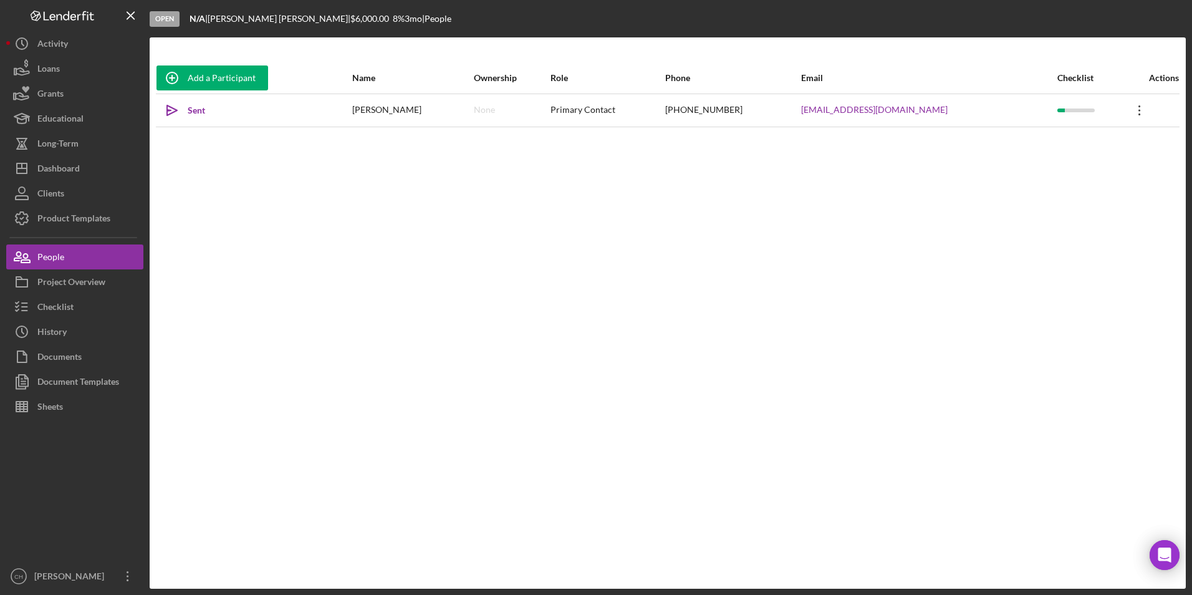
click at [1130, 110] on icon "Icon/Overflow" at bounding box center [1139, 110] width 31 height 31
click at [1062, 139] on div "Icon/Edit Edit" at bounding box center [1074, 143] width 137 height 26
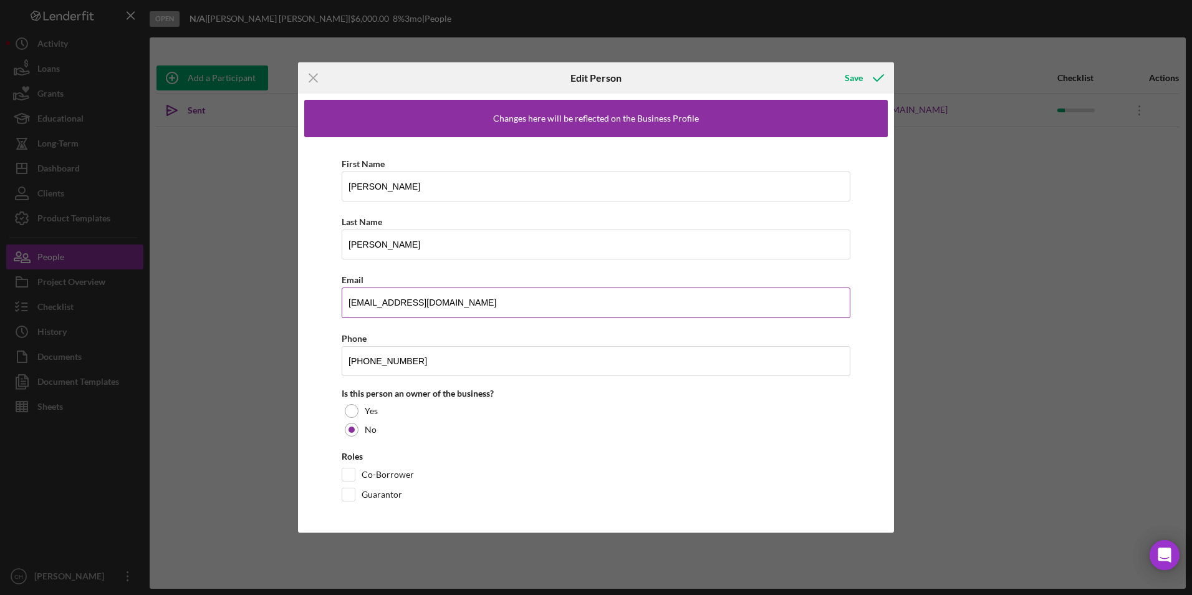
click at [448, 302] on input "[EMAIL_ADDRESS][DOMAIN_NAME]" at bounding box center [596, 302] width 509 height 30
type input "[EMAIL_ADDRESS][DOMAIN_NAME]"
click at [352, 494] on input "Guarantor" at bounding box center [348, 494] width 12 height 12
checkbox input "true"
click at [845, 74] on button "Save" at bounding box center [863, 77] width 62 height 25
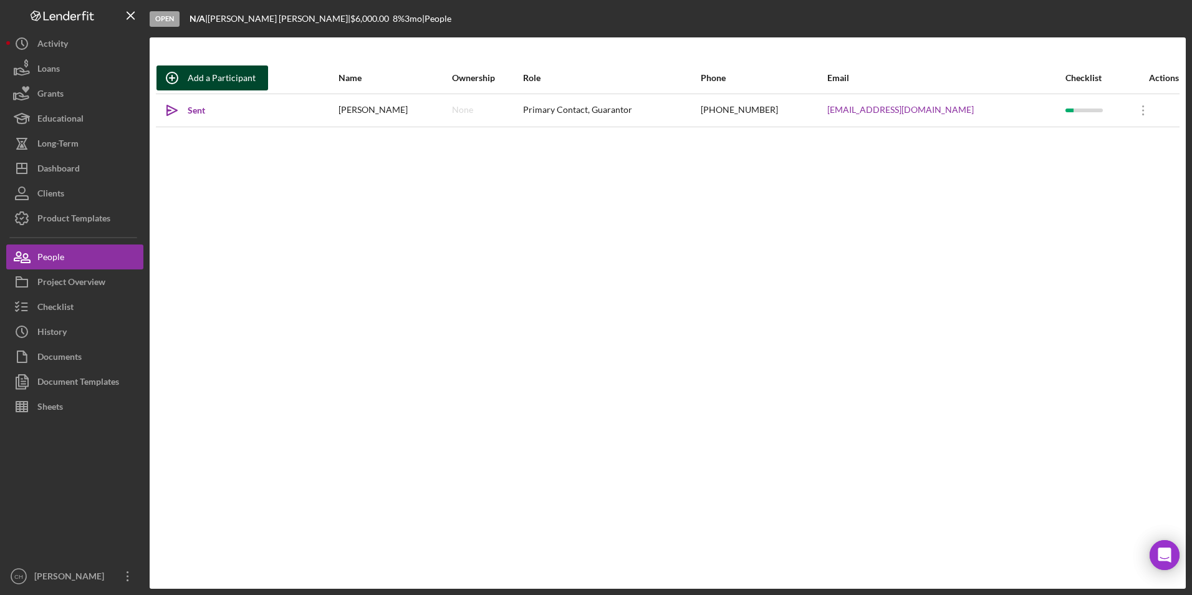
click at [221, 78] on div "Add a Participant" at bounding box center [222, 77] width 68 height 25
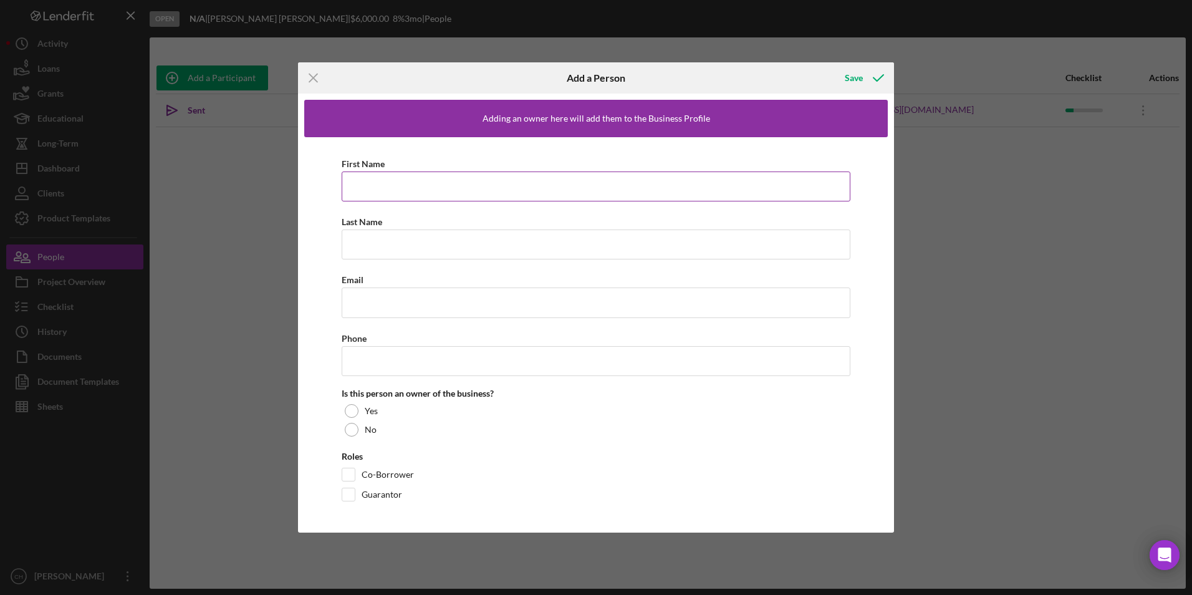
click at [395, 186] on input "First Name" at bounding box center [596, 186] width 509 height 30
type input "[PERSON_NAME]"
type input "[EMAIL_ADDRESS][DOMAIN_NAME]"
type input "[PHONE_NUMBER]"
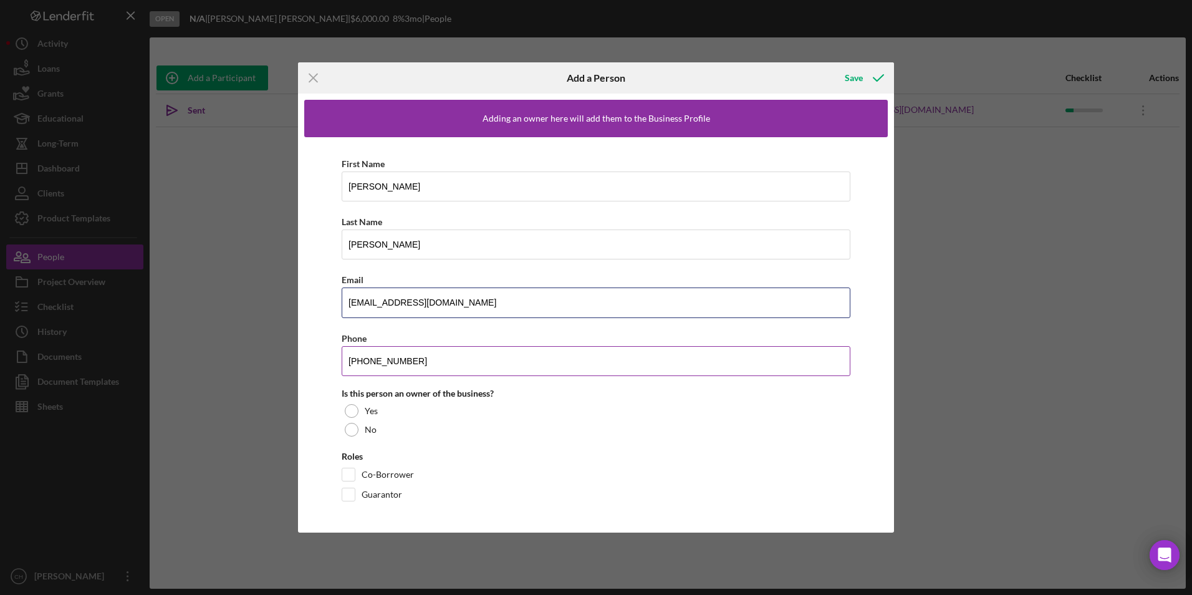
type input "[EMAIL_ADDRESS][DOMAIN_NAME]"
drag, startPoint x: 416, startPoint y: 358, endPoint x: 371, endPoint y: 367, distance: 45.7
click at [371, 367] on input "[PHONE_NUMBER]" at bounding box center [596, 361] width 509 height 30
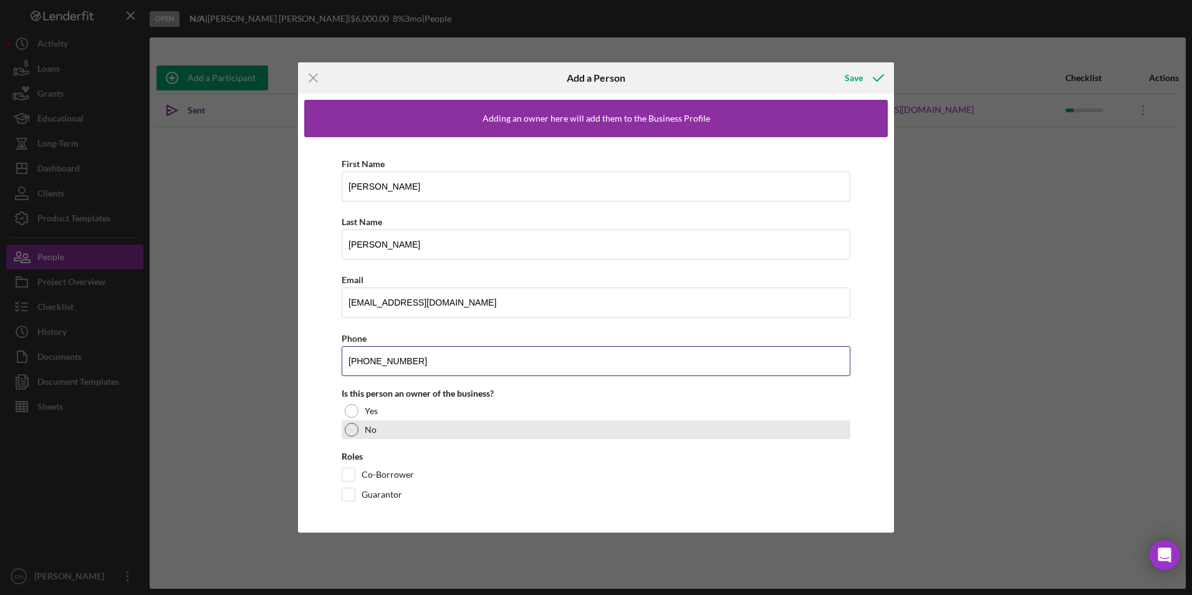
type input "[PHONE_NUMBER]"
click at [352, 427] on div at bounding box center [352, 430] width 14 height 14
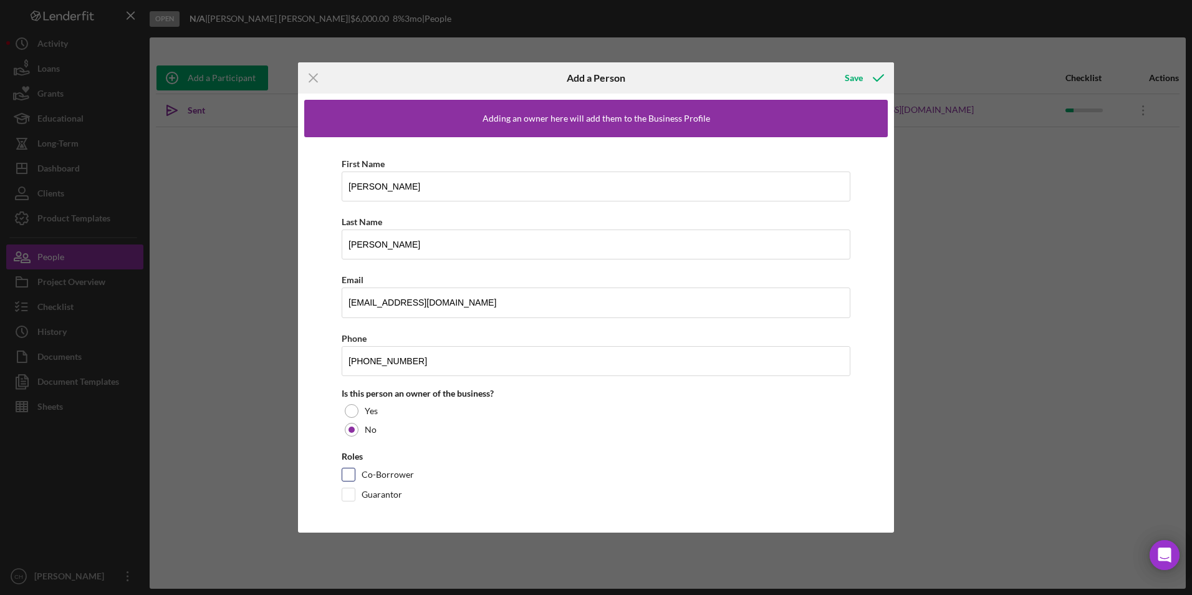
click at [351, 478] on input "Co-Borrower" at bounding box center [348, 474] width 12 height 12
checkbox input "true"
click at [855, 76] on div "Save" at bounding box center [854, 77] width 18 height 25
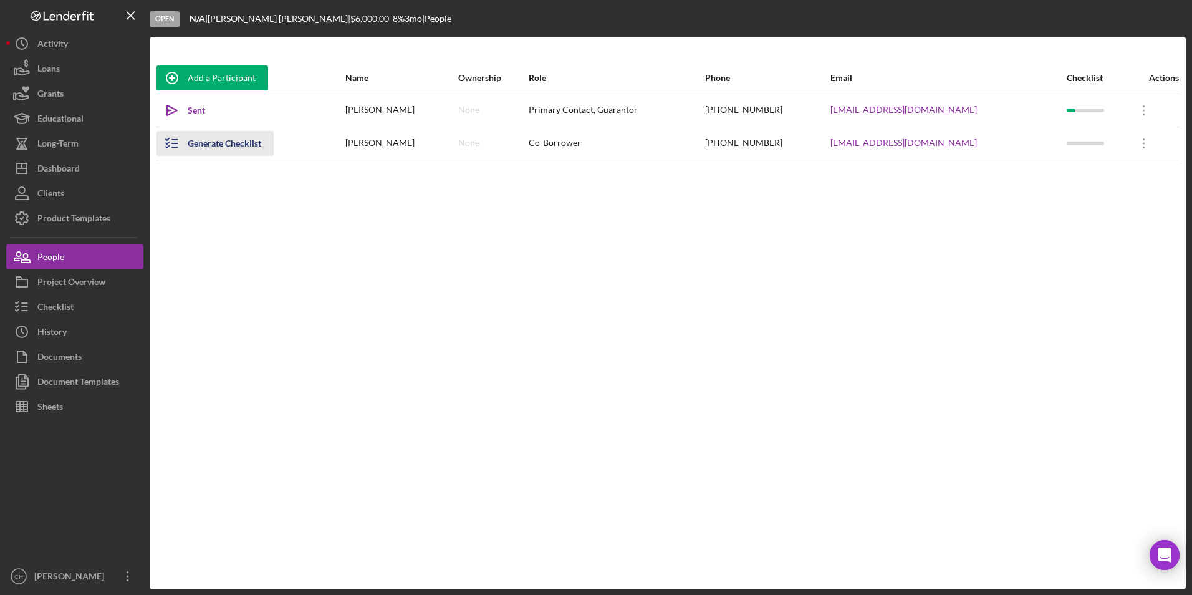
click at [237, 153] on div "Generate Checklist" at bounding box center [225, 143] width 74 height 25
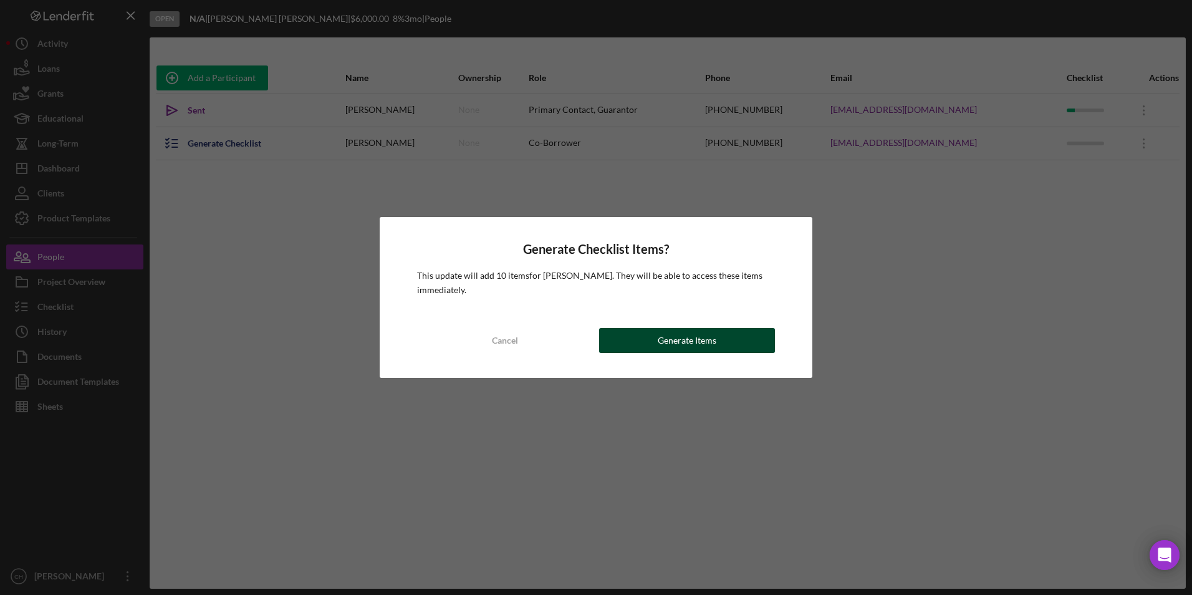
click at [650, 337] on button "Generate Items" at bounding box center [687, 340] width 176 height 25
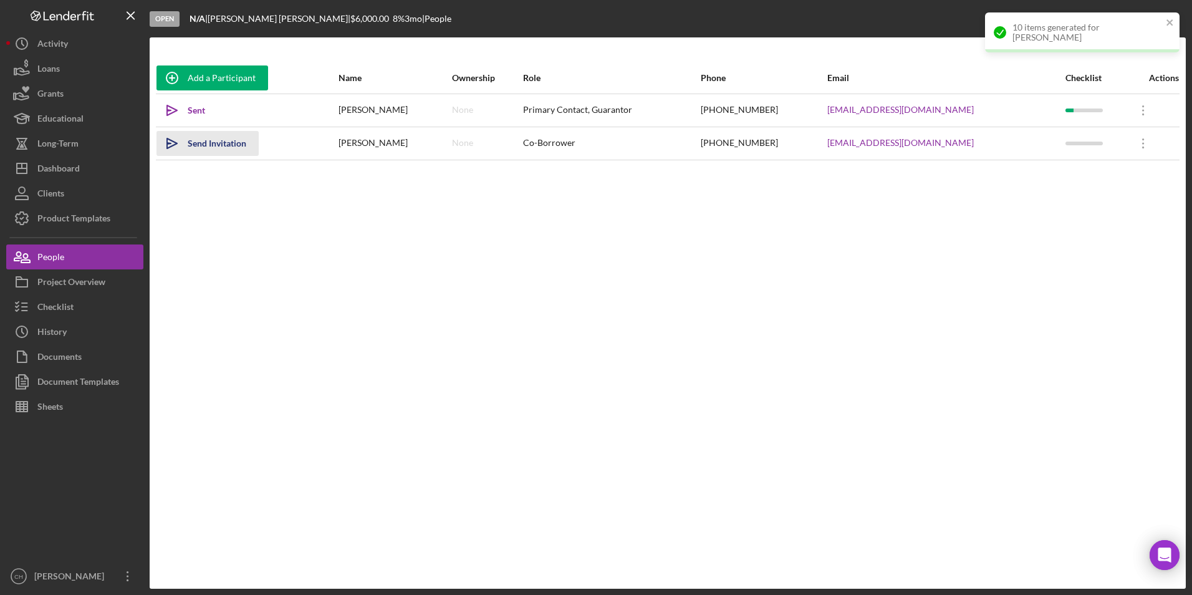
click at [222, 139] on div "Send Invitation" at bounding box center [217, 143] width 59 height 25
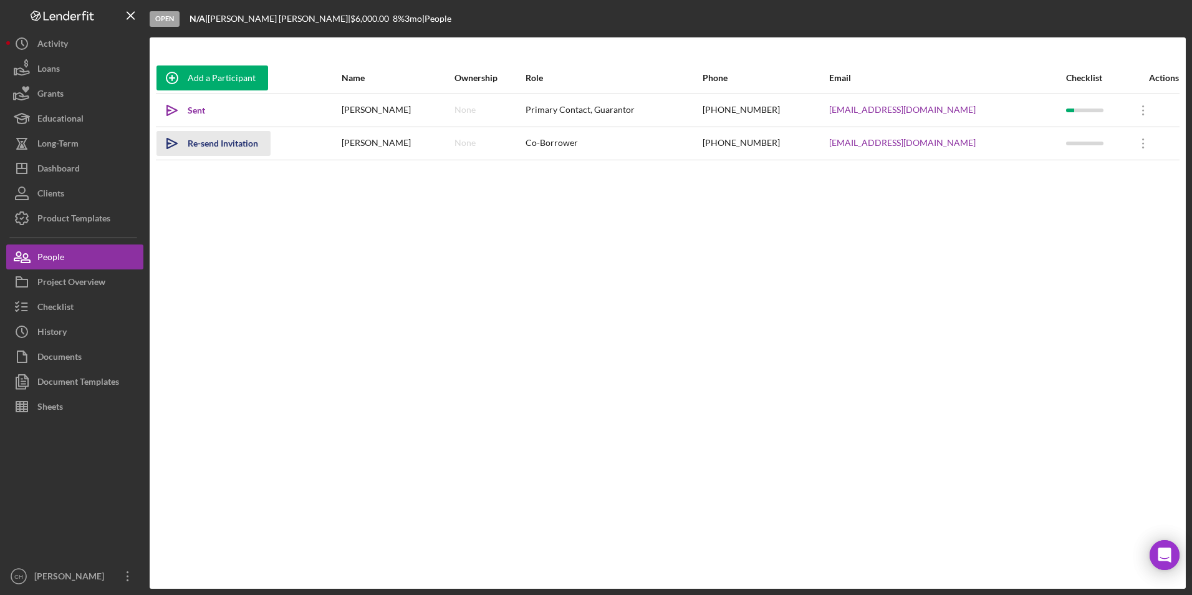
click at [223, 142] on div "Re-send Invitation" at bounding box center [223, 143] width 70 height 25
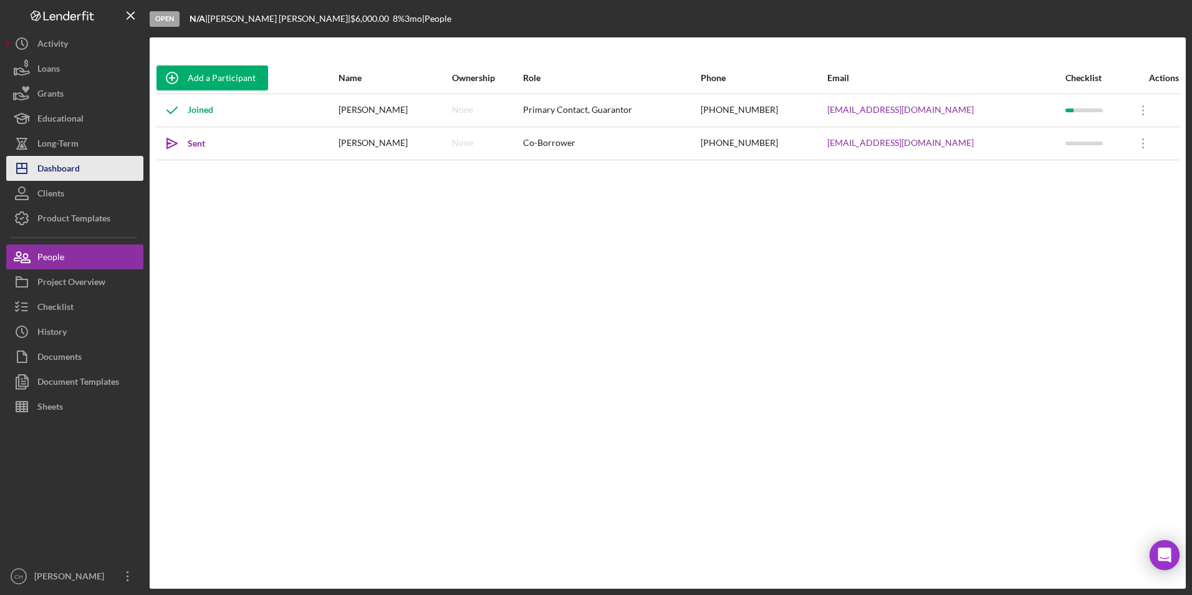
click at [86, 160] on button "Icon/Dashboard Dashboard" at bounding box center [74, 168] width 137 height 25
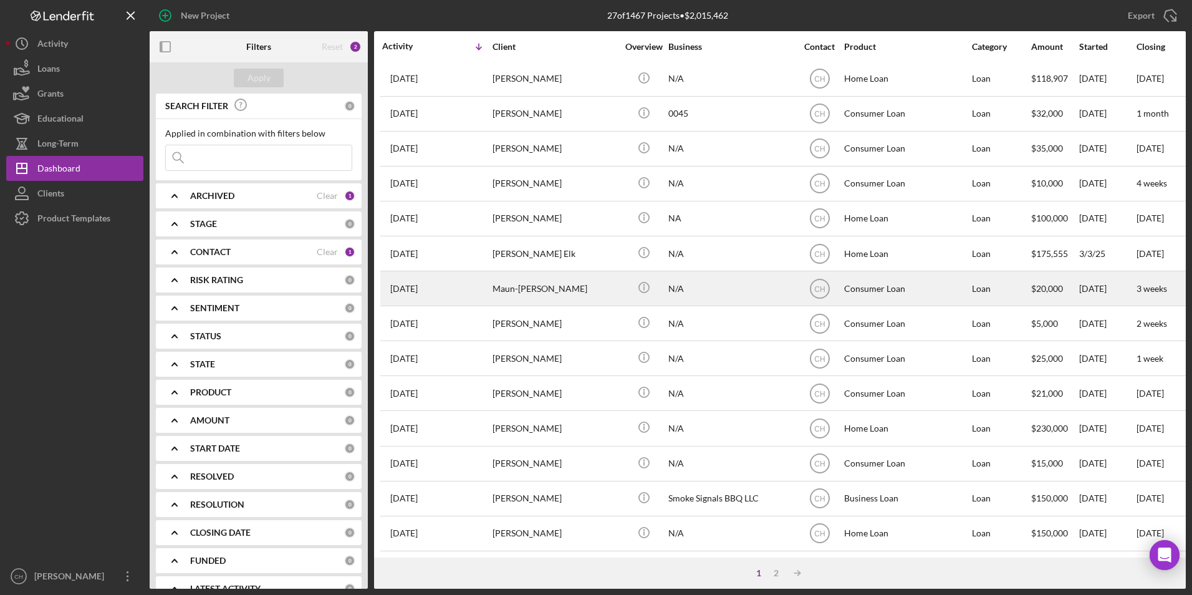
scroll to position [395, 0]
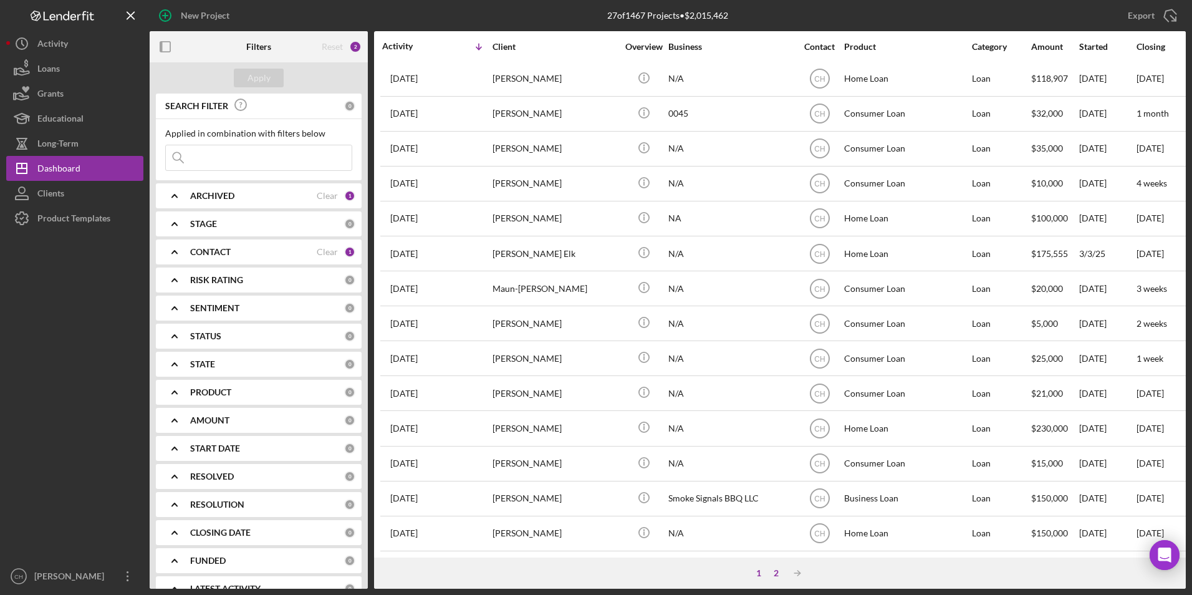
click at [773, 568] on div "2" at bounding box center [776, 573] width 17 height 10
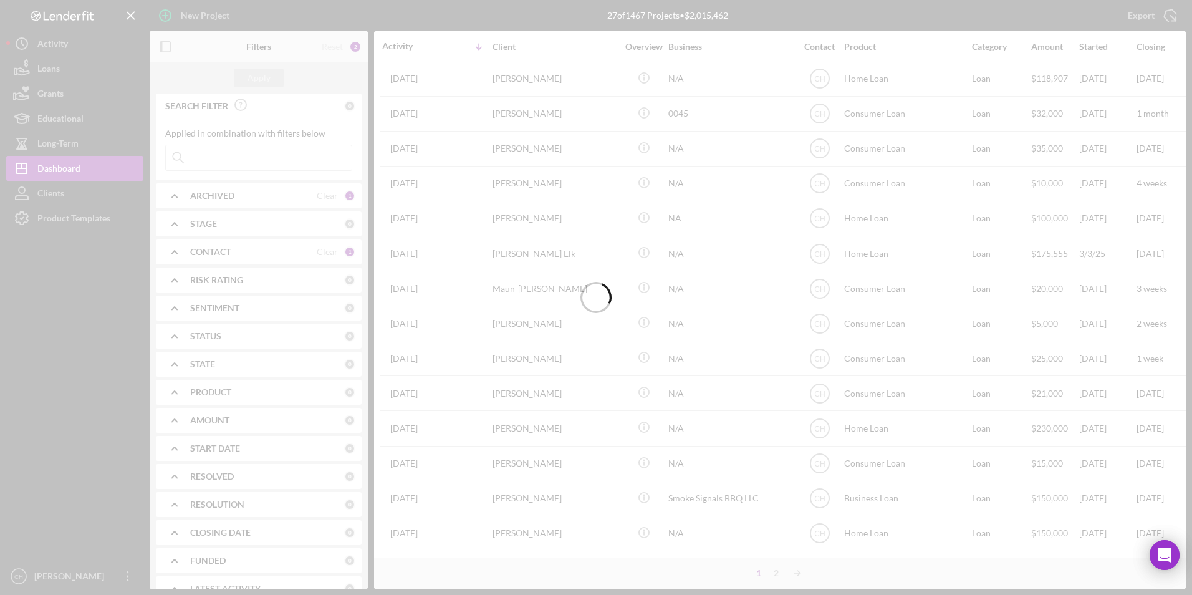
scroll to position [0, 0]
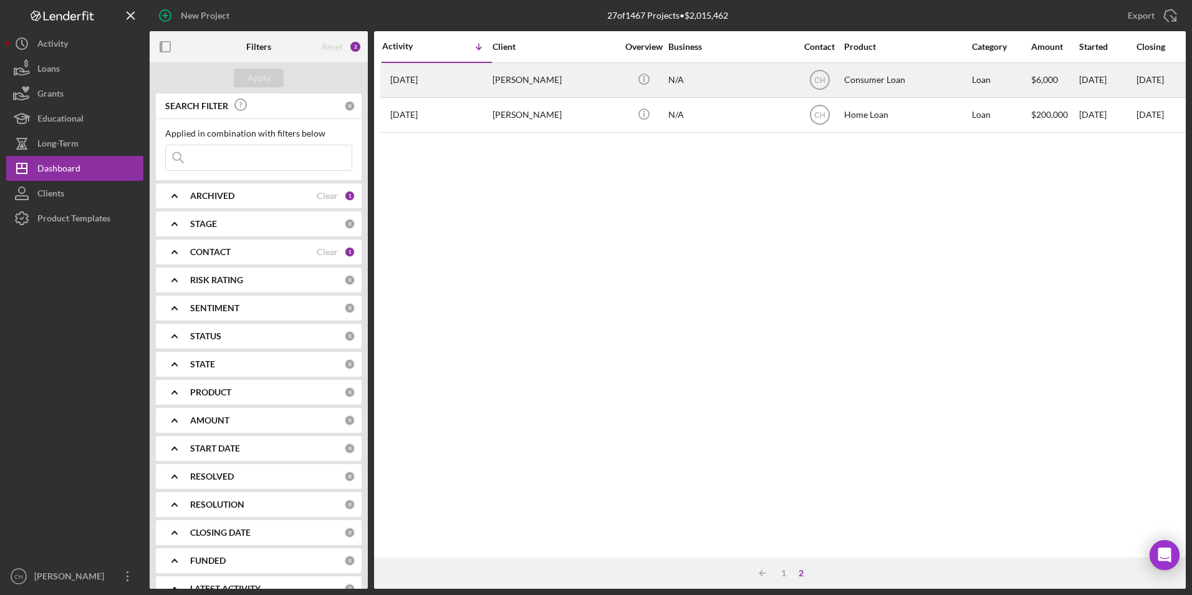
click at [509, 80] on div "[PERSON_NAME]" at bounding box center [555, 80] width 125 height 33
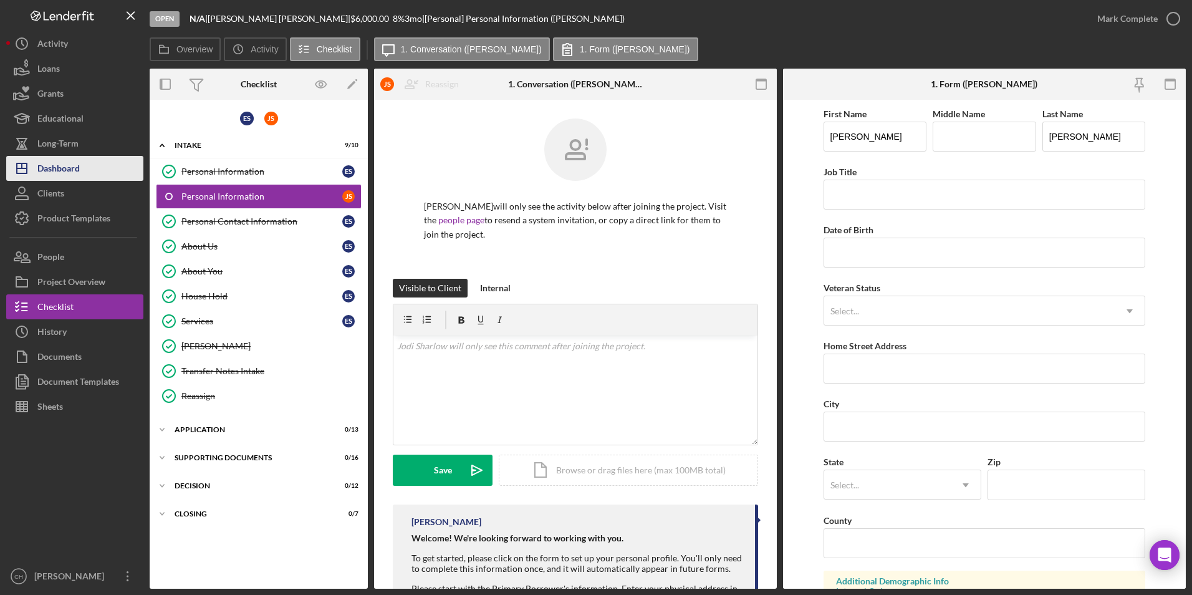
click at [83, 167] on button "Icon/Dashboard Dashboard" at bounding box center [74, 168] width 137 height 25
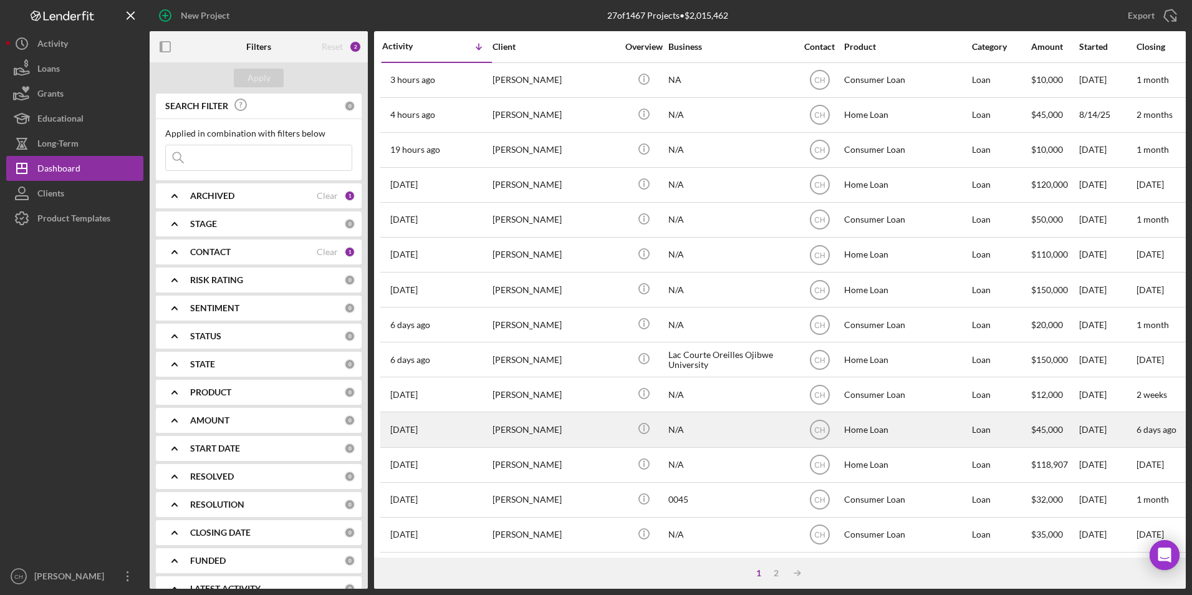
click at [531, 432] on div "[PERSON_NAME]" at bounding box center [555, 429] width 125 height 33
